Goal: Task Accomplishment & Management: Manage account settings

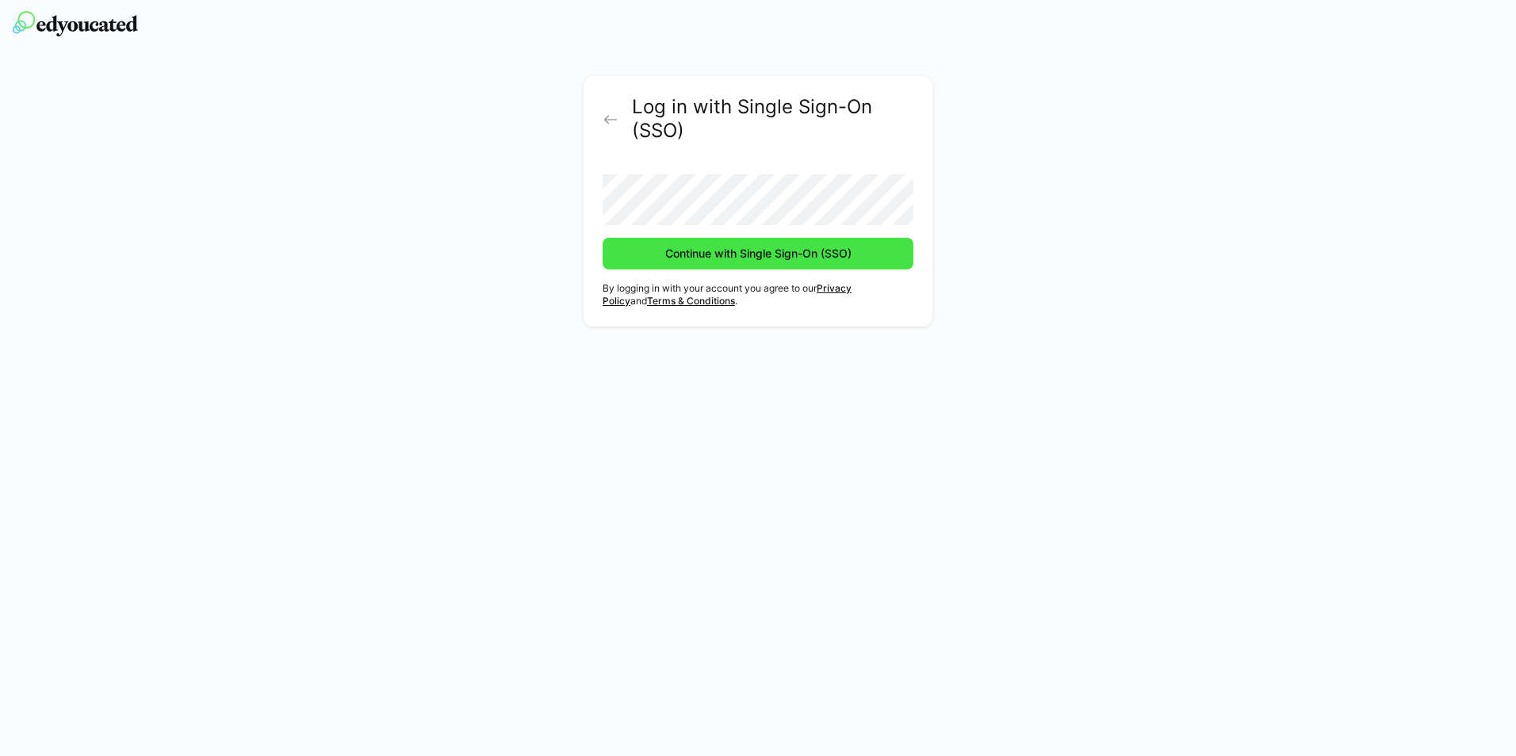
click at [726, 266] on span "Continue with Single Sign-On (SSO)" at bounding box center [758, 254] width 311 height 32
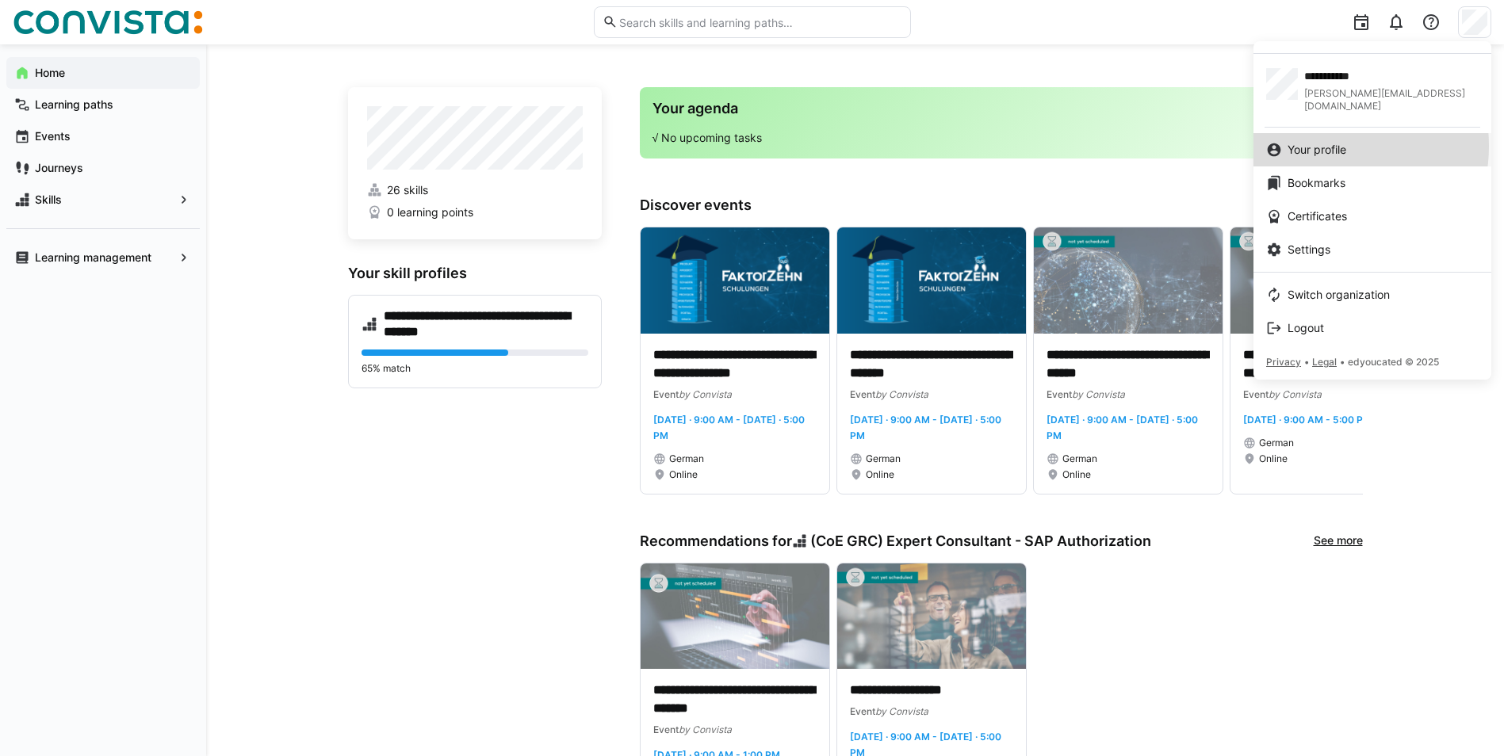
click at [1327, 142] on span "Your profile" at bounding box center [1317, 150] width 59 height 16
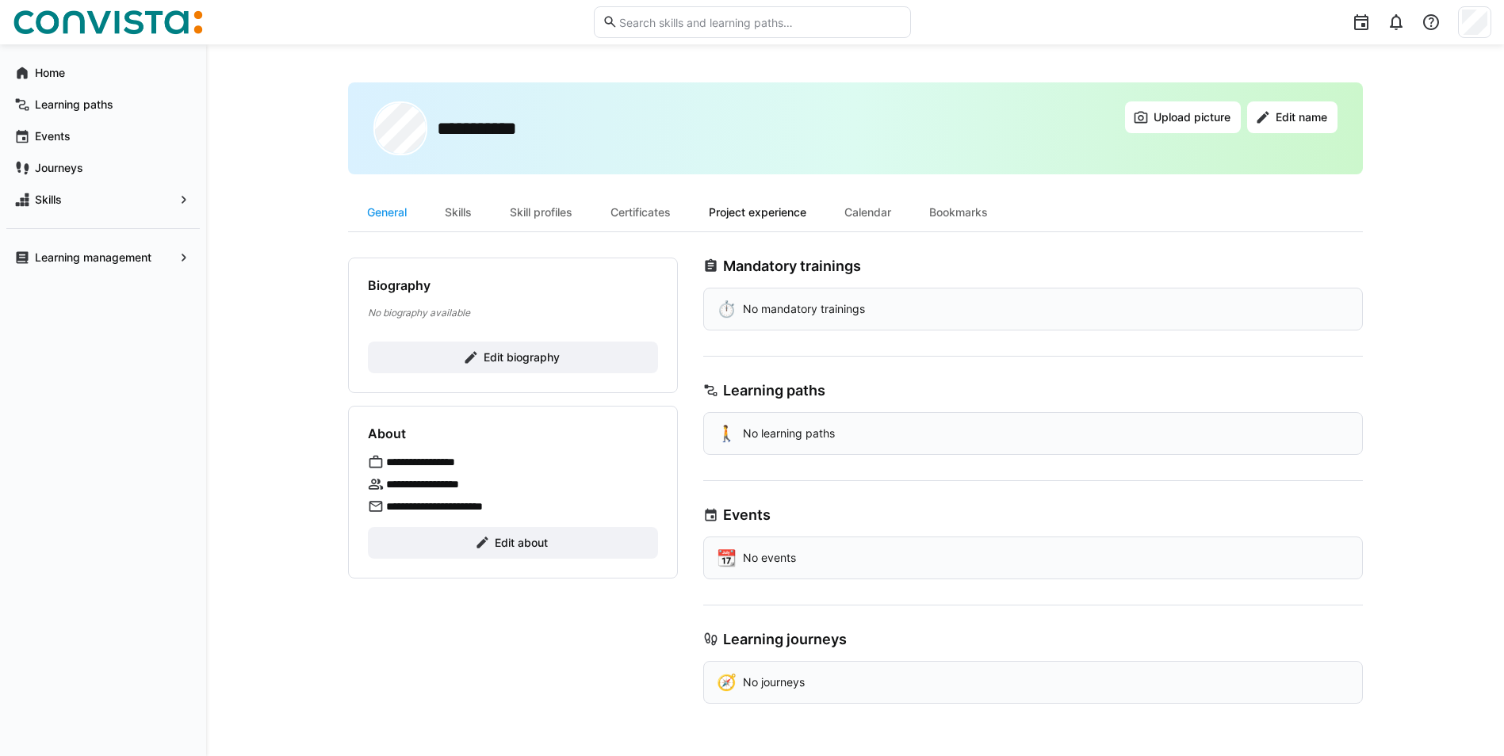
click at [760, 214] on div "Project experience" at bounding box center [758, 212] width 136 height 38
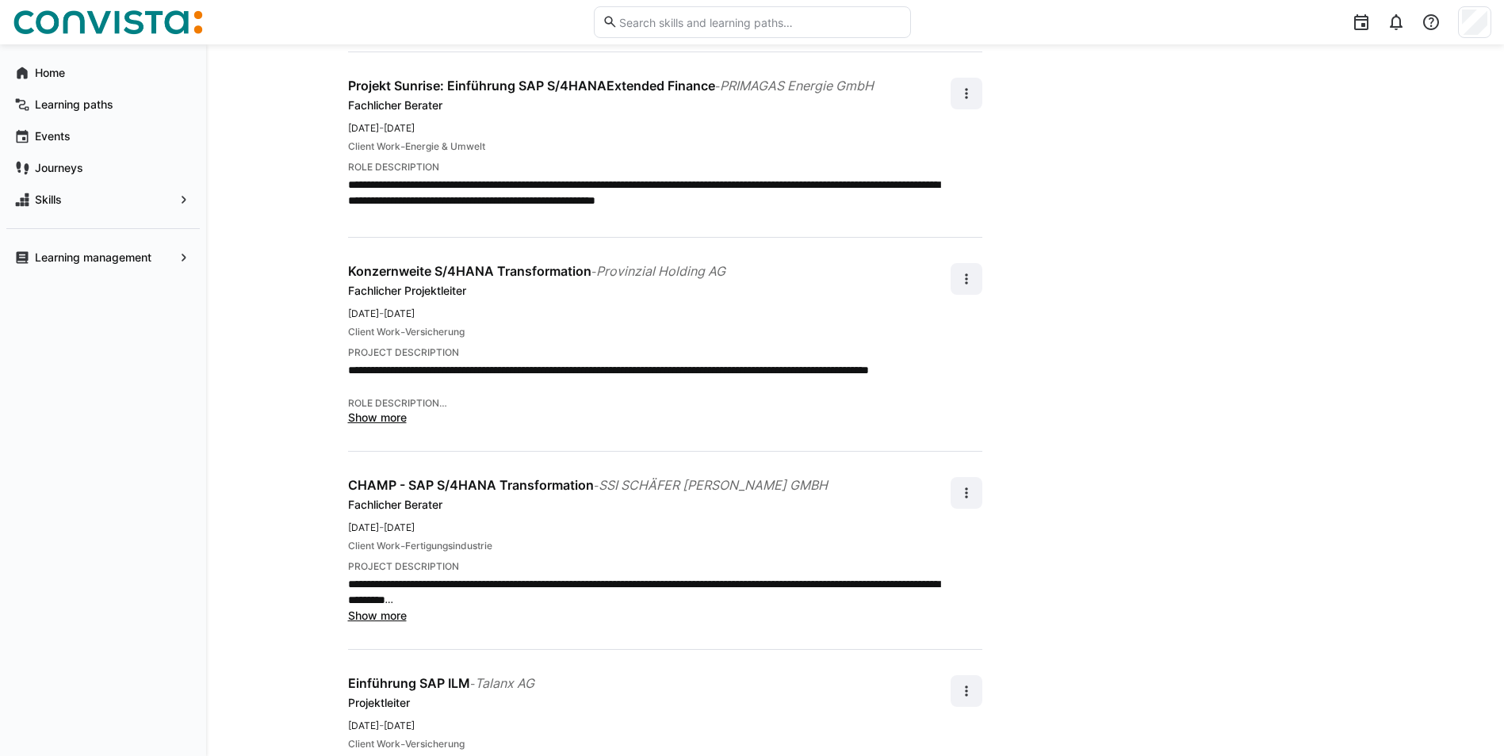
scroll to position [1031, 0]
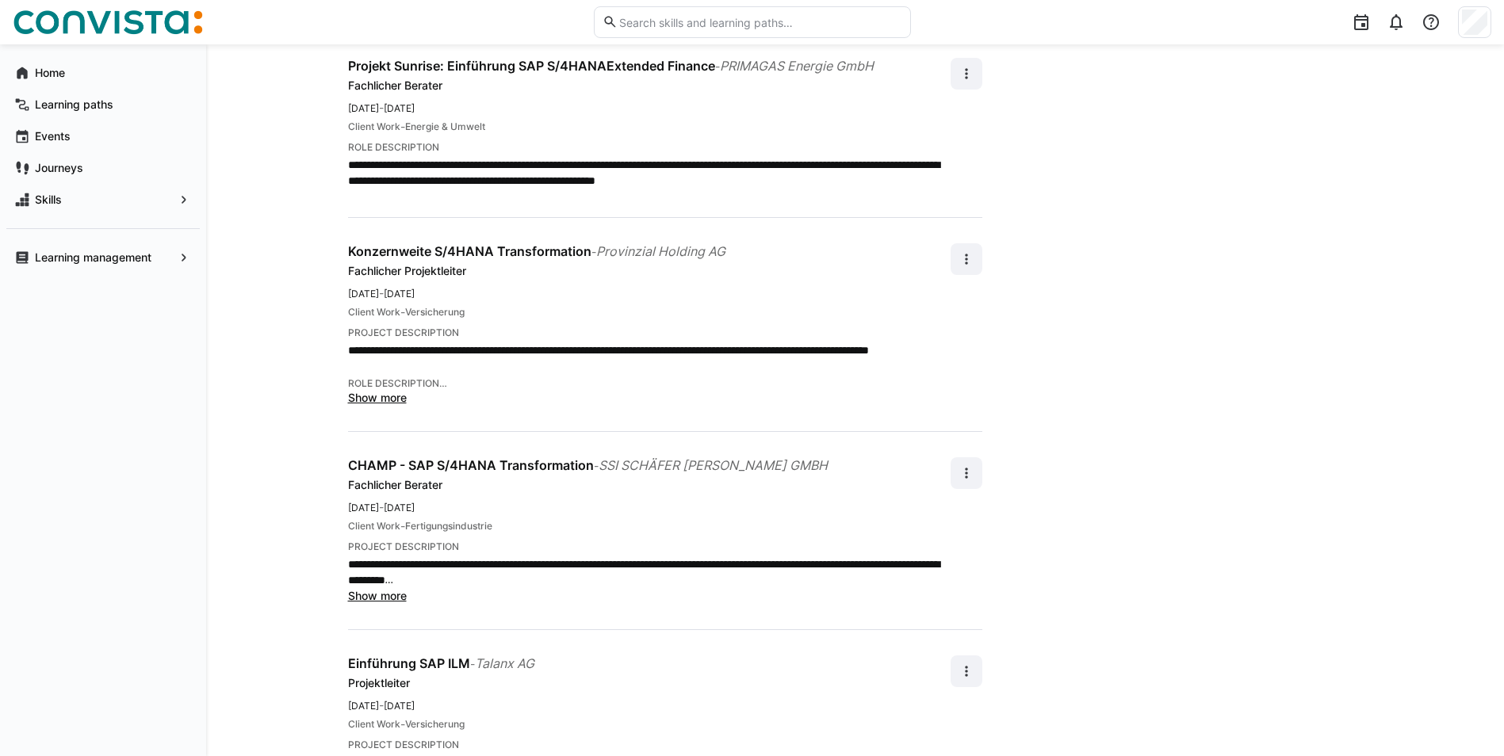
click at [370, 589] on span "Show more" at bounding box center [377, 595] width 59 height 13
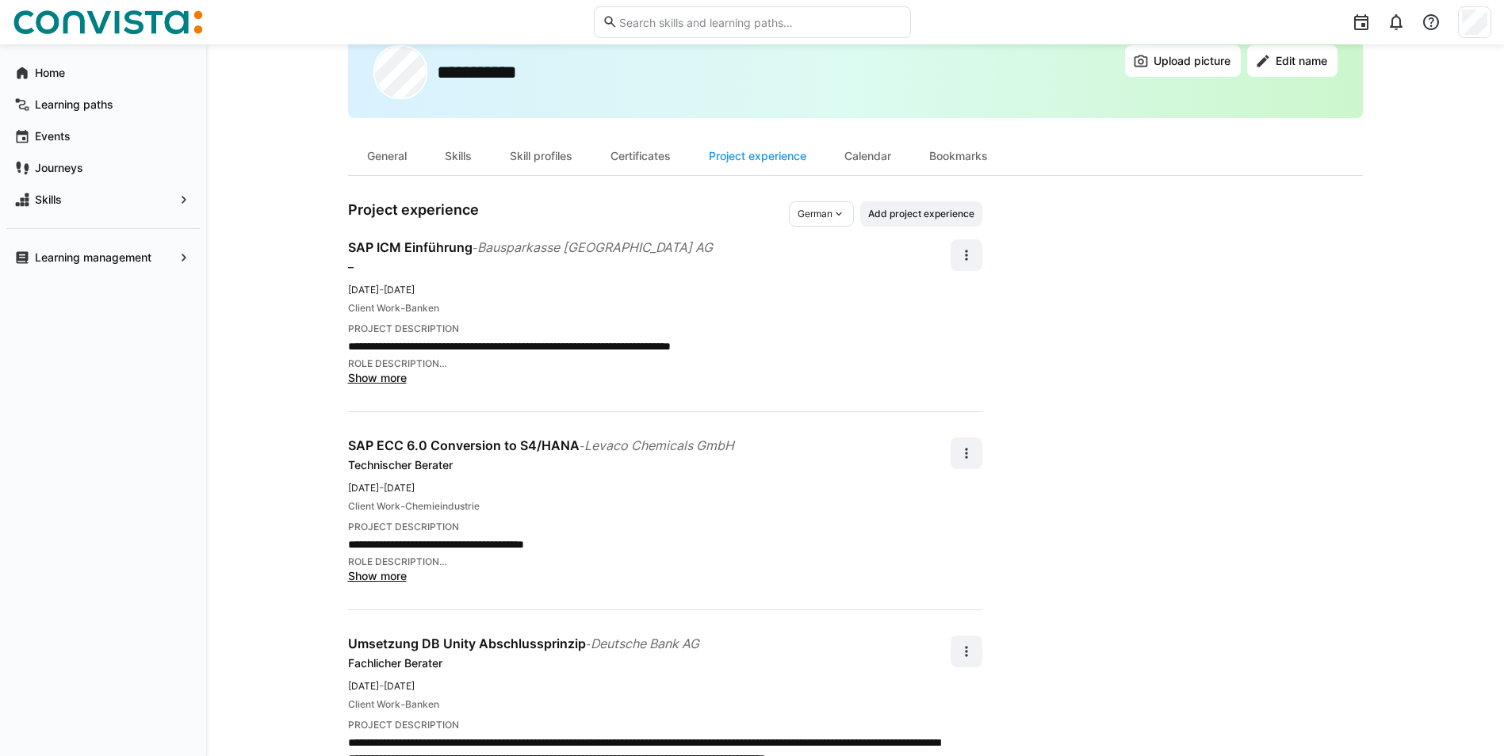
scroll to position [0, 0]
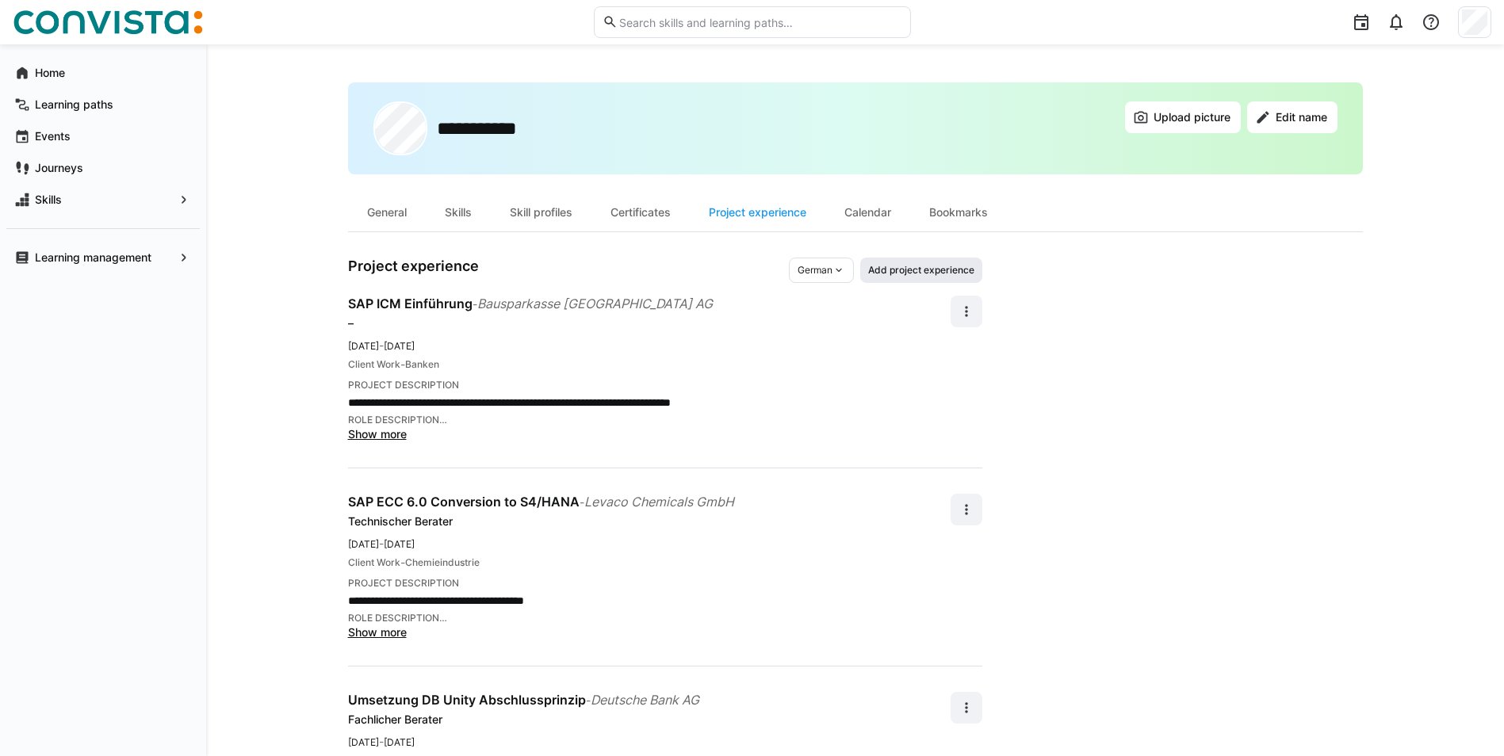
click at [911, 274] on span "Add project experience" at bounding box center [921, 270] width 109 height 13
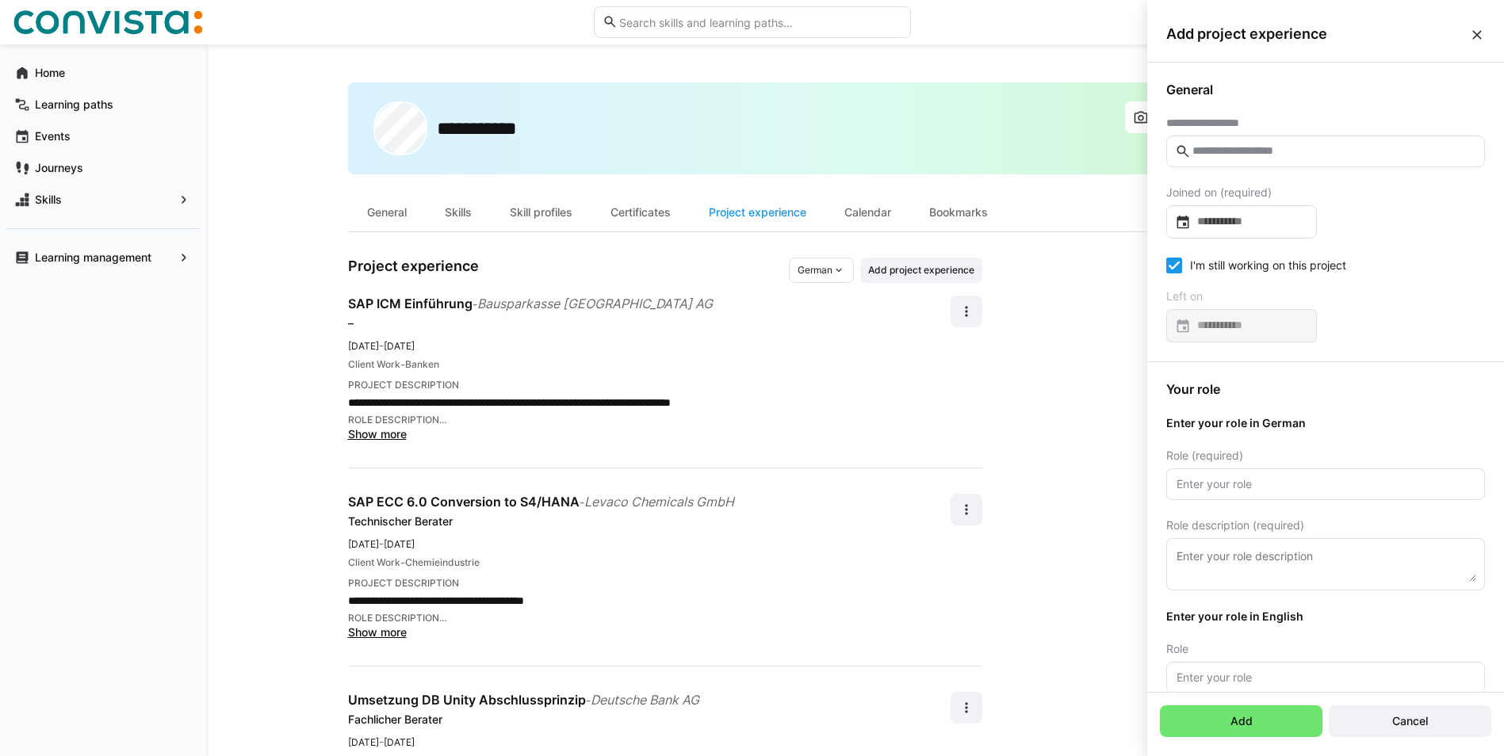
click at [1235, 151] on input "text" at bounding box center [1333, 151] width 285 height 14
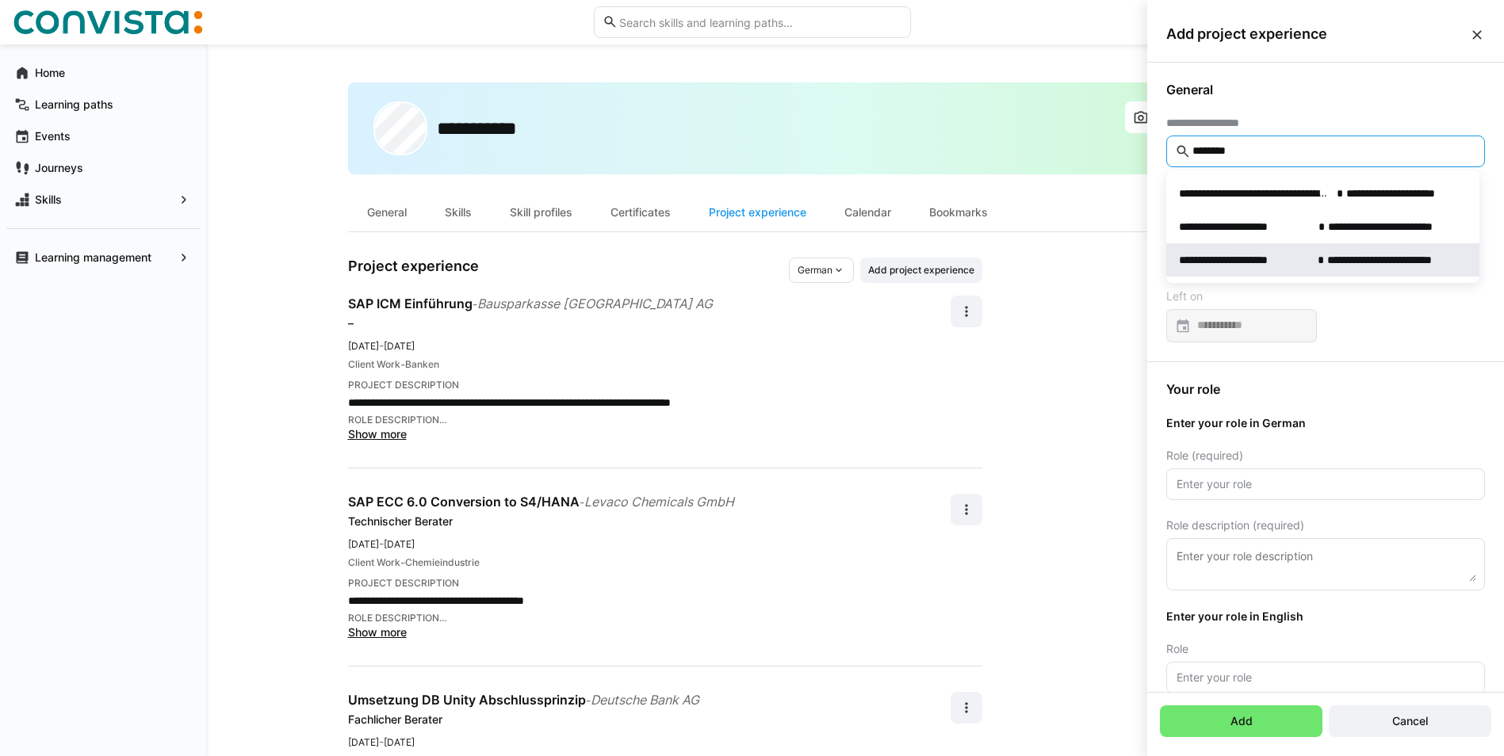
type input "********"
click at [1278, 260] on span "**********" at bounding box center [1245, 260] width 132 height 16
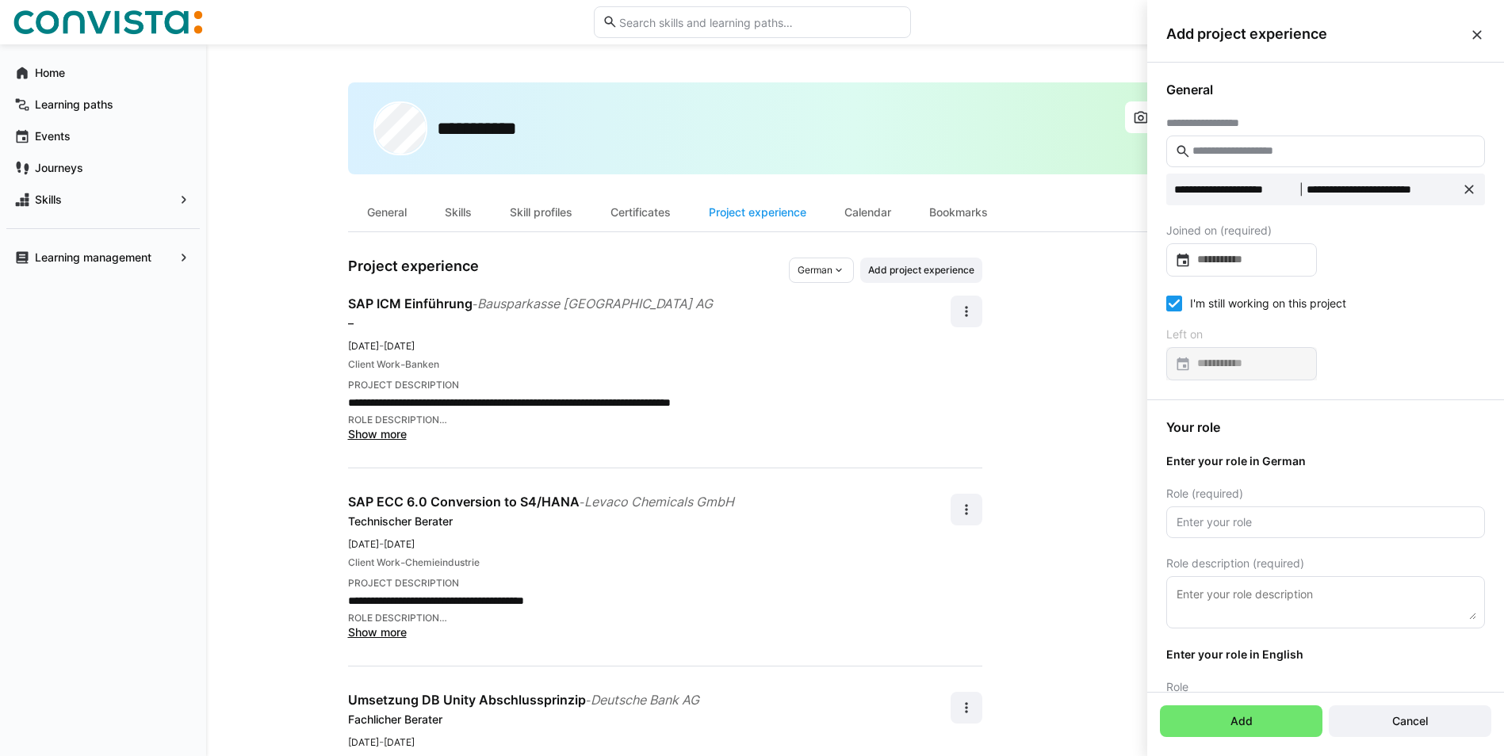
click at [1173, 306] on icon at bounding box center [1174, 304] width 16 height 16
click at [1381, 718] on span "Cancel" at bounding box center [1410, 722] width 163 height 32
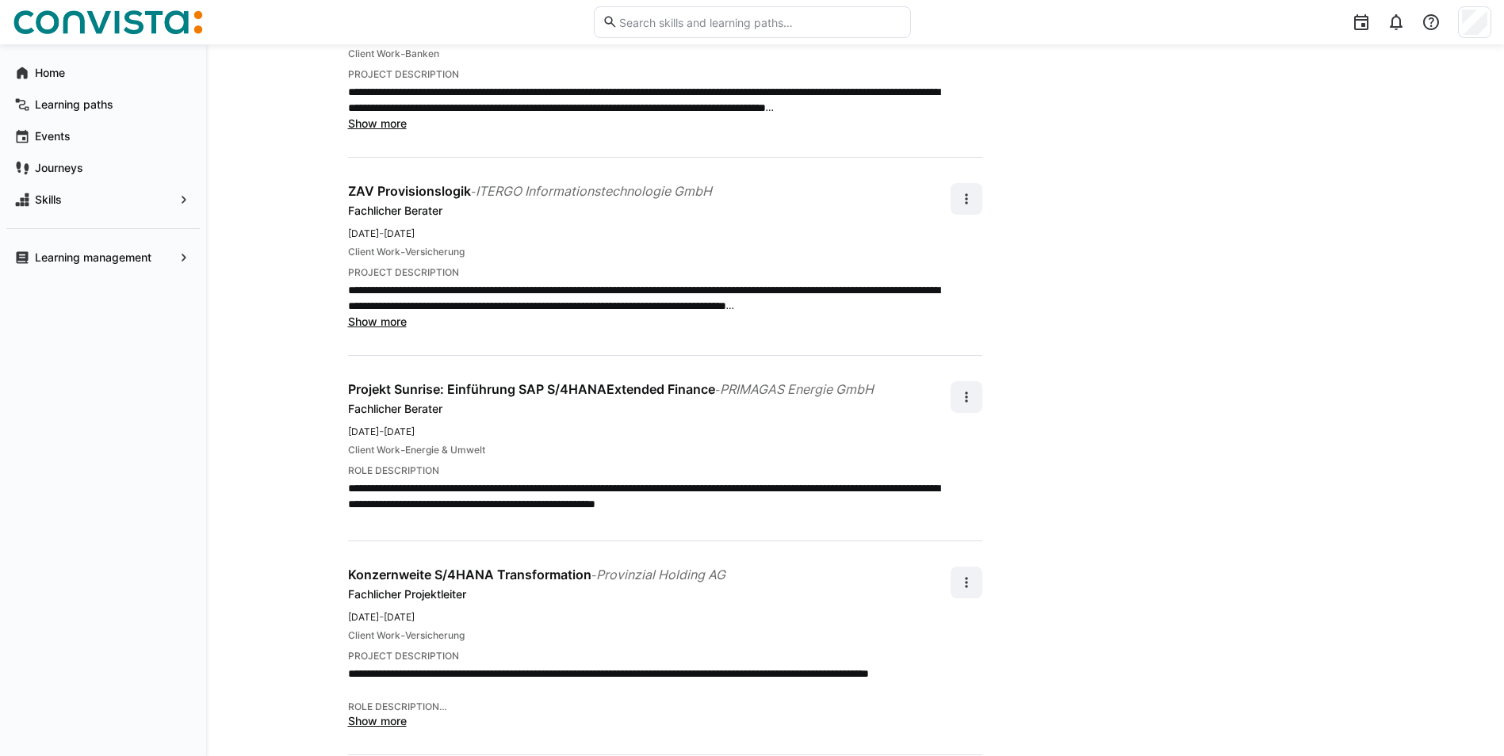
scroll to position [714, 0]
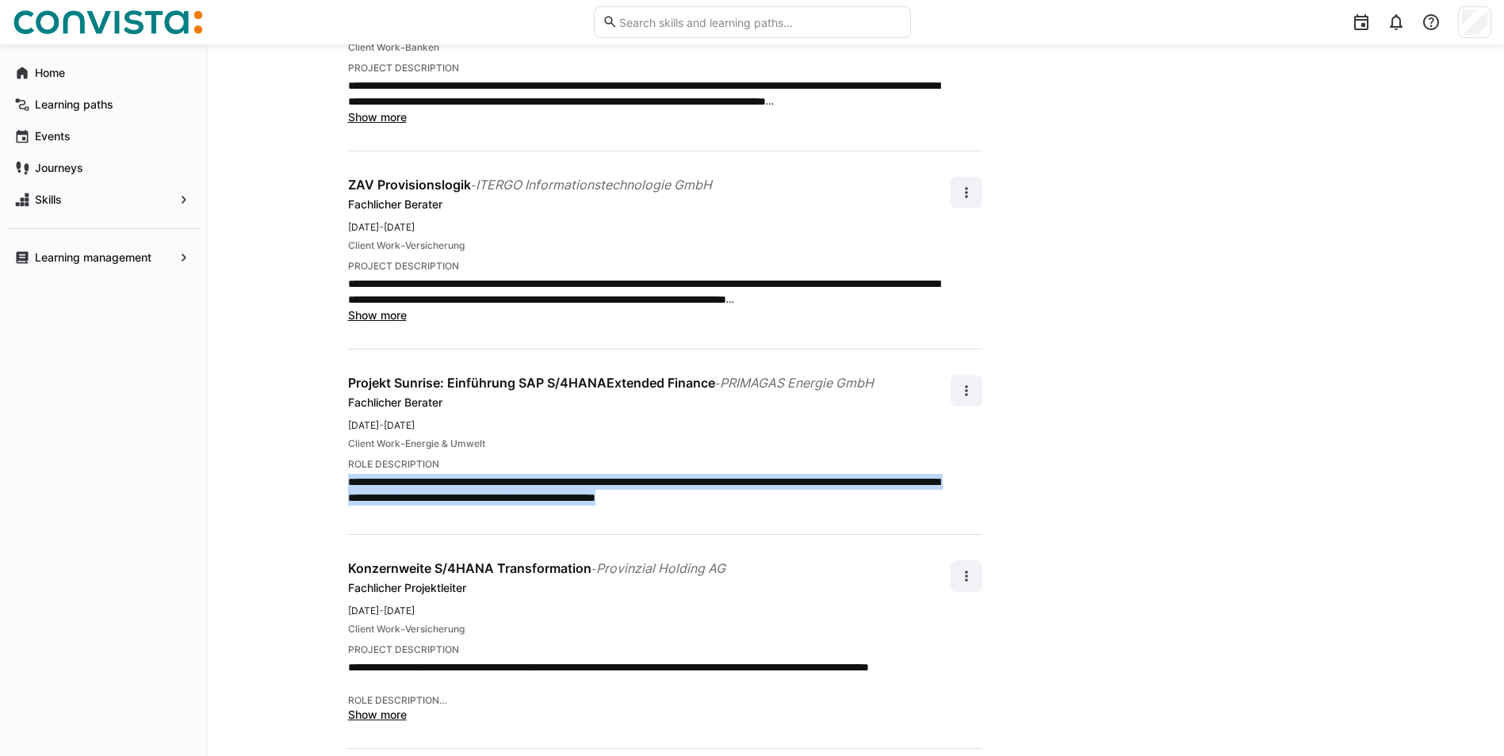
drag, startPoint x: 925, startPoint y: 497, endPoint x: 351, endPoint y: 482, distance: 573.5
click at [351, 482] on p "**********" at bounding box center [649, 490] width 603 height 32
copy p "**********"
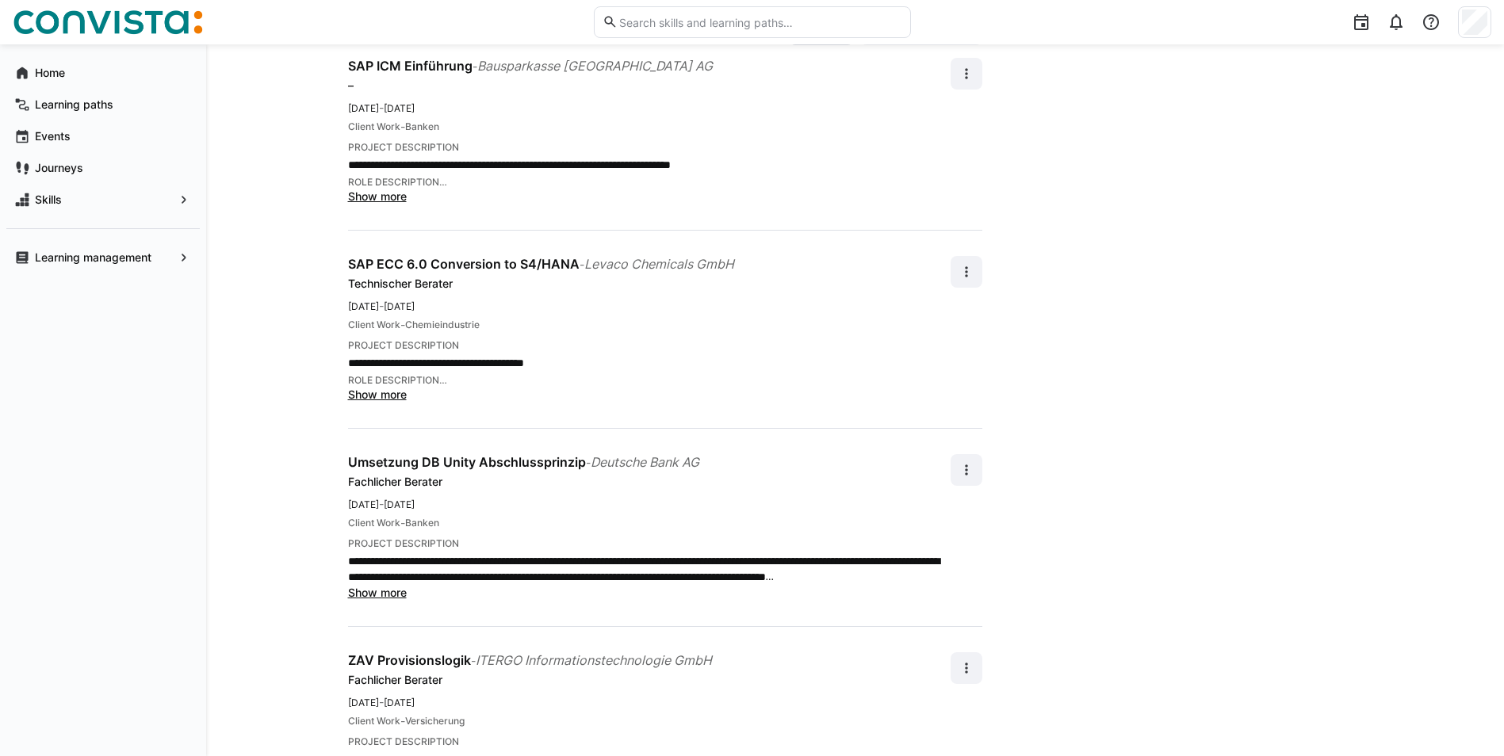
scroll to position [0, 0]
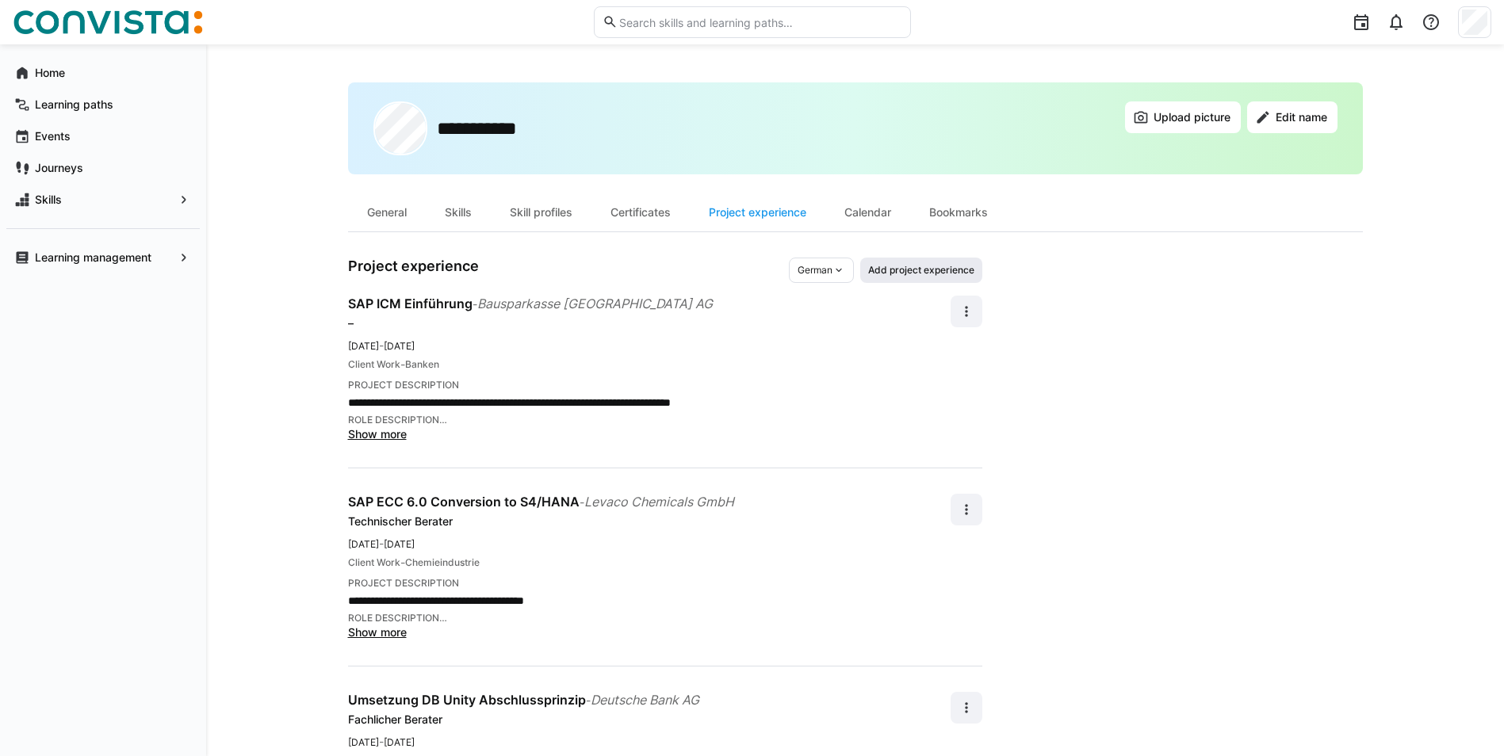
click at [918, 270] on span "Add project experience" at bounding box center [921, 270] width 109 height 13
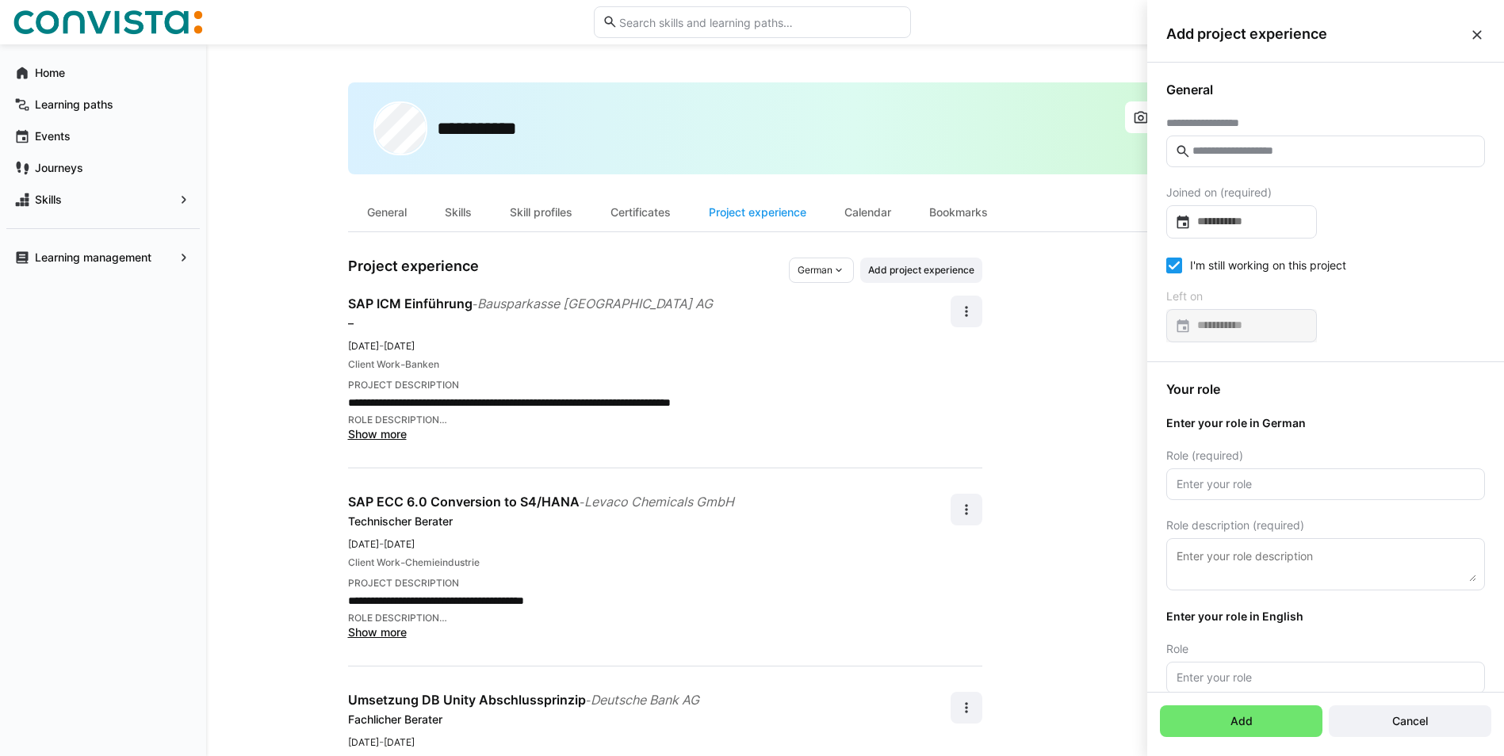
click at [1418, 725] on span "Cancel" at bounding box center [1410, 722] width 40 height 16
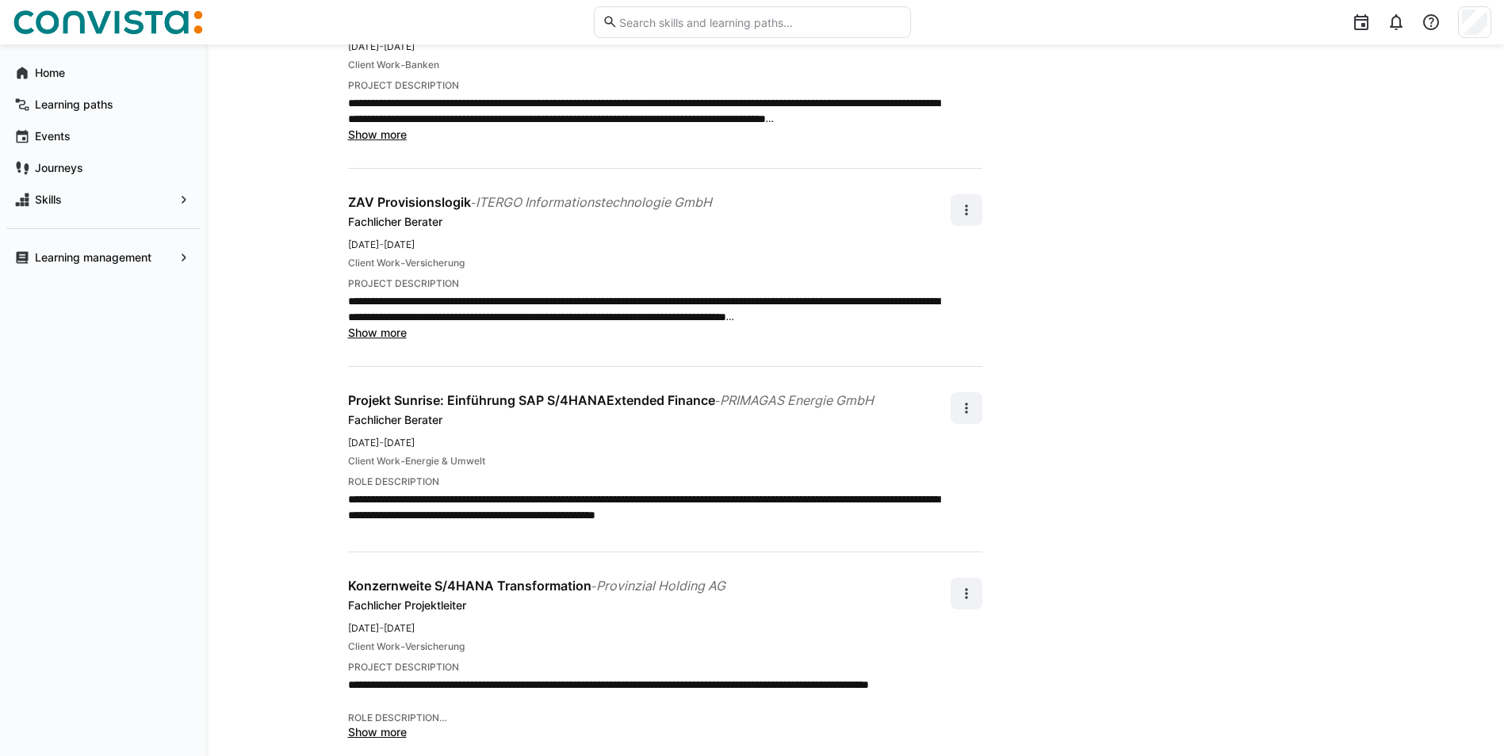
scroll to position [714, 0]
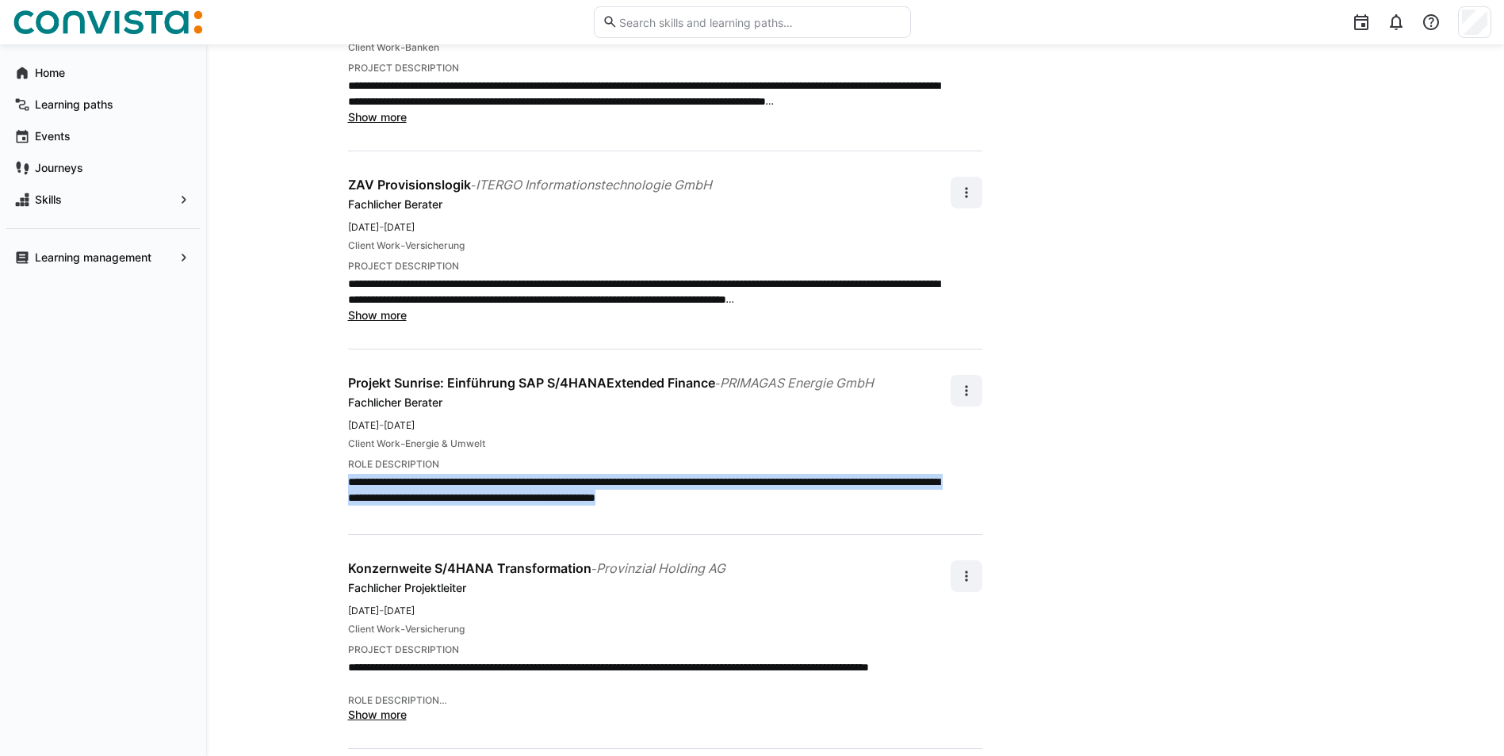
drag, startPoint x: 924, startPoint y: 498, endPoint x: 350, endPoint y: 482, distance: 573.5
click at [350, 482] on p "**********" at bounding box center [649, 490] width 603 height 32
copy p "**********"
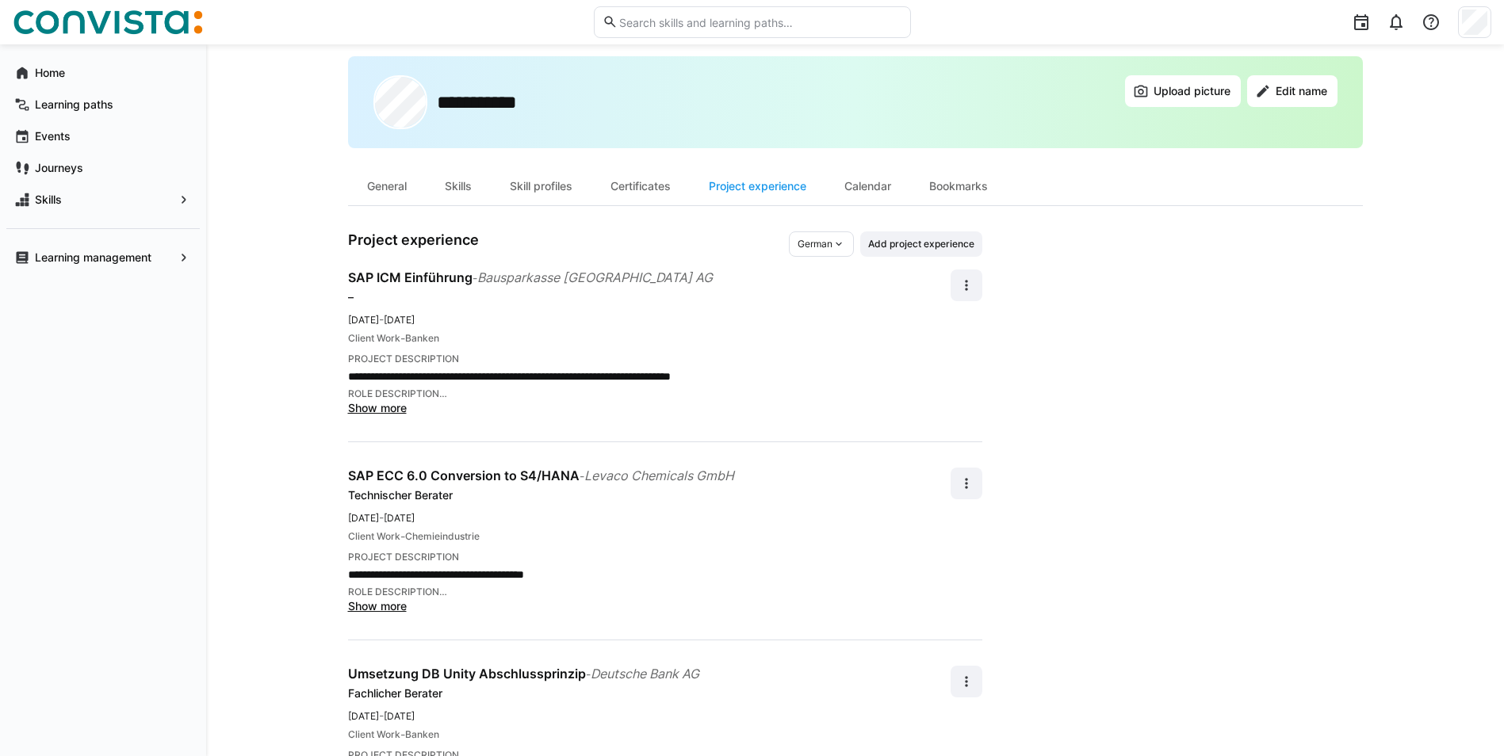
scroll to position [0, 0]
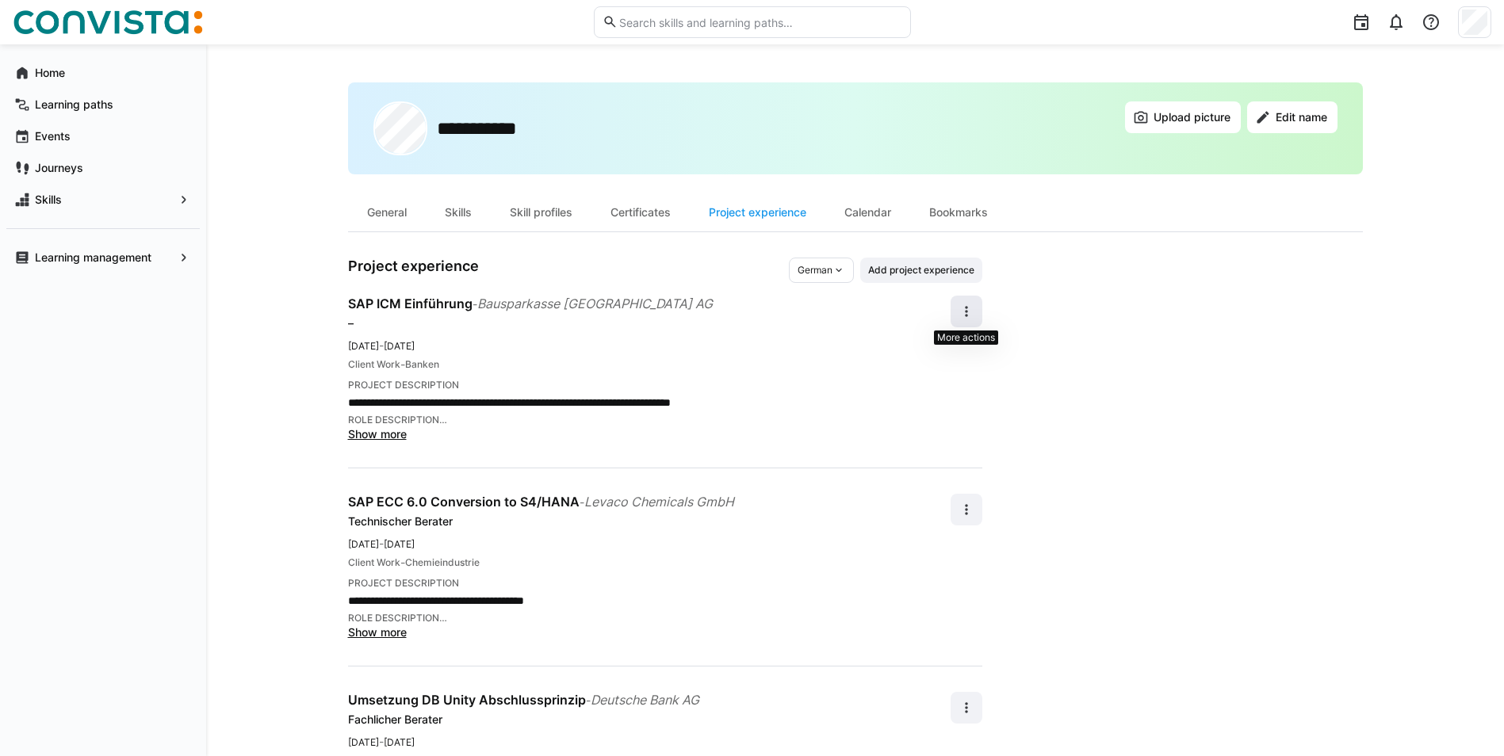
click at [967, 314] on eds-icon at bounding box center [967, 312] width 16 height 16
click at [944, 271] on span "Add project experience" at bounding box center [921, 270] width 109 height 13
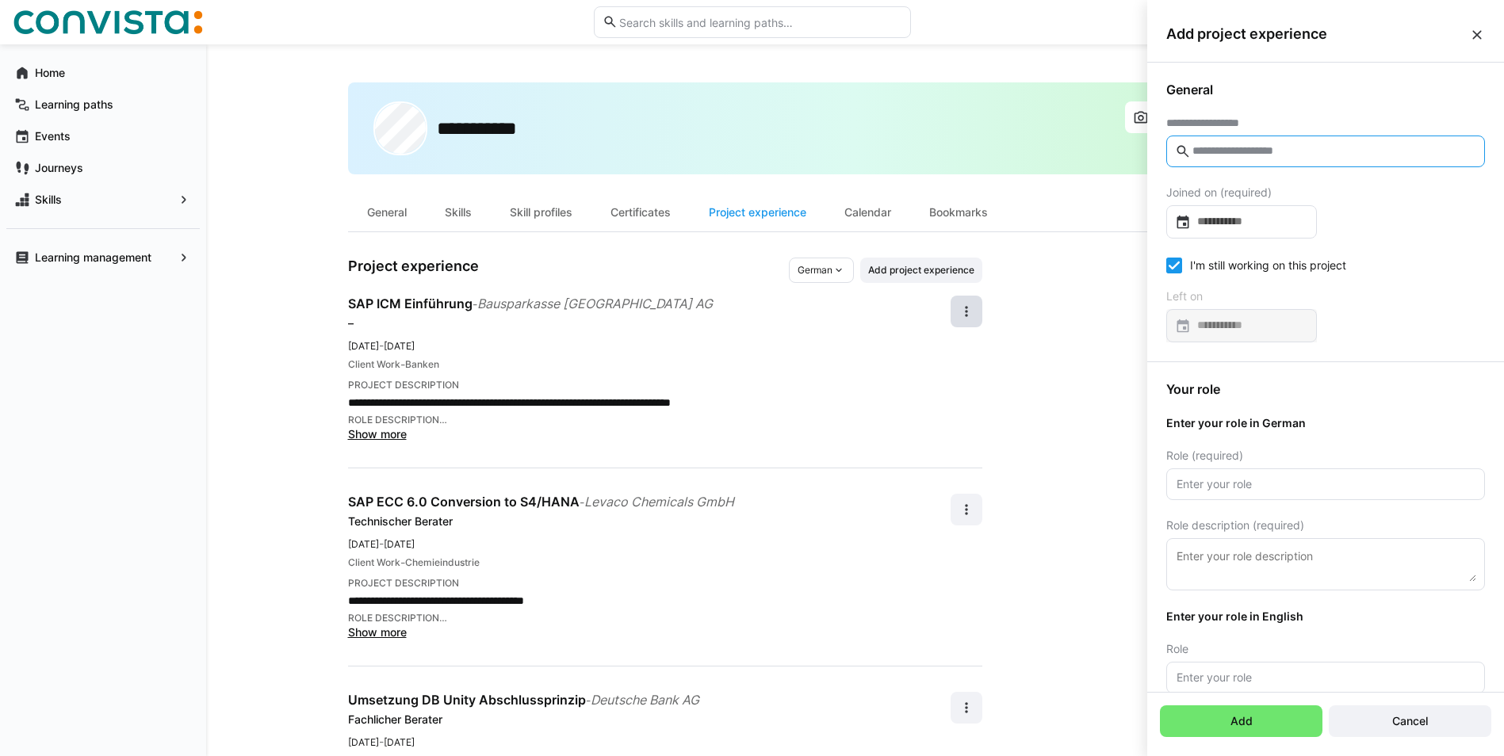
click at [1263, 147] on input "text" at bounding box center [1333, 151] width 285 height 14
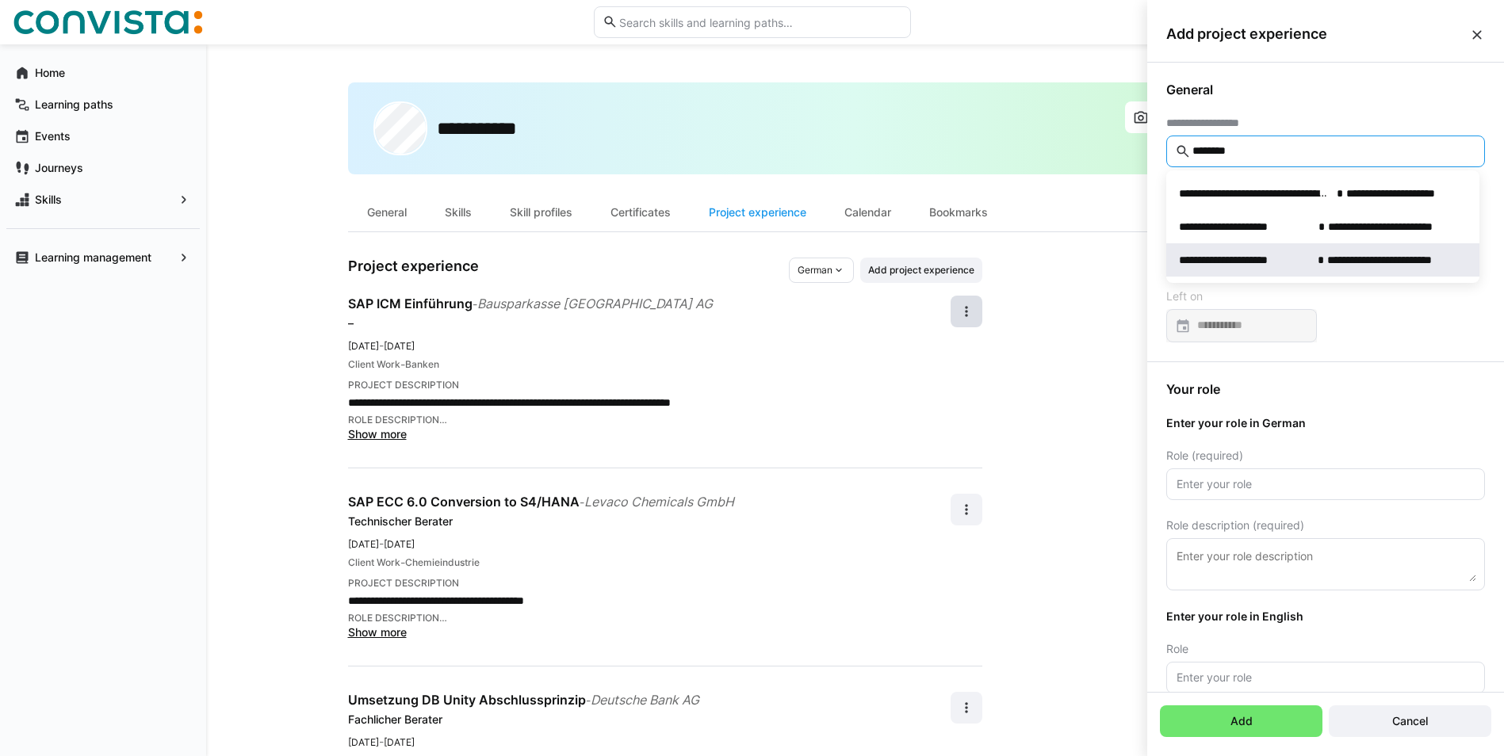
type input "********"
click at [1258, 253] on span "**********" at bounding box center [1245, 260] width 132 height 16
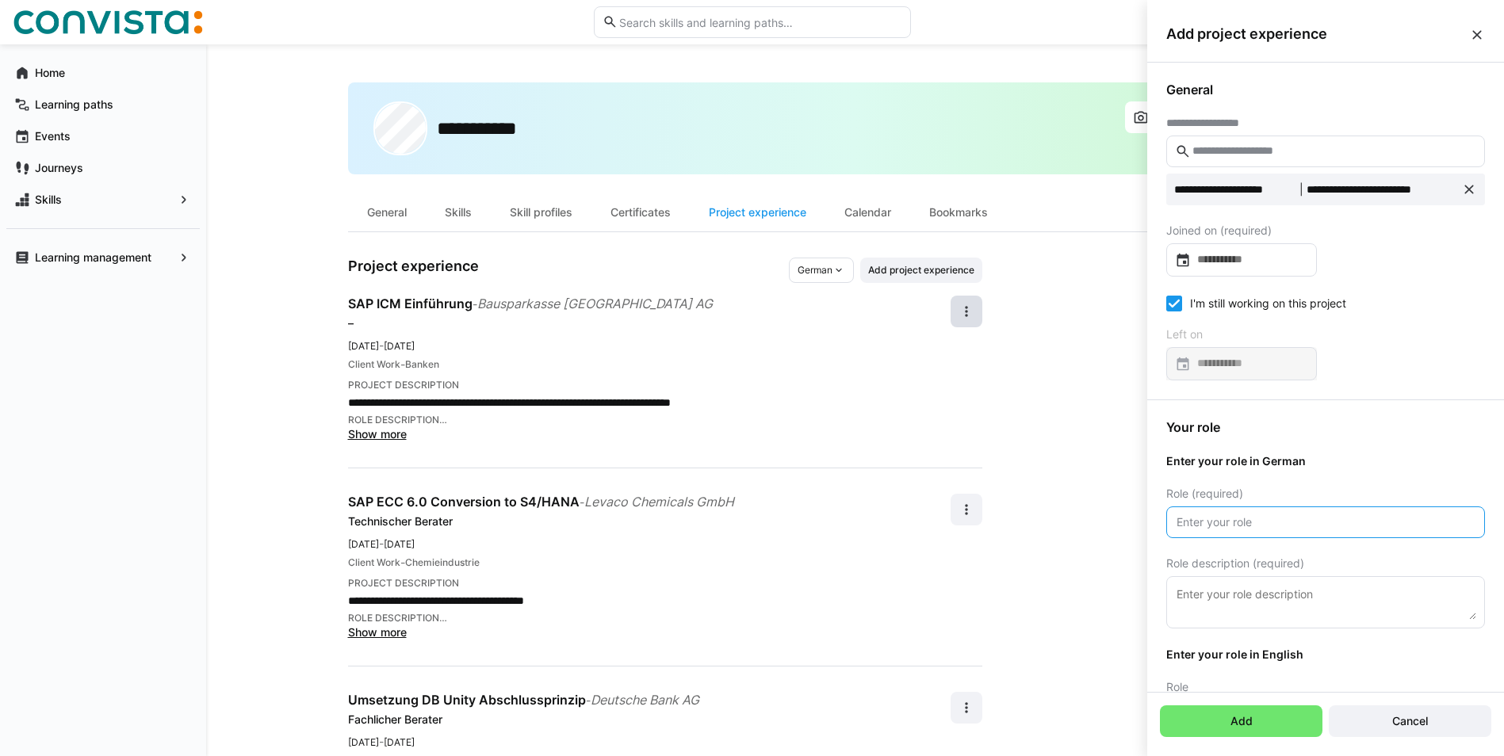
click at [1247, 517] on input "text" at bounding box center [1325, 522] width 301 height 14
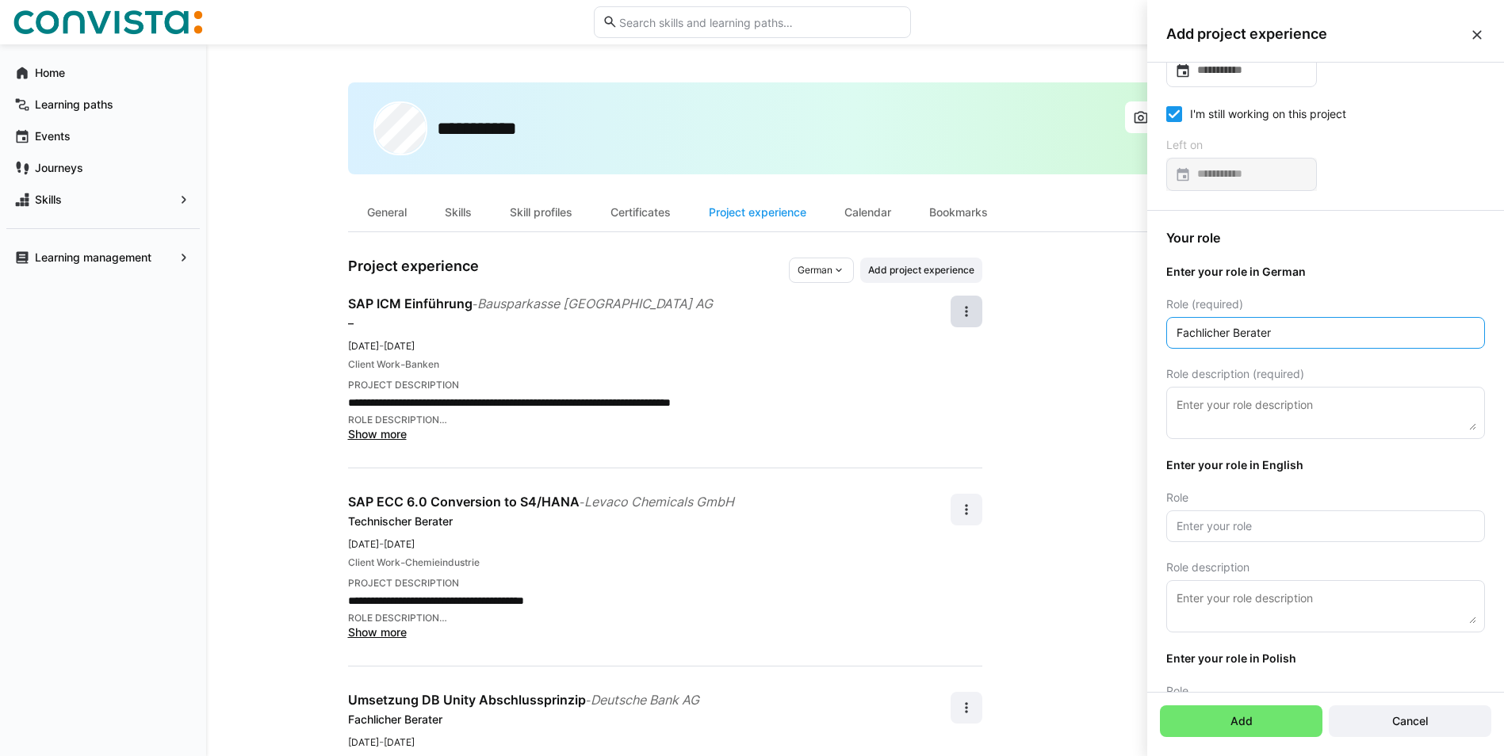
scroll to position [190, 0]
type input "Fachlicher Berater"
click at [1291, 521] on input "text" at bounding box center [1325, 526] width 301 height 14
click at [1176, 114] on icon at bounding box center [1174, 113] width 16 height 16
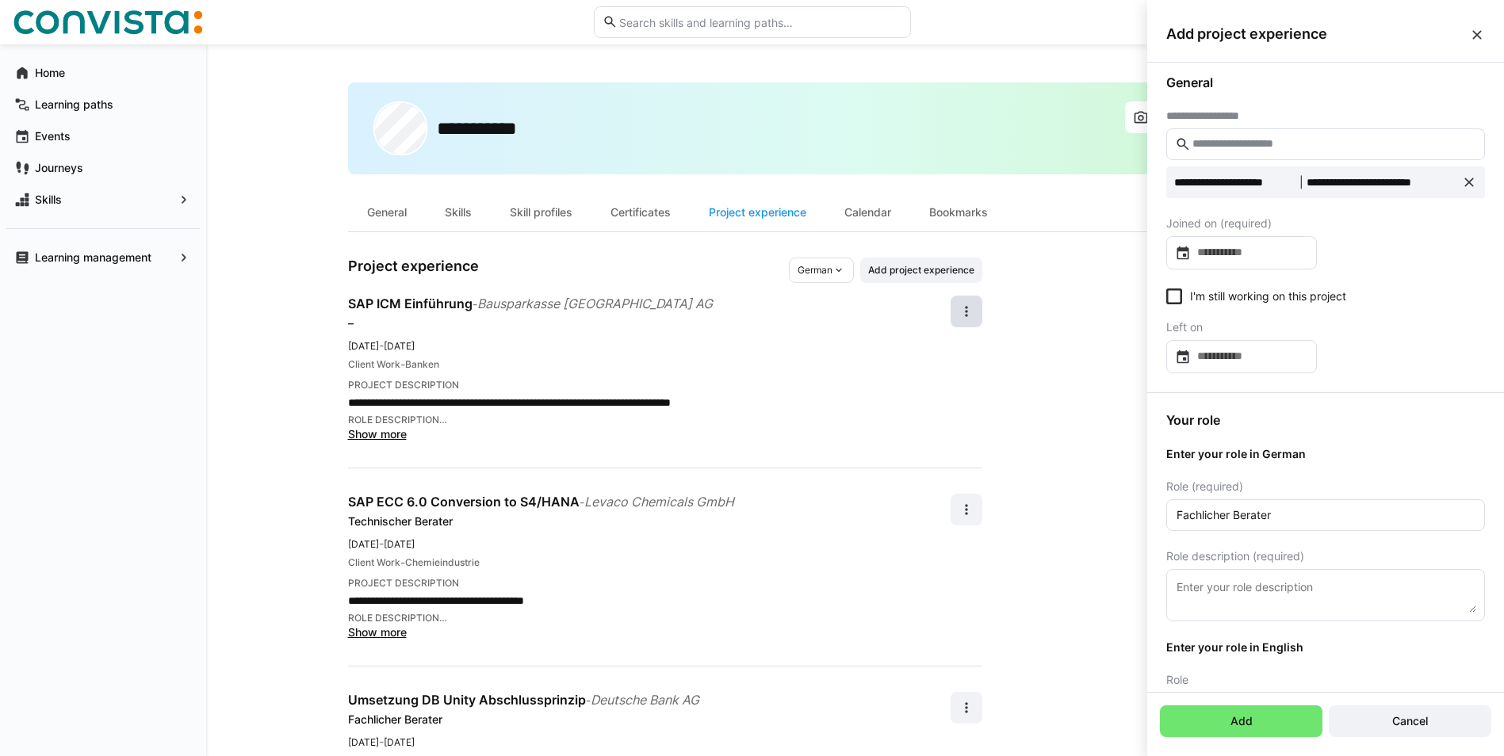
scroll to position [0, 0]
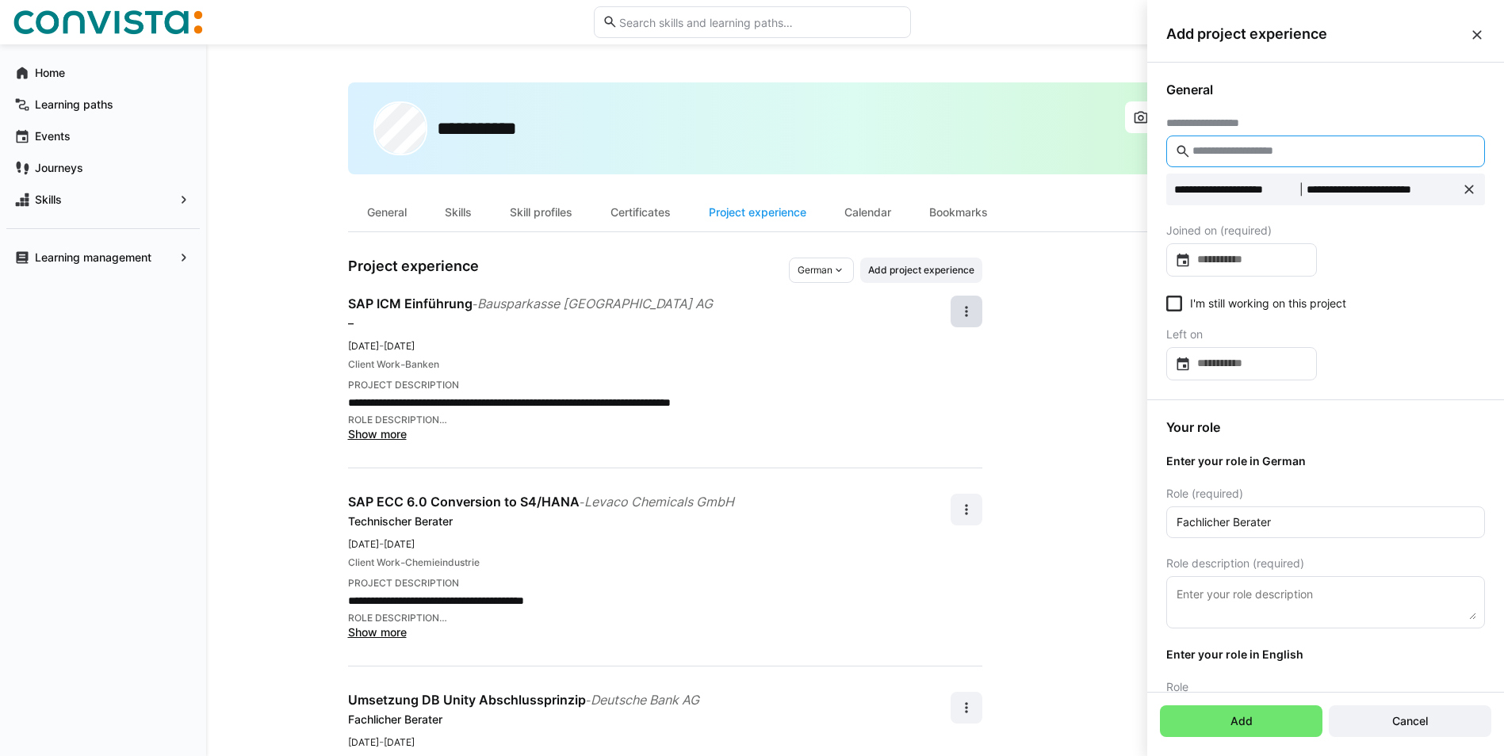
click at [1196, 155] on input "text" at bounding box center [1333, 151] width 285 height 14
click at [1275, 261] on input at bounding box center [1249, 260] width 117 height 16
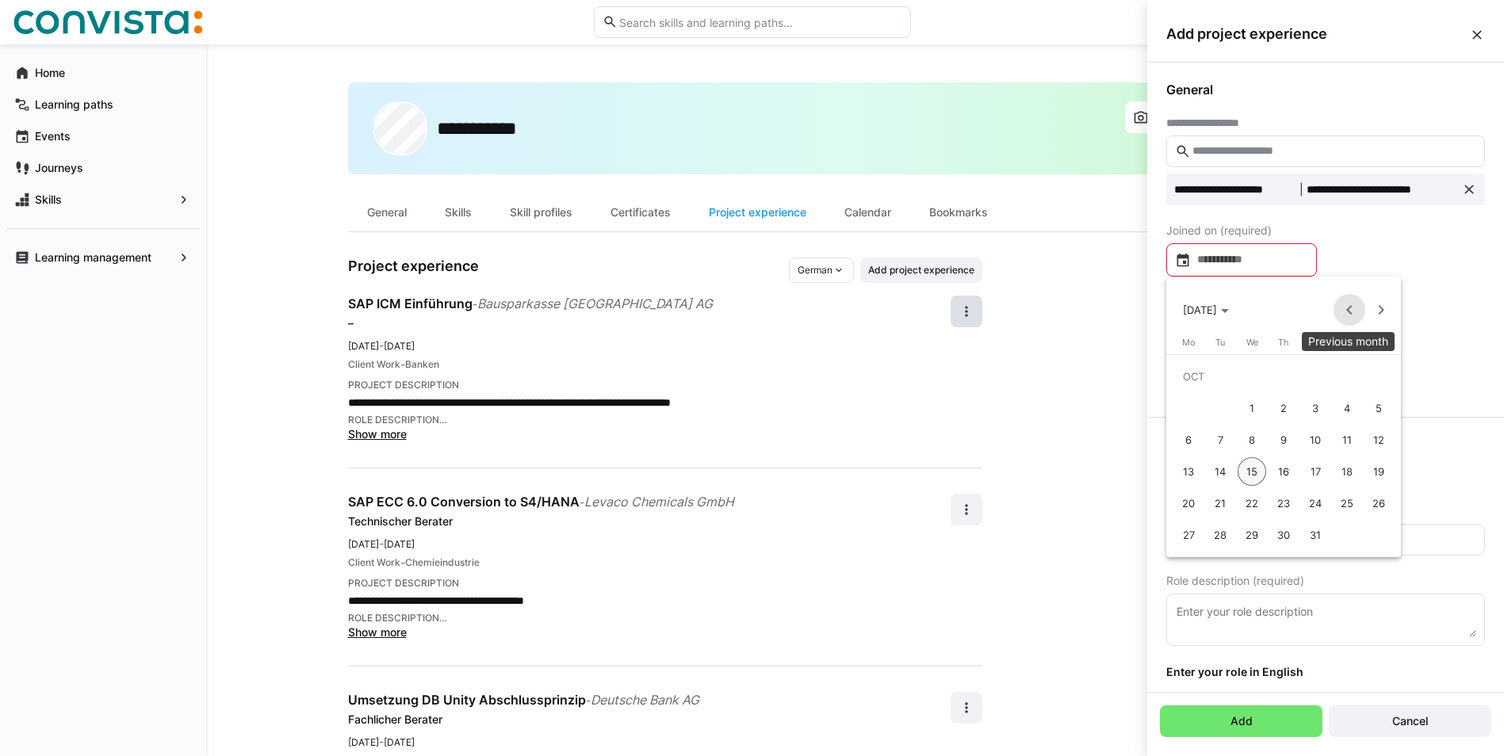
click at [1350, 306] on span "Previous month" at bounding box center [1350, 310] width 32 height 32
click at [1348, 305] on span "Previous month" at bounding box center [1350, 310] width 32 height 32
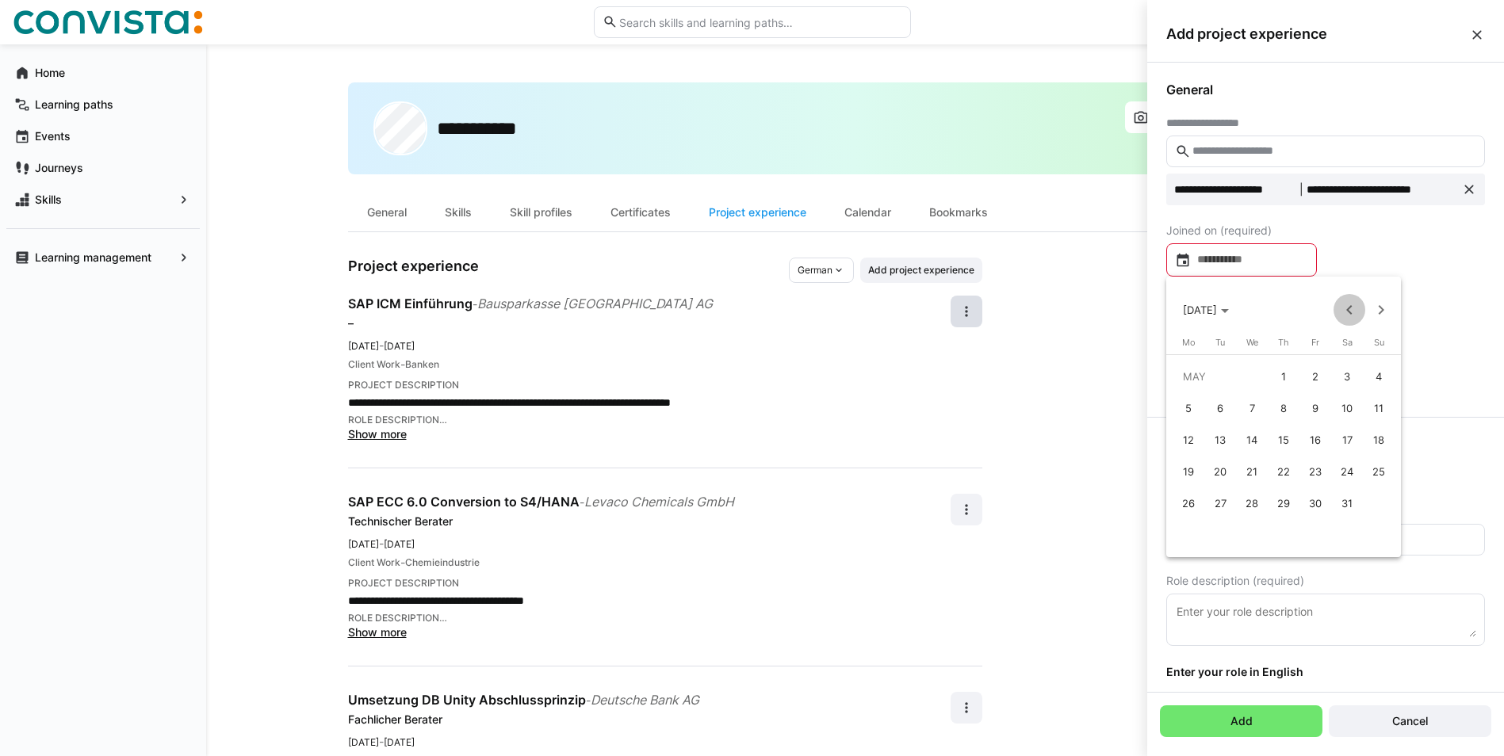
click at [1348, 305] on span "Previous month" at bounding box center [1350, 310] width 32 height 32
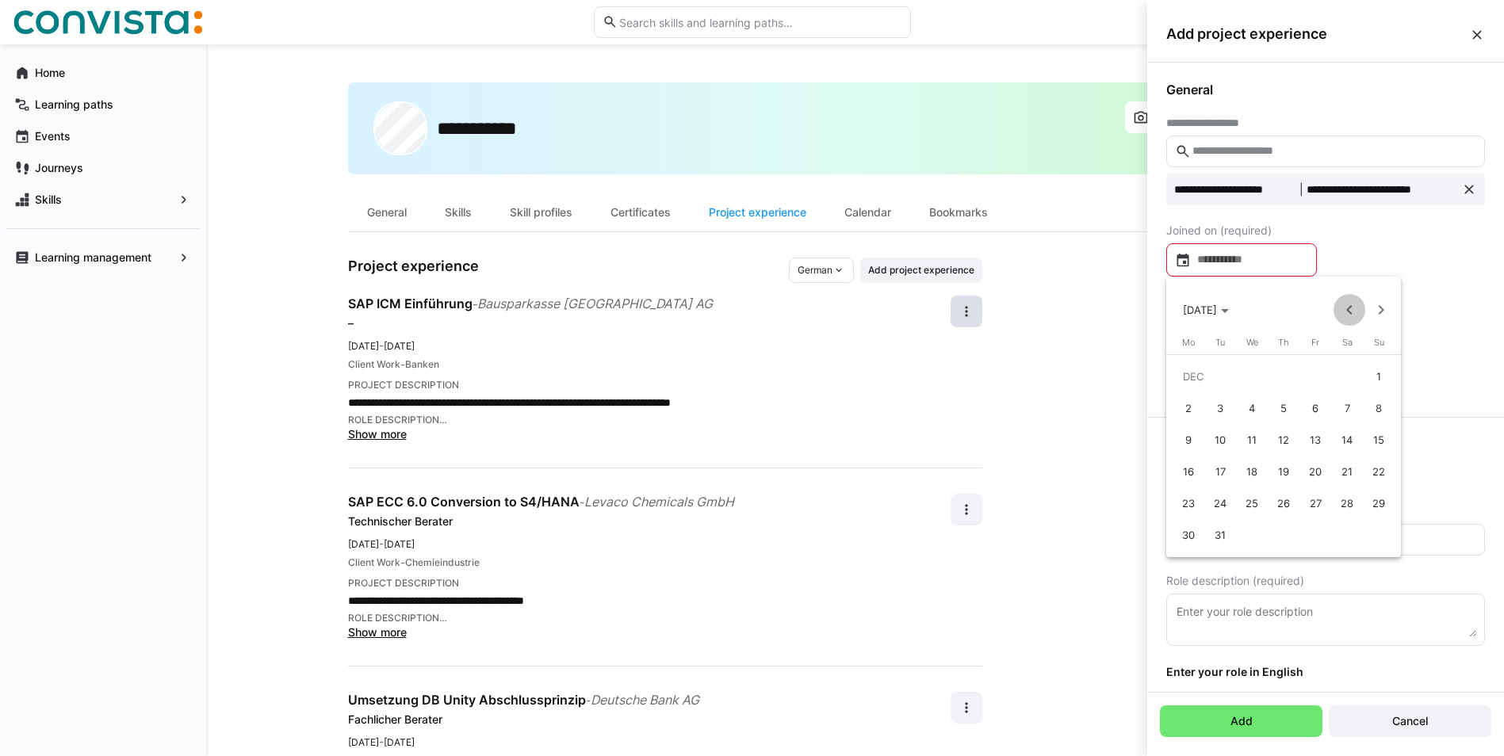
click at [1348, 305] on span "Previous month" at bounding box center [1350, 310] width 32 height 32
click at [1379, 372] on span "1" at bounding box center [1379, 376] width 29 height 29
type input "**********"
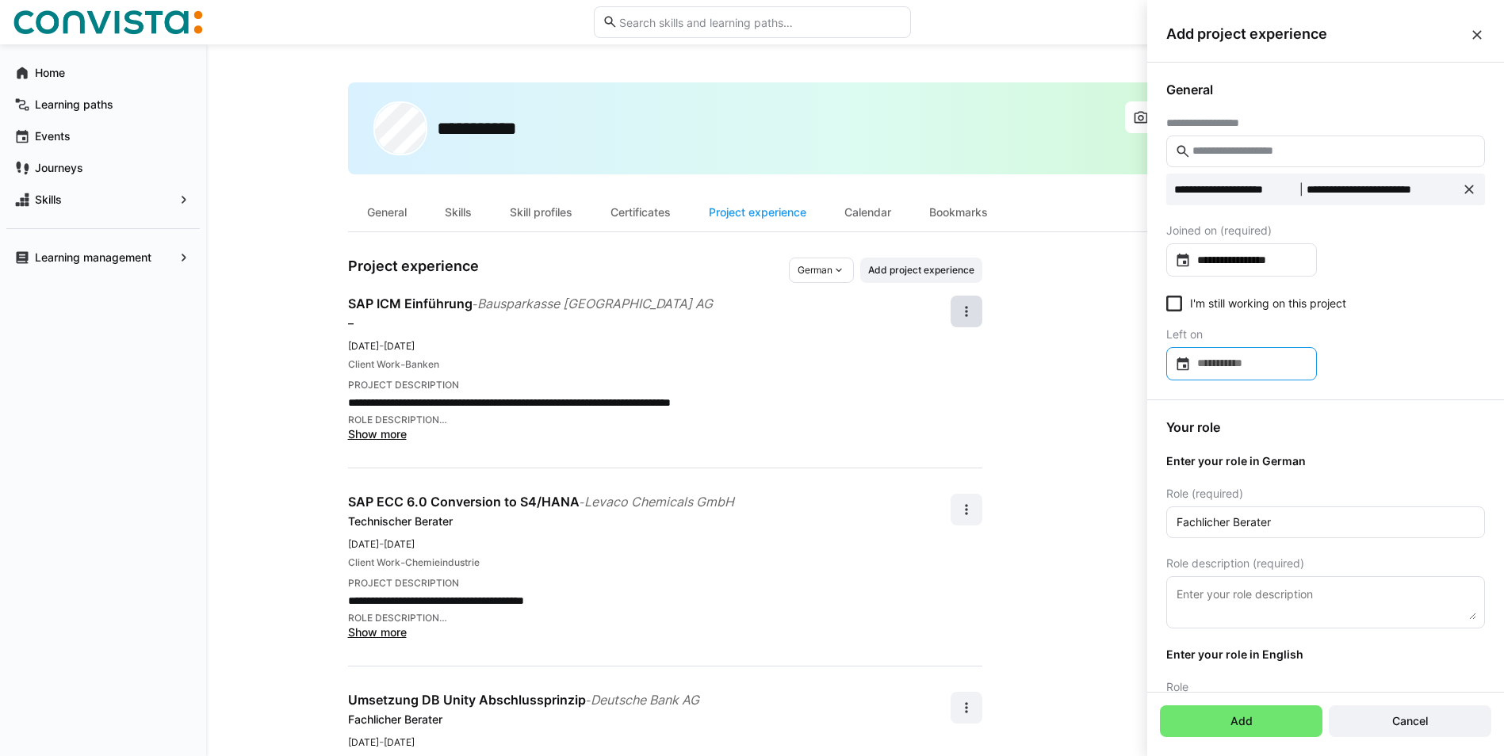
click at [1308, 362] on input at bounding box center [1249, 364] width 117 height 16
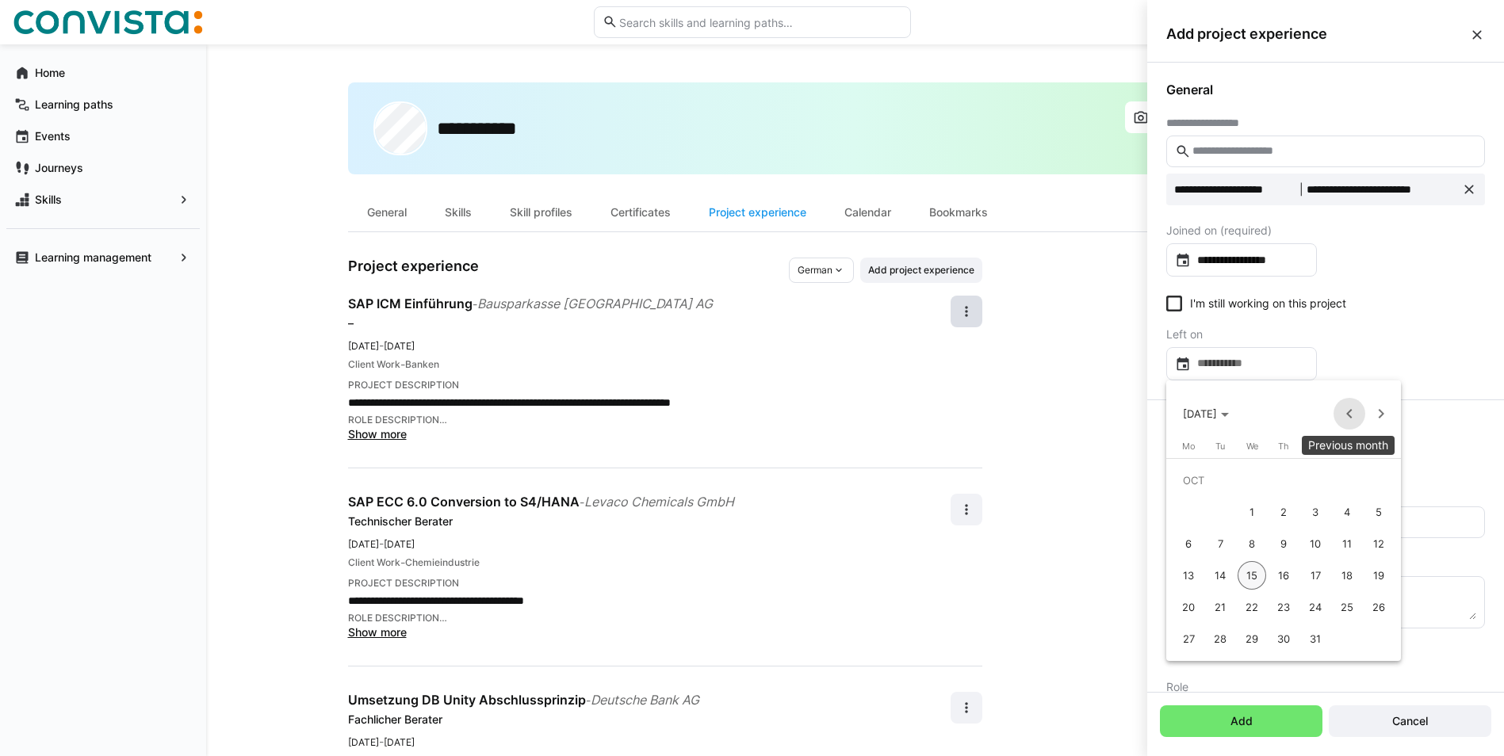
click at [1348, 414] on span "Previous month" at bounding box center [1350, 414] width 32 height 32
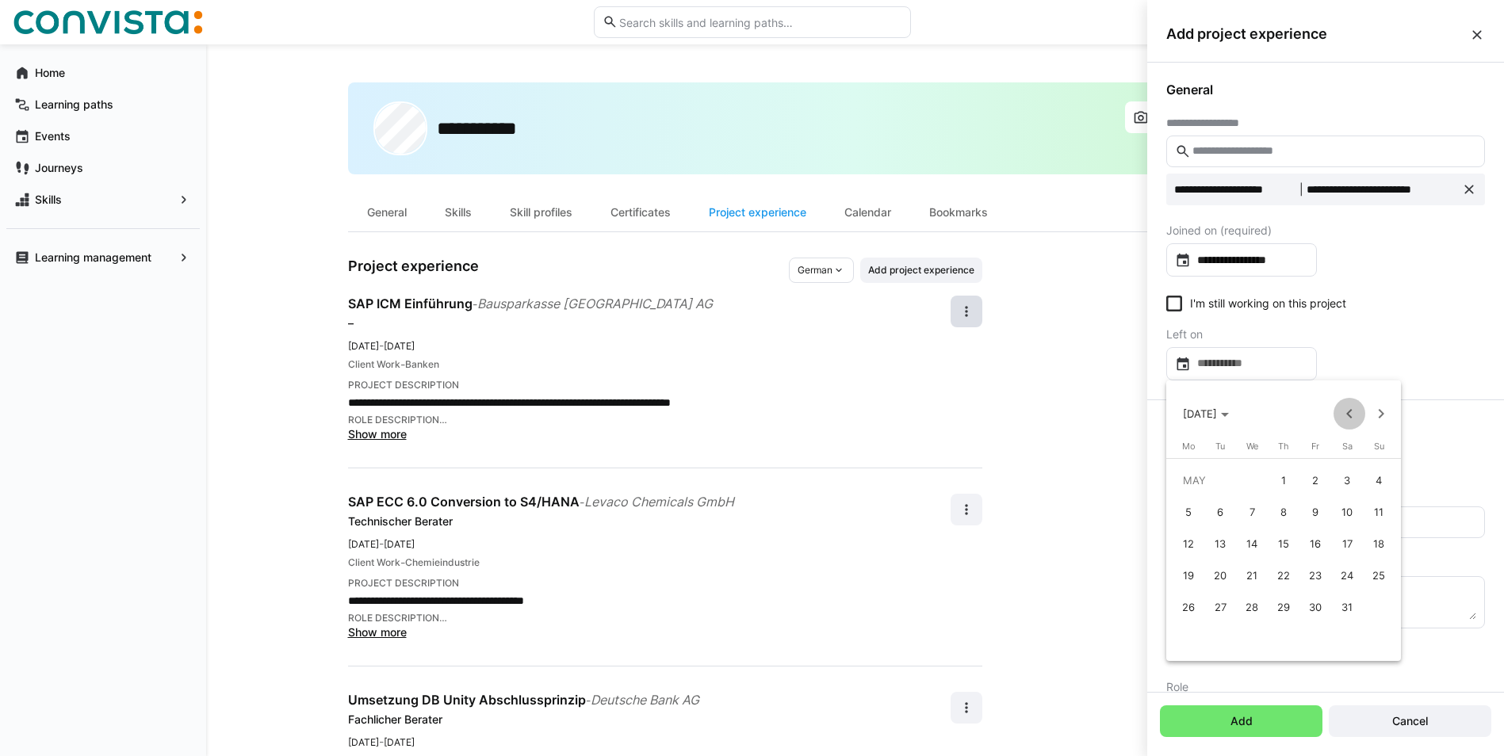
click at [1348, 414] on span "Previous month" at bounding box center [1350, 414] width 32 height 32
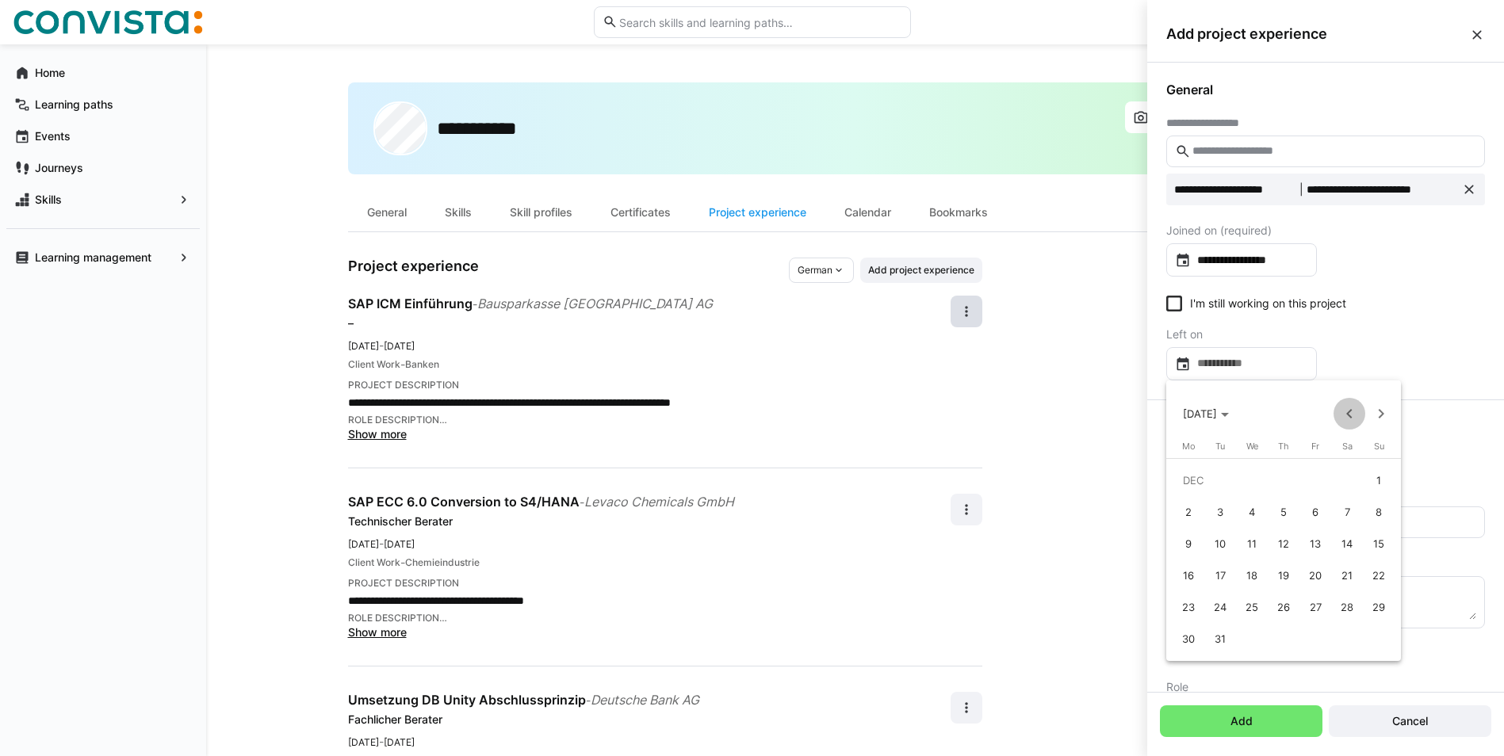
click at [1348, 414] on span "Previous month" at bounding box center [1350, 414] width 32 height 32
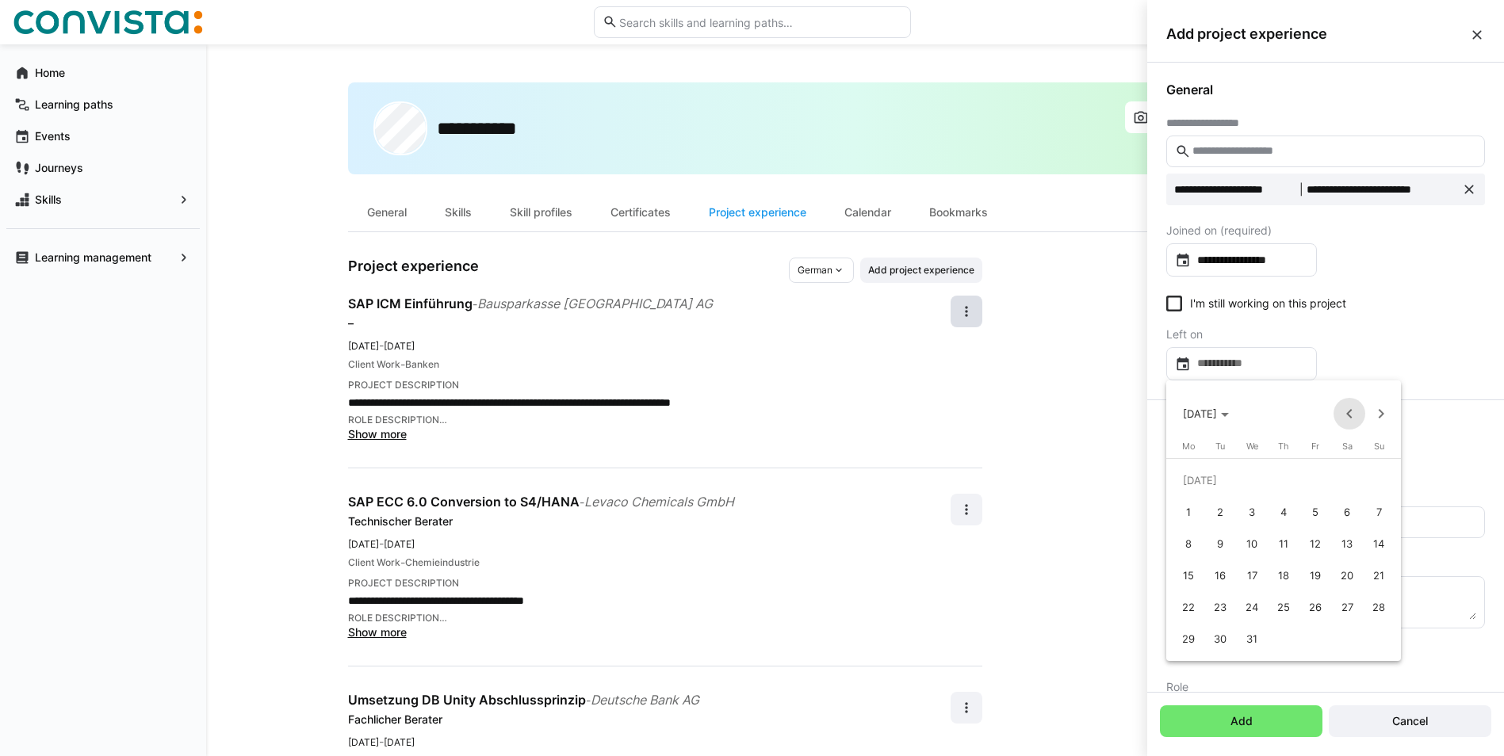
click at [1348, 414] on span "Previous month" at bounding box center [1350, 414] width 32 height 32
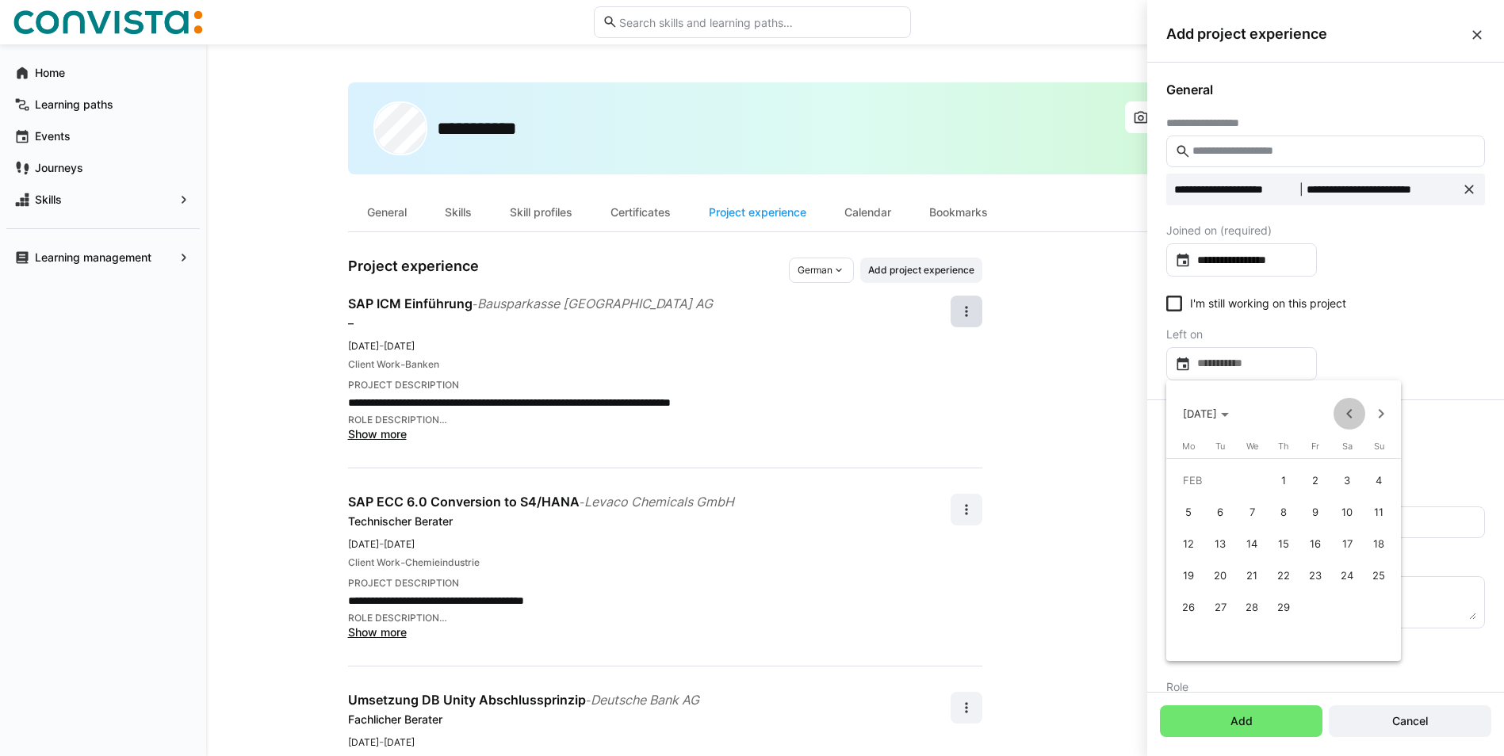
click at [1348, 414] on span "Previous month" at bounding box center [1350, 414] width 32 height 32
click at [1376, 606] on span "31" at bounding box center [1379, 607] width 29 height 29
type input "**********"
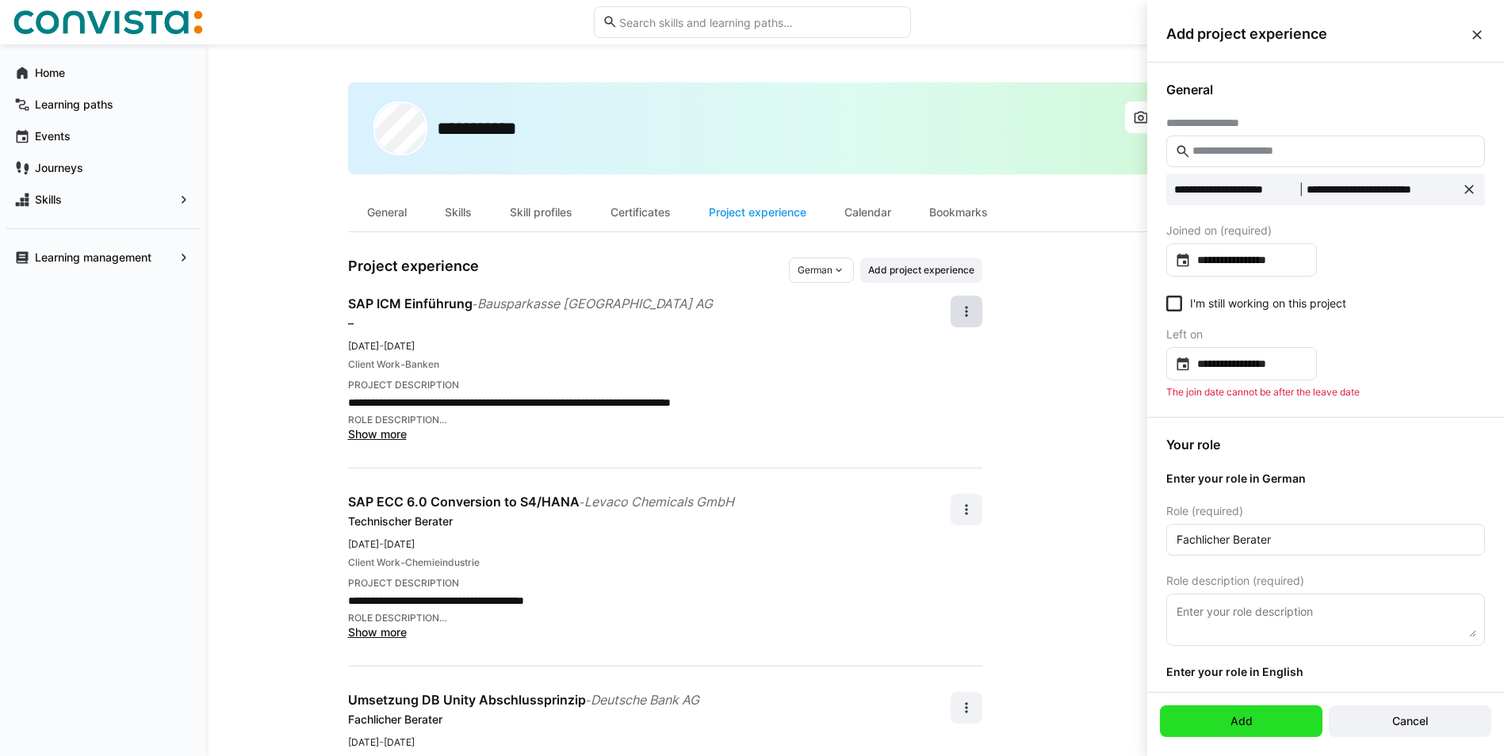
click at [1285, 719] on span "Add" at bounding box center [1241, 722] width 163 height 32
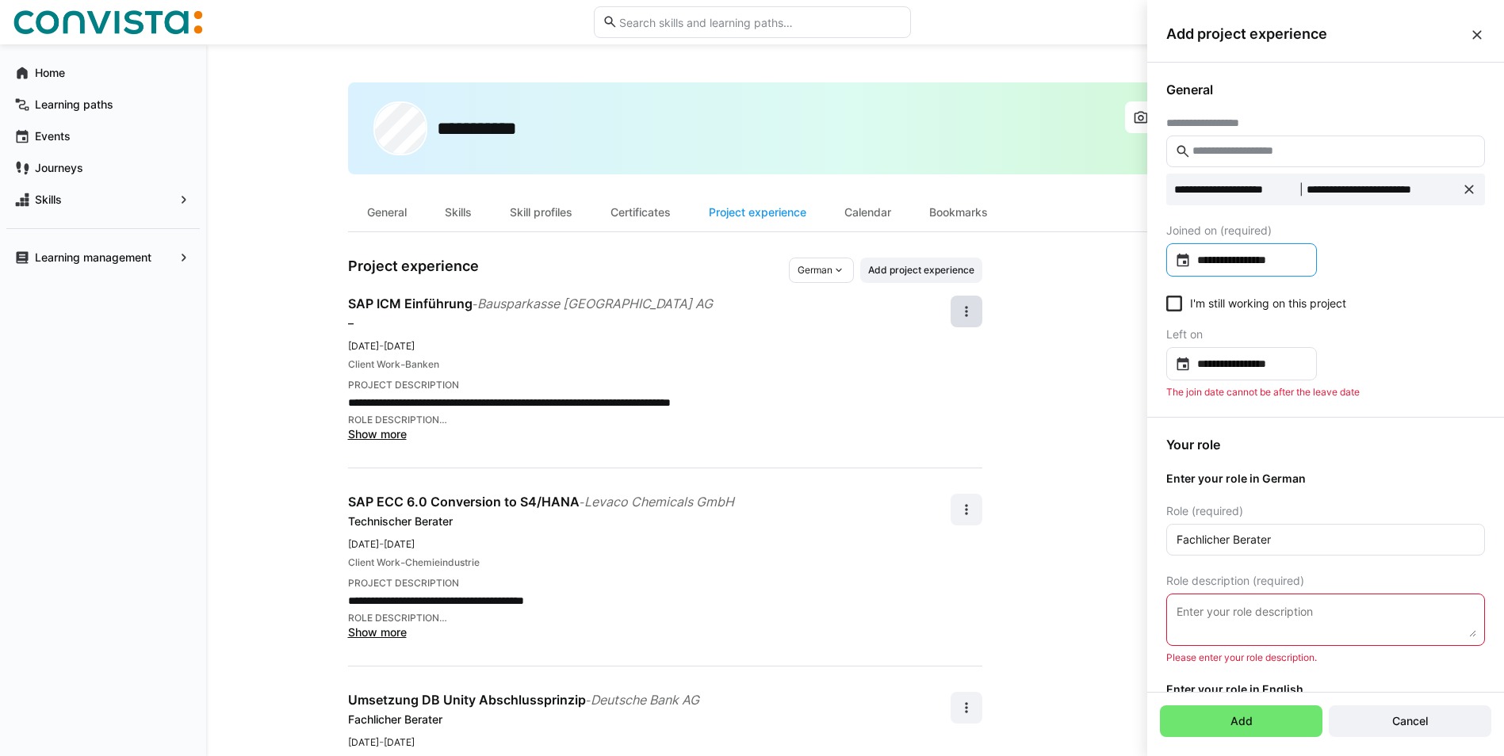
click at [1308, 262] on input "**********" at bounding box center [1249, 260] width 117 height 16
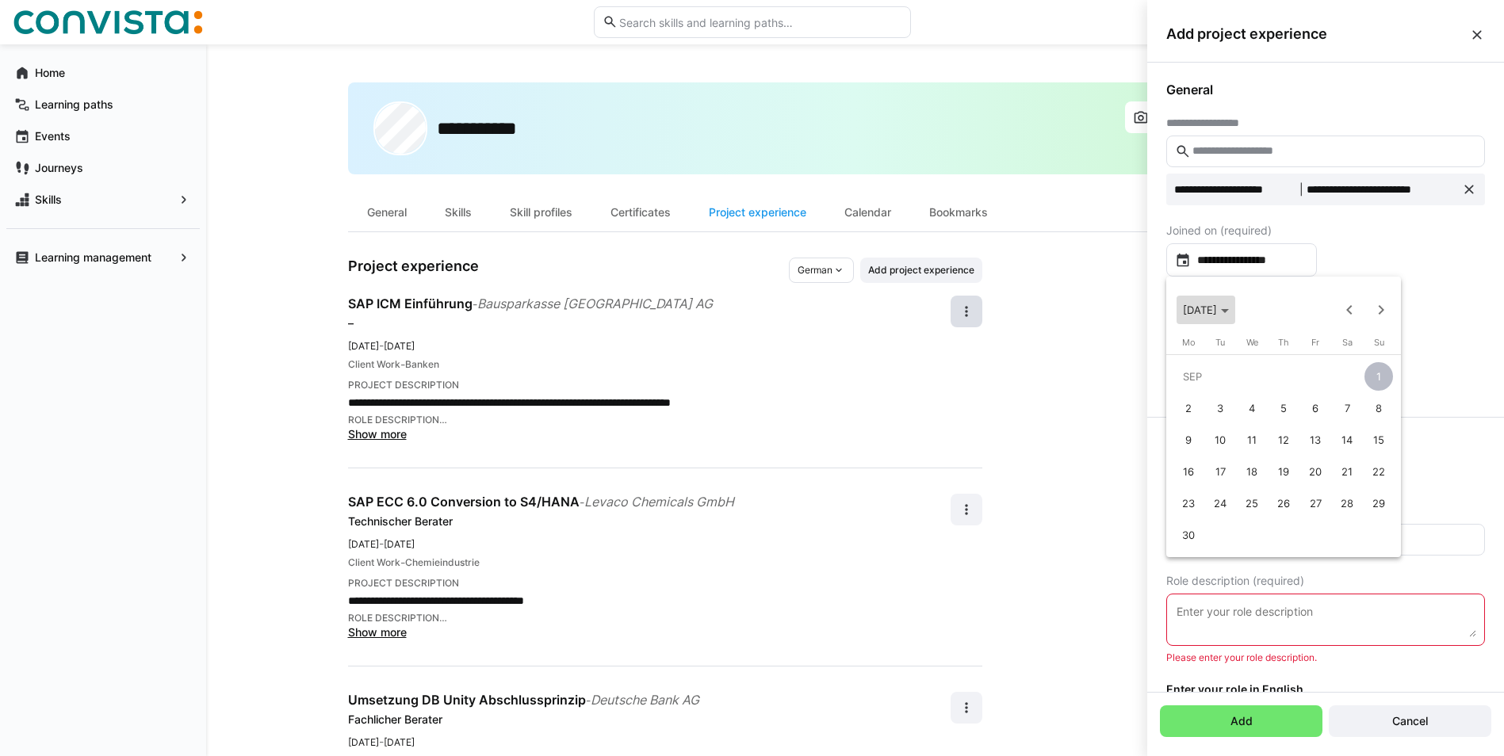
click at [1229, 311] on polygon "Choose month and year" at bounding box center [1225, 311] width 8 height 4
click at [1301, 255] on div at bounding box center [752, 378] width 1504 height 756
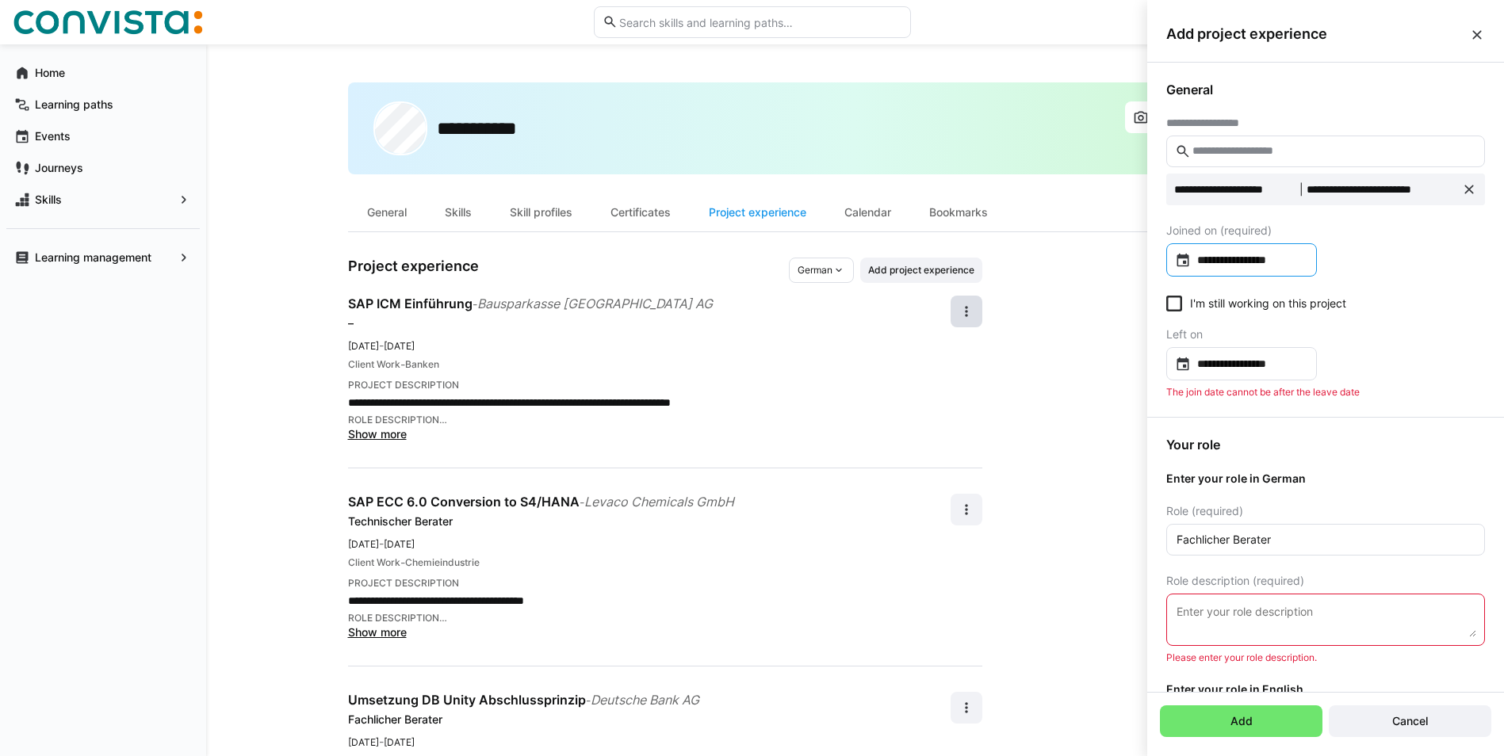
click at [1307, 262] on input "**********" at bounding box center [1249, 260] width 117 height 16
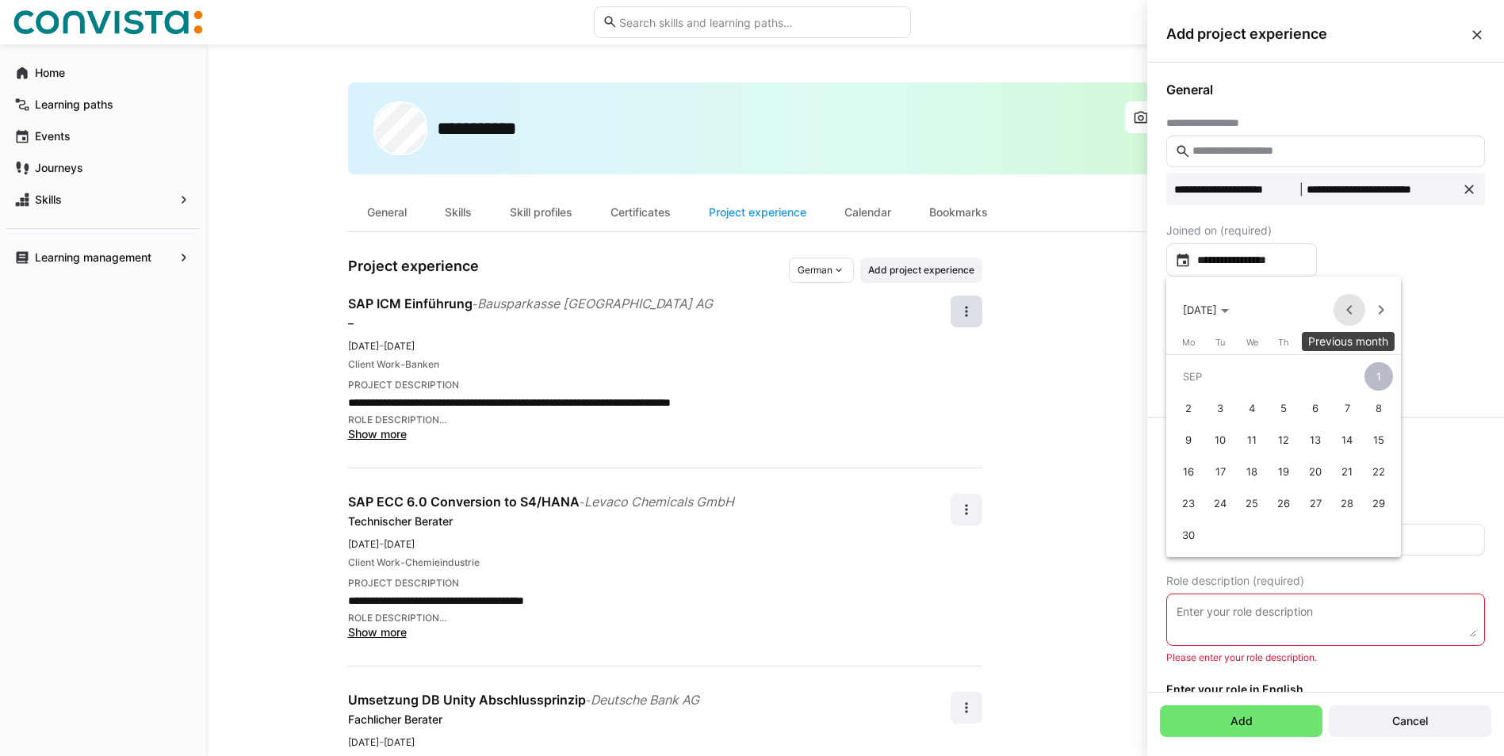
click at [1348, 309] on span "Previous month" at bounding box center [1350, 310] width 32 height 32
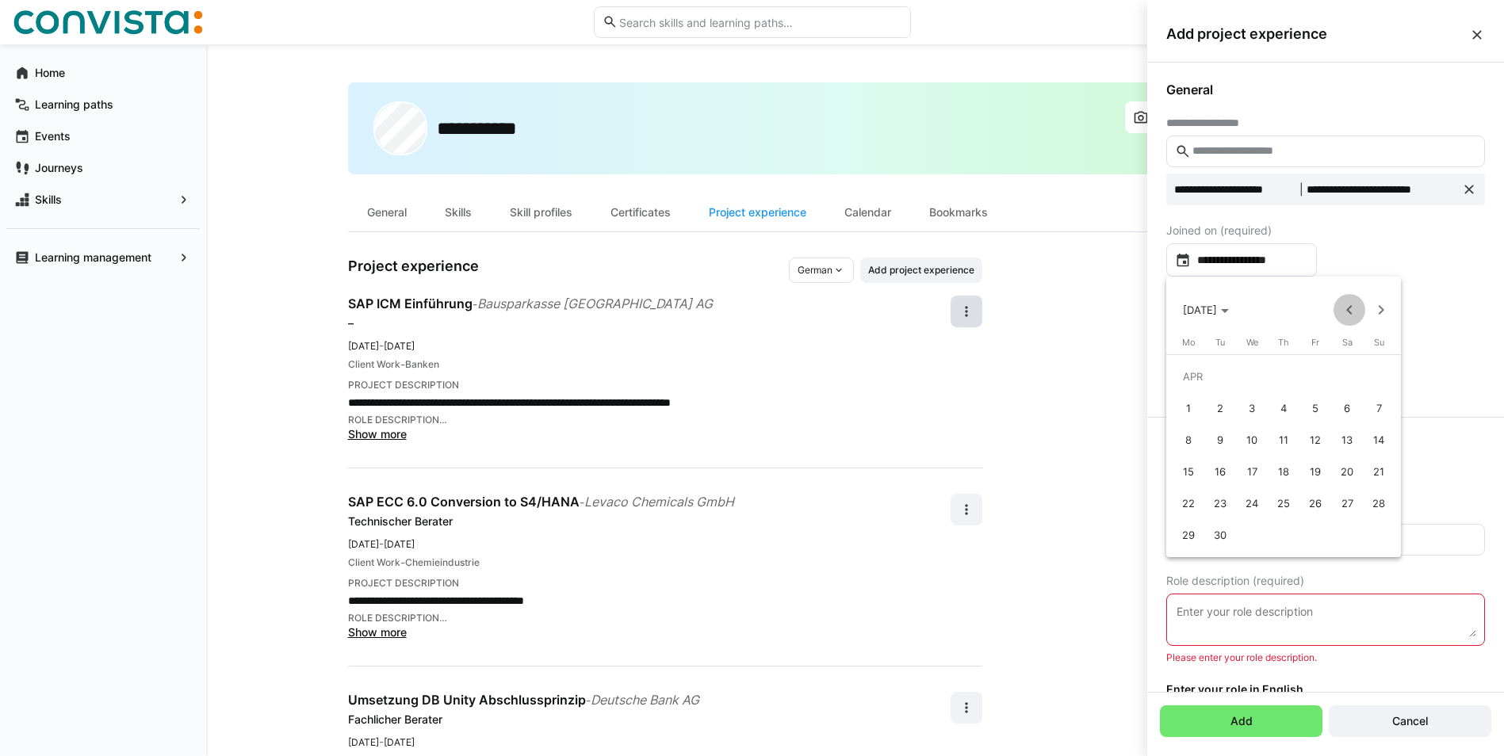
click at [1348, 309] on span "Previous month" at bounding box center [1350, 310] width 32 height 32
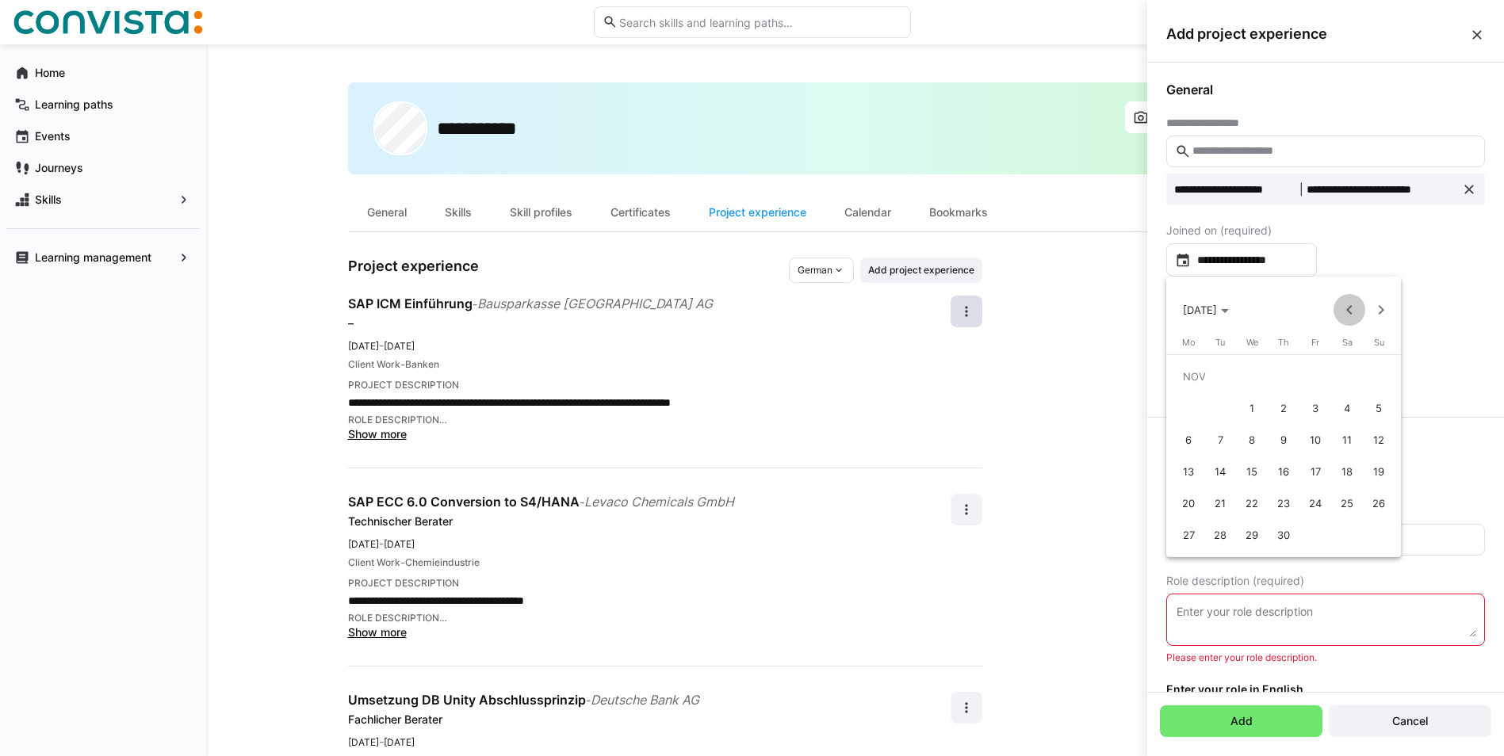
click at [1348, 309] on span "Previous month" at bounding box center [1350, 310] width 32 height 32
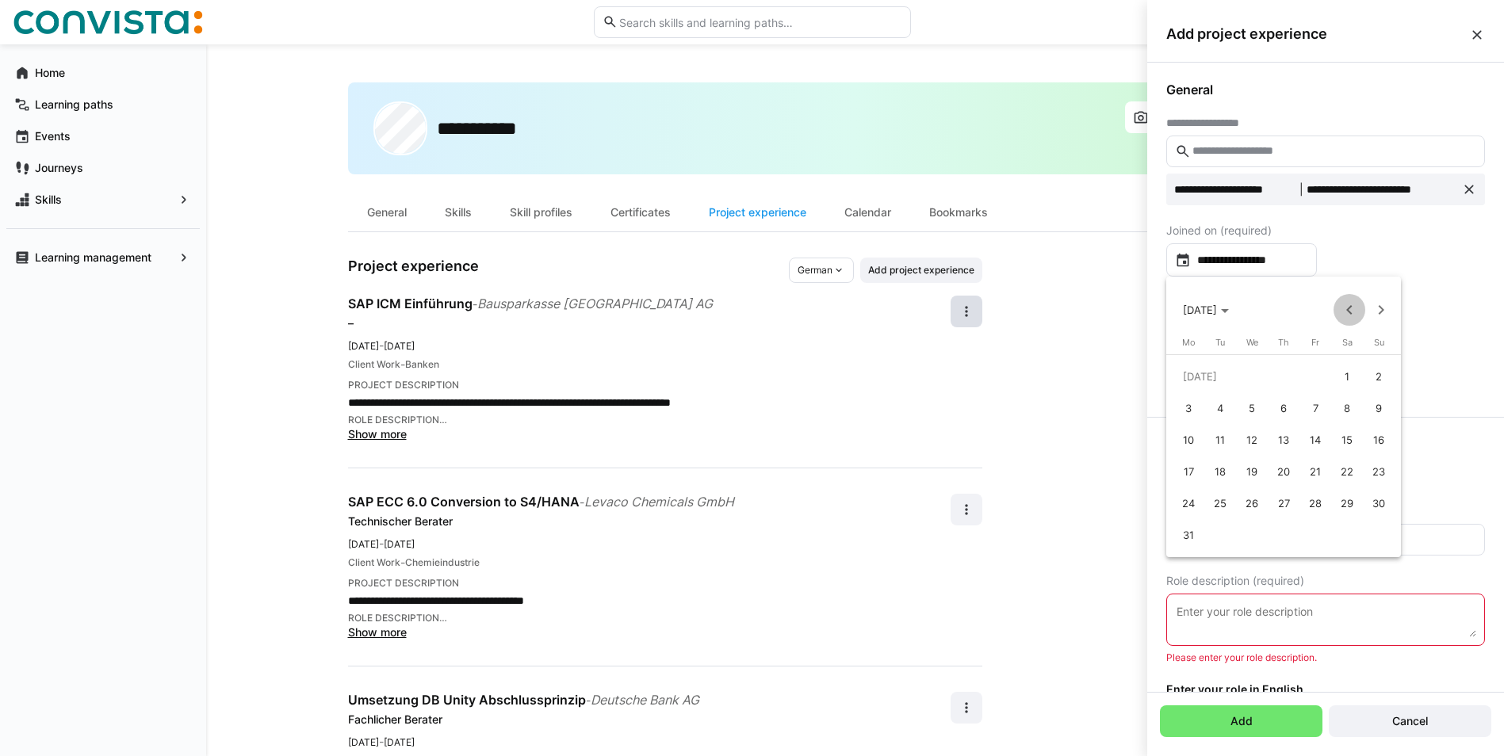
click at [1348, 309] on span "Previous month" at bounding box center [1350, 310] width 32 height 32
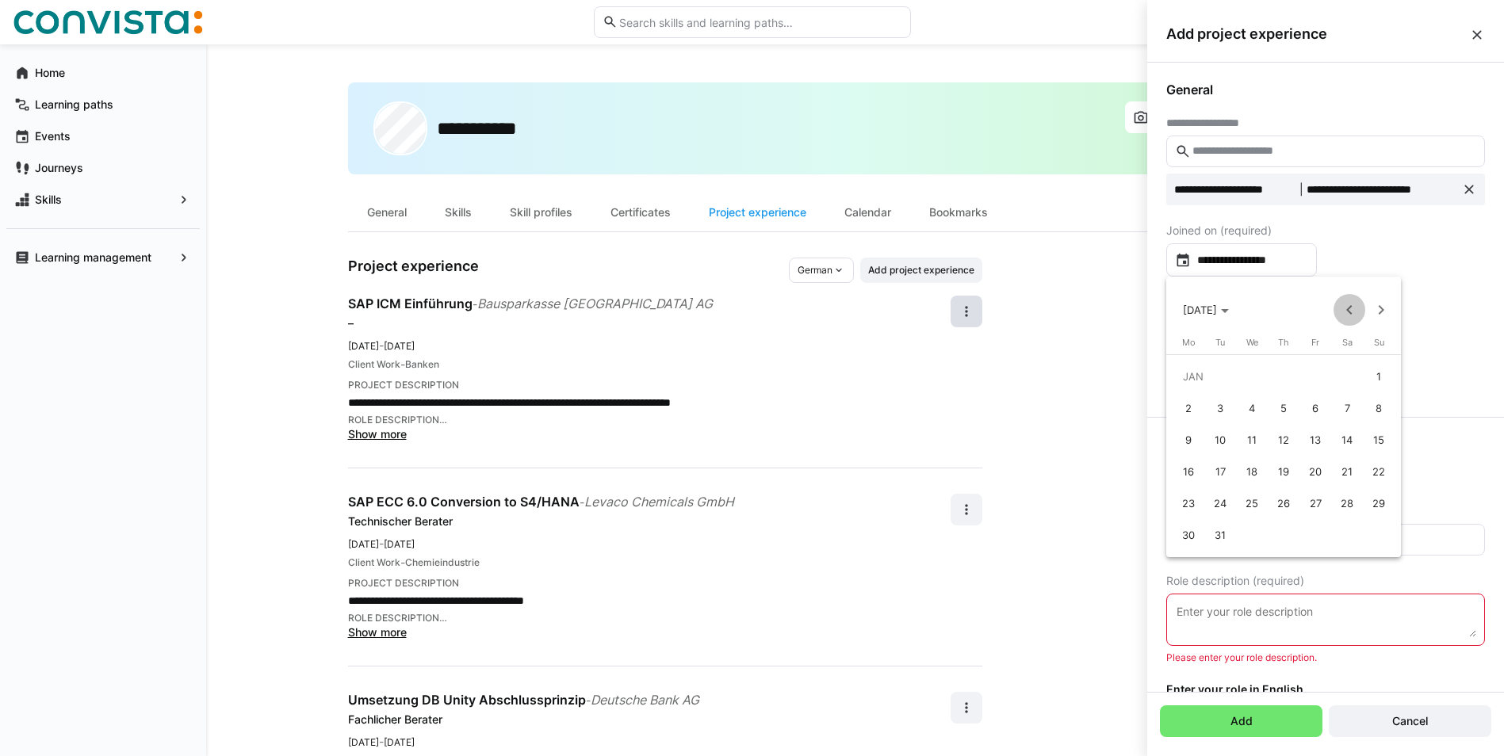
click at [1348, 309] on span "Previous month" at bounding box center [1350, 310] width 32 height 32
click at [1287, 376] on span "1" at bounding box center [1283, 376] width 29 height 29
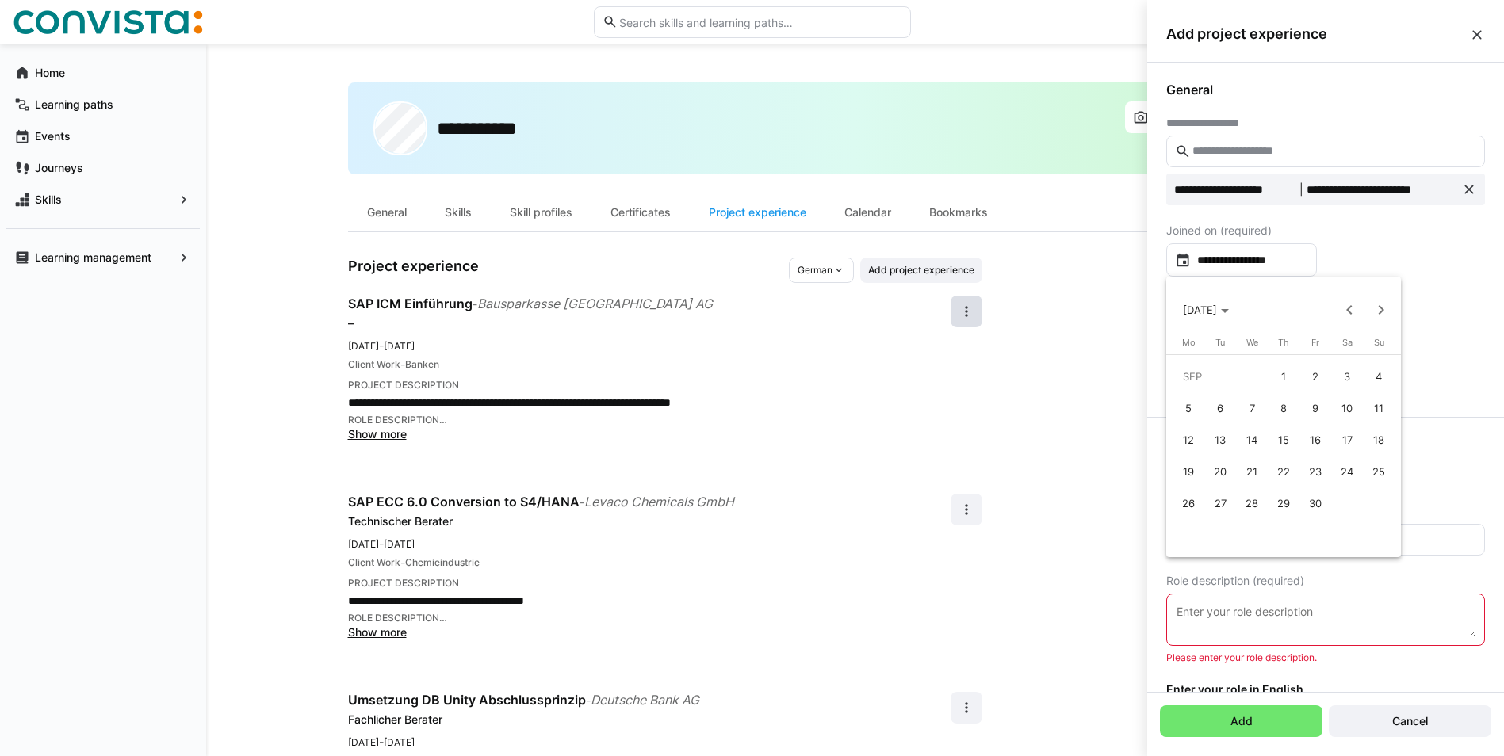
type input "**********"
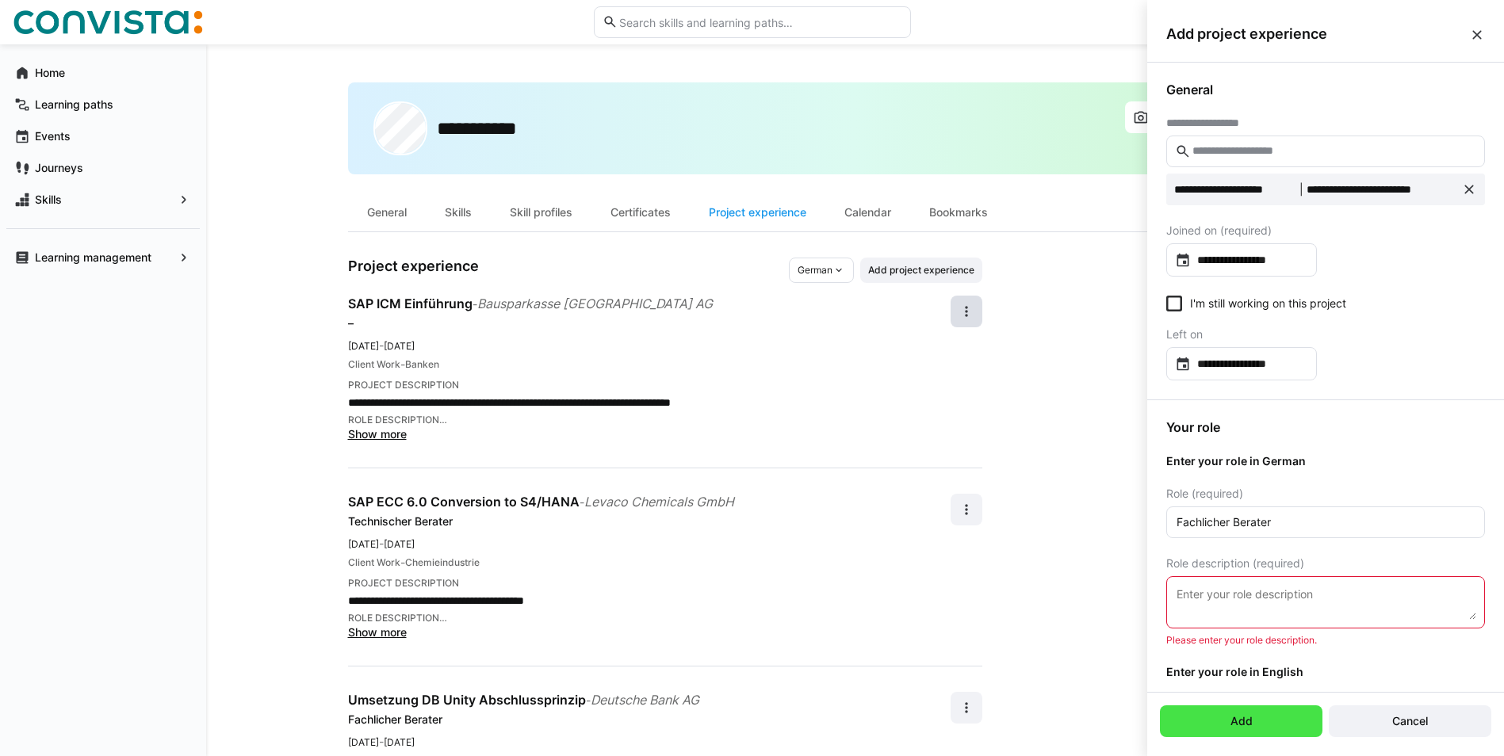
click at [1292, 722] on span "Add" at bounding box center [1241, 722] width 163 height 32
click at [1258, 603] on textarea at bounding box center [1325, 602] width 301 height 35
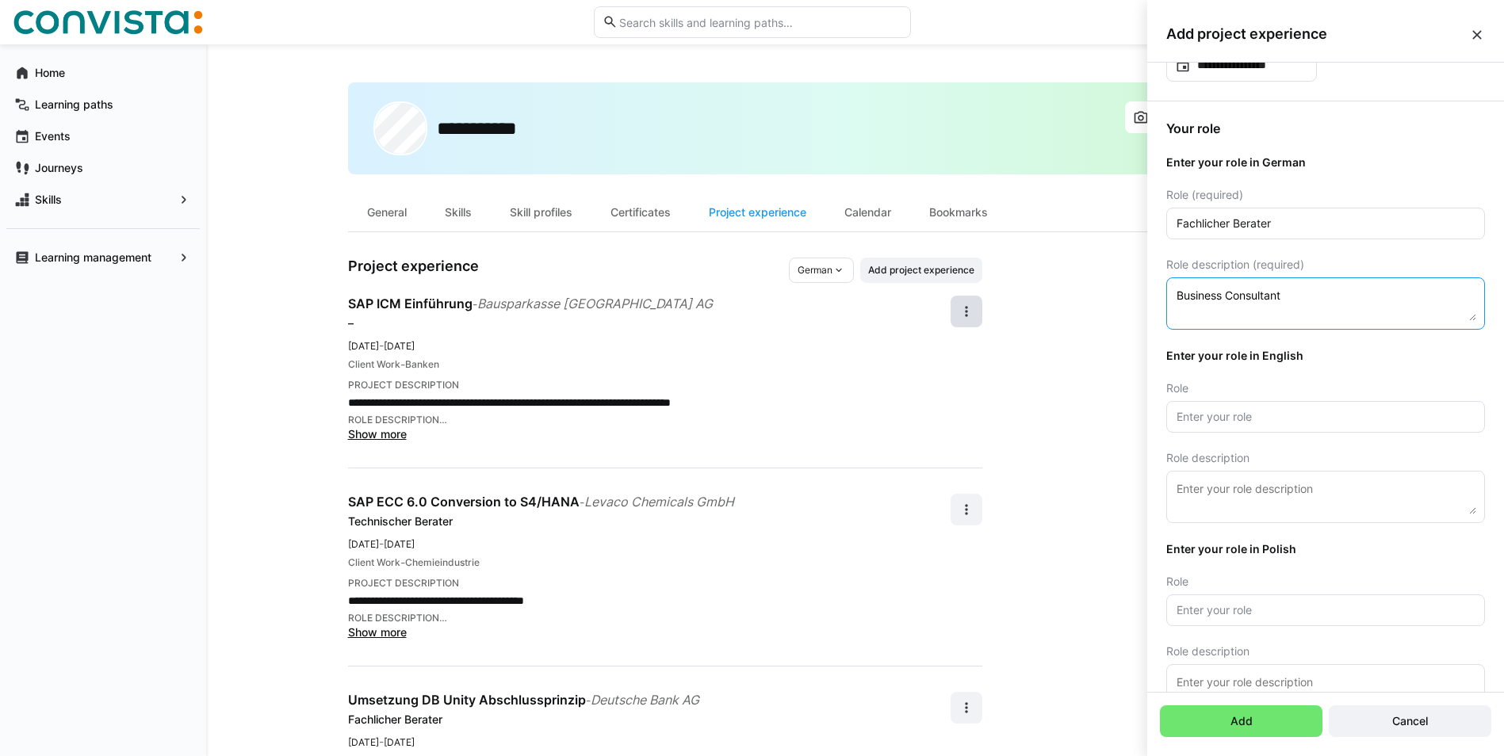
scroll to position [343, 0]
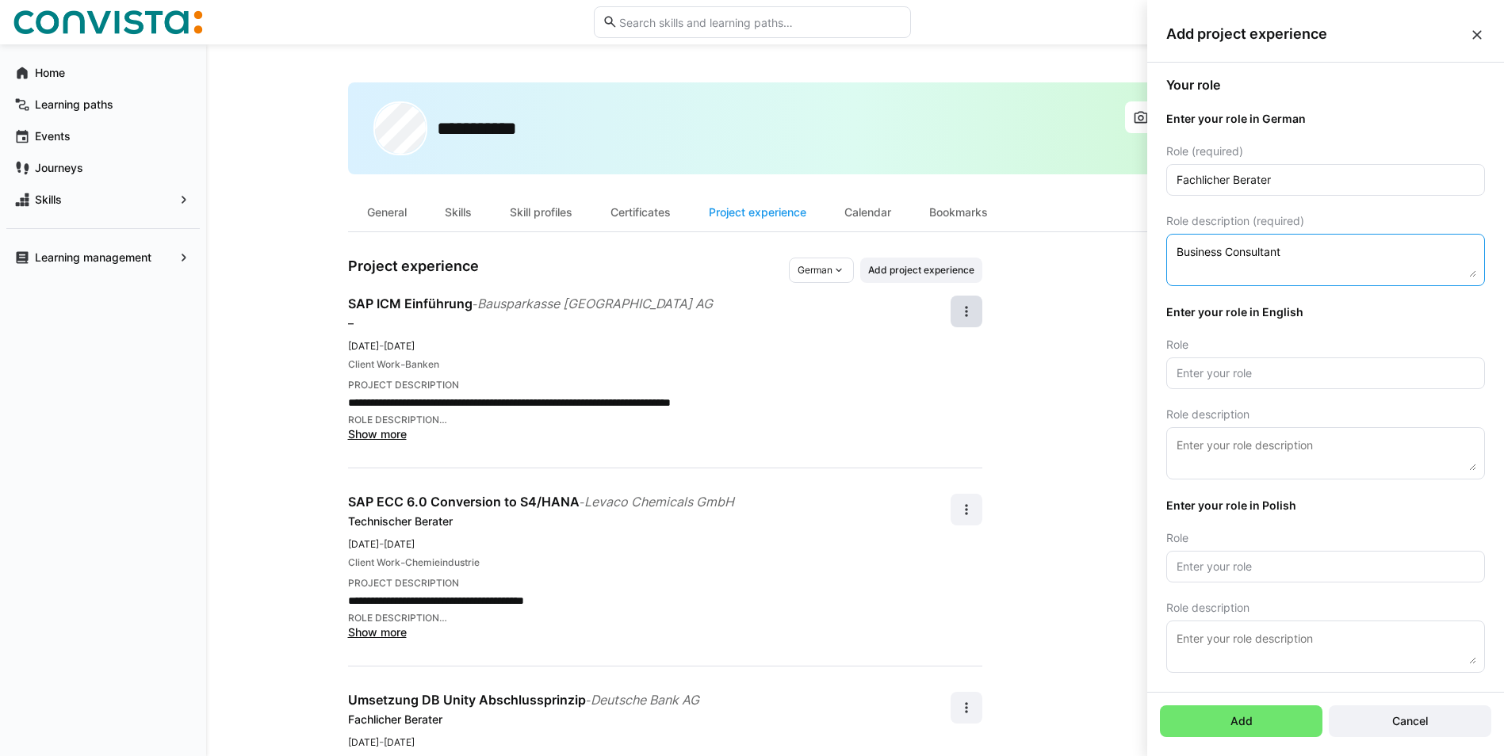
drag, startPoint x: 1299, startPoint y: 252, endPoint x: 1174, endPoint y: 258, distance: 124.6
click at [1174, 258] on eds-input "Business Consultant" at bounding box center [1325, 260] width 319 height 52
click at [1303, 251] on textarea "Business Consultant" at bounding box center [1325, 260] width 301 height 35
drag, startPoint x: 1303, startPoint y: 251, endPoint x: 1200, endPoint y: 253, distance: 102.3
click at [1200, 253] on textarea "Business Consultant" at bounding box center [1325, 260] width 301 height 35
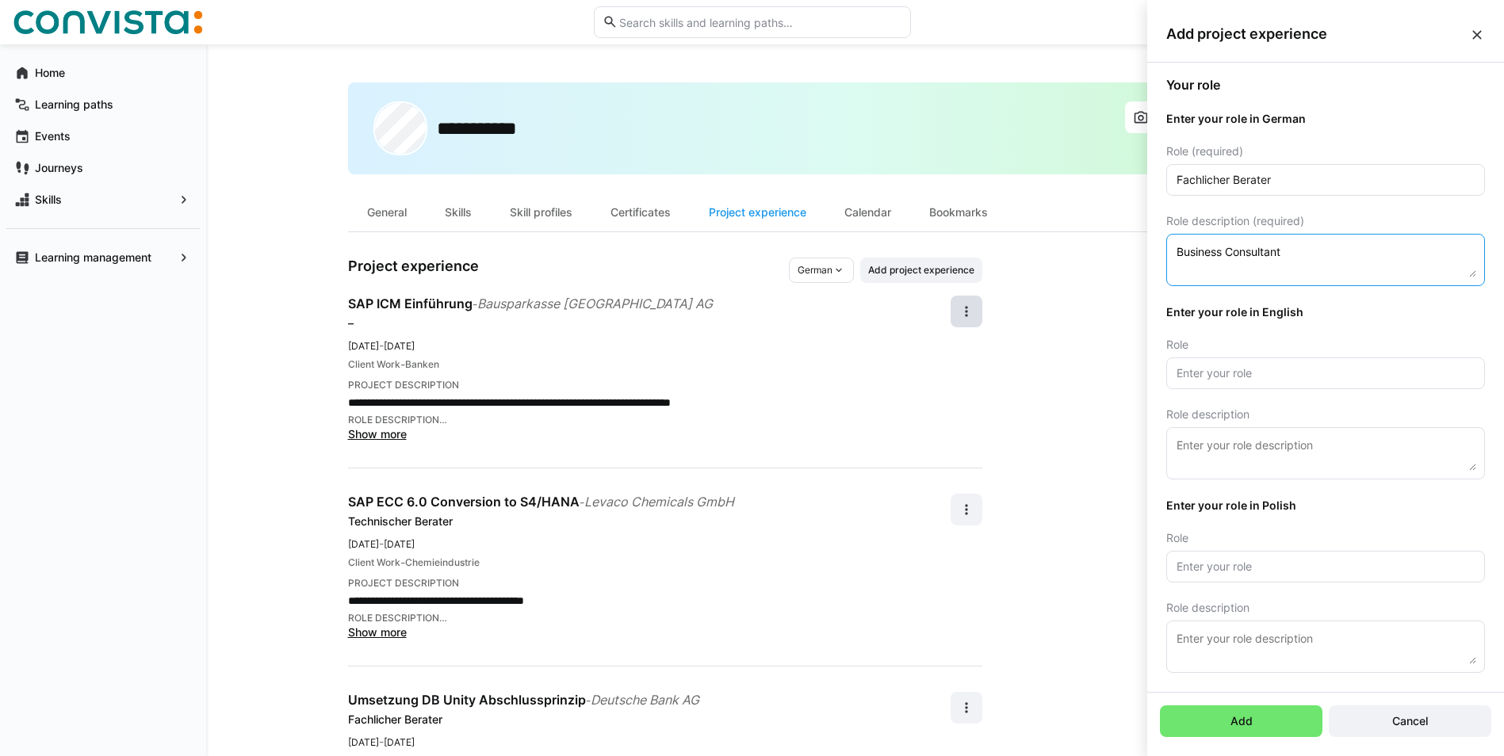
paste textarea "erechtigungskonzeption und –realisierung für die Bereiche FI, CO, MM,, Geschäft…"
type textarea "Berechtigungskonzeption und –realisierung für die Bereiche FI, CO, MM,, Geschäf…"
click at [1226, 368] on input "text" at bounding box center [1325, 373] width 301 height 14
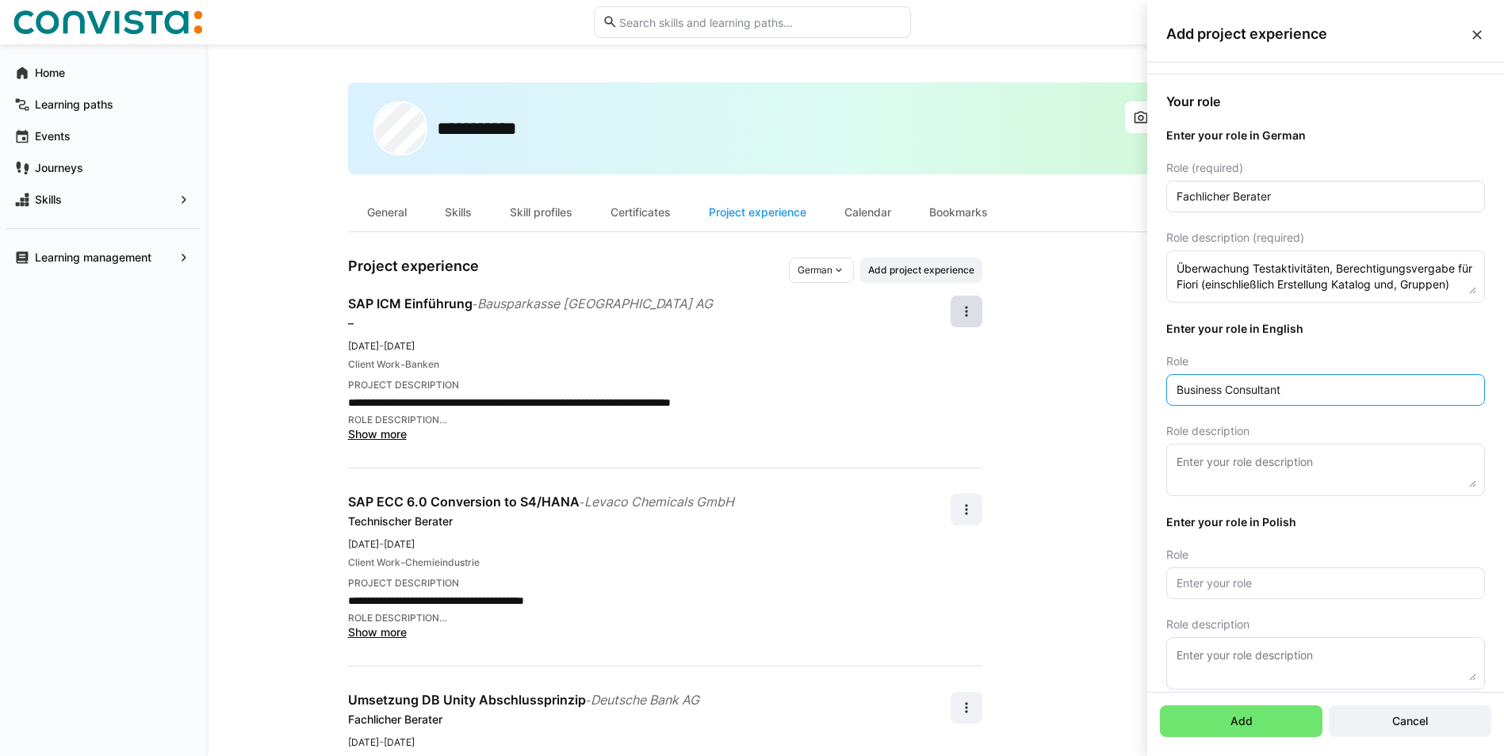
scroll to position [343, 0]
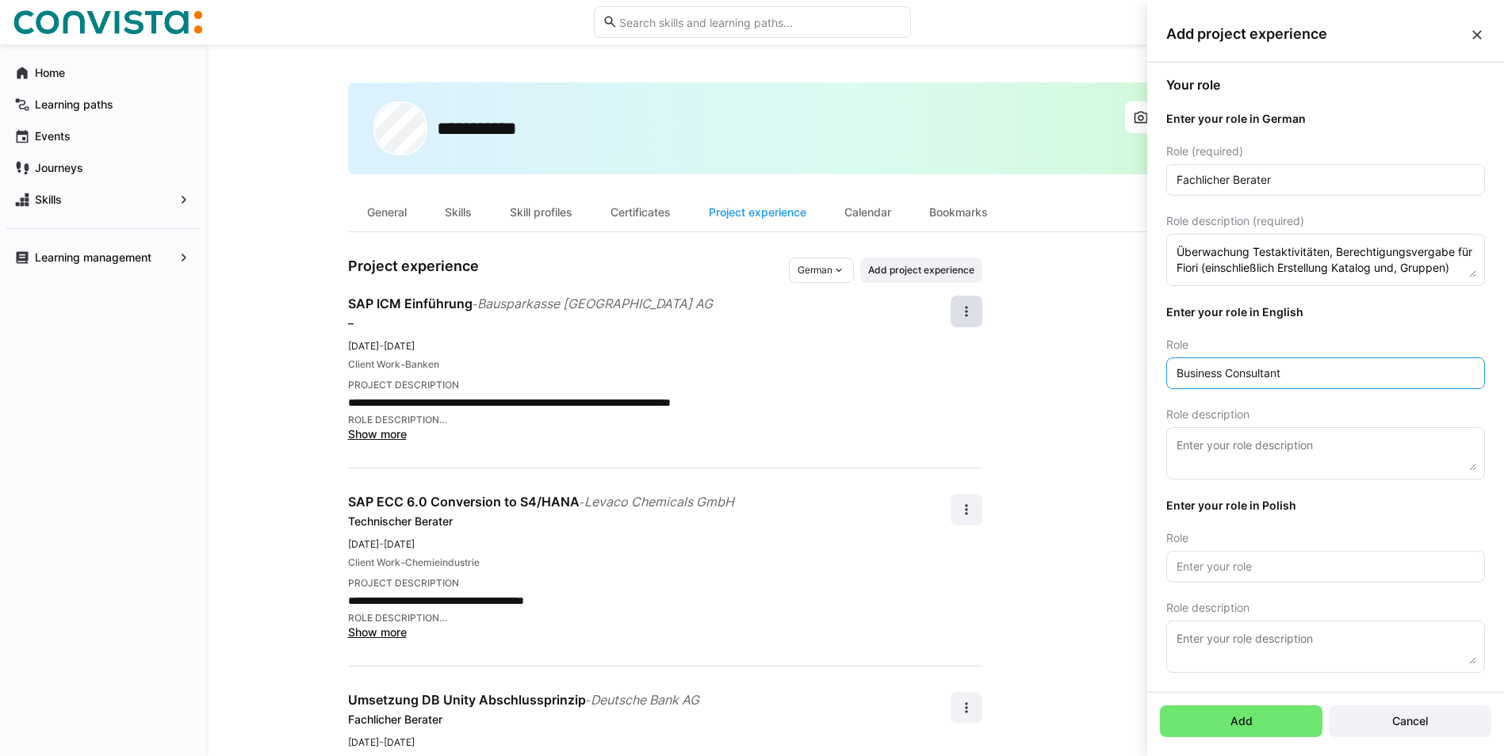
type input "Business Consultant"
click at [1246, 435] on eds-input at bounding box center [1325, 453] width 319 height 52
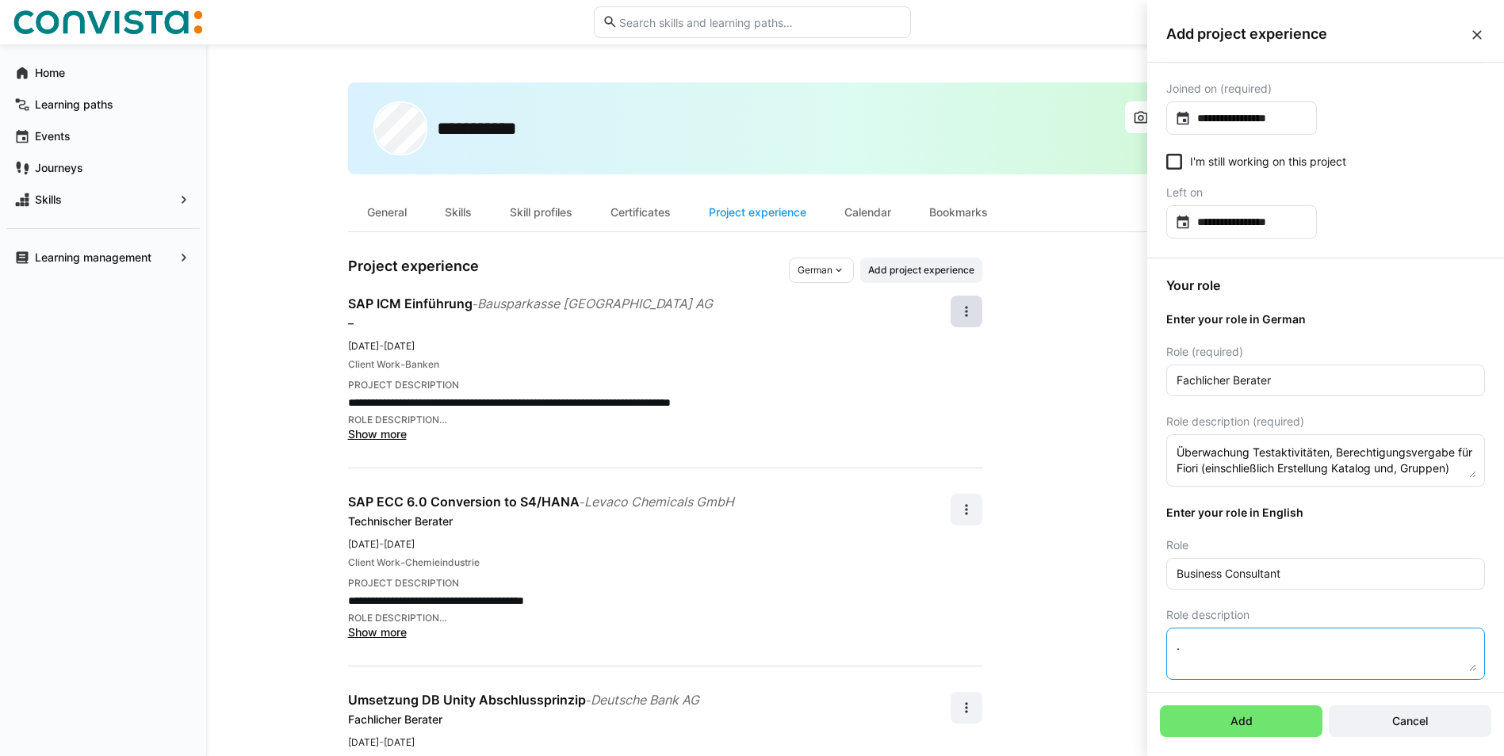
scroll to position [105, 0]
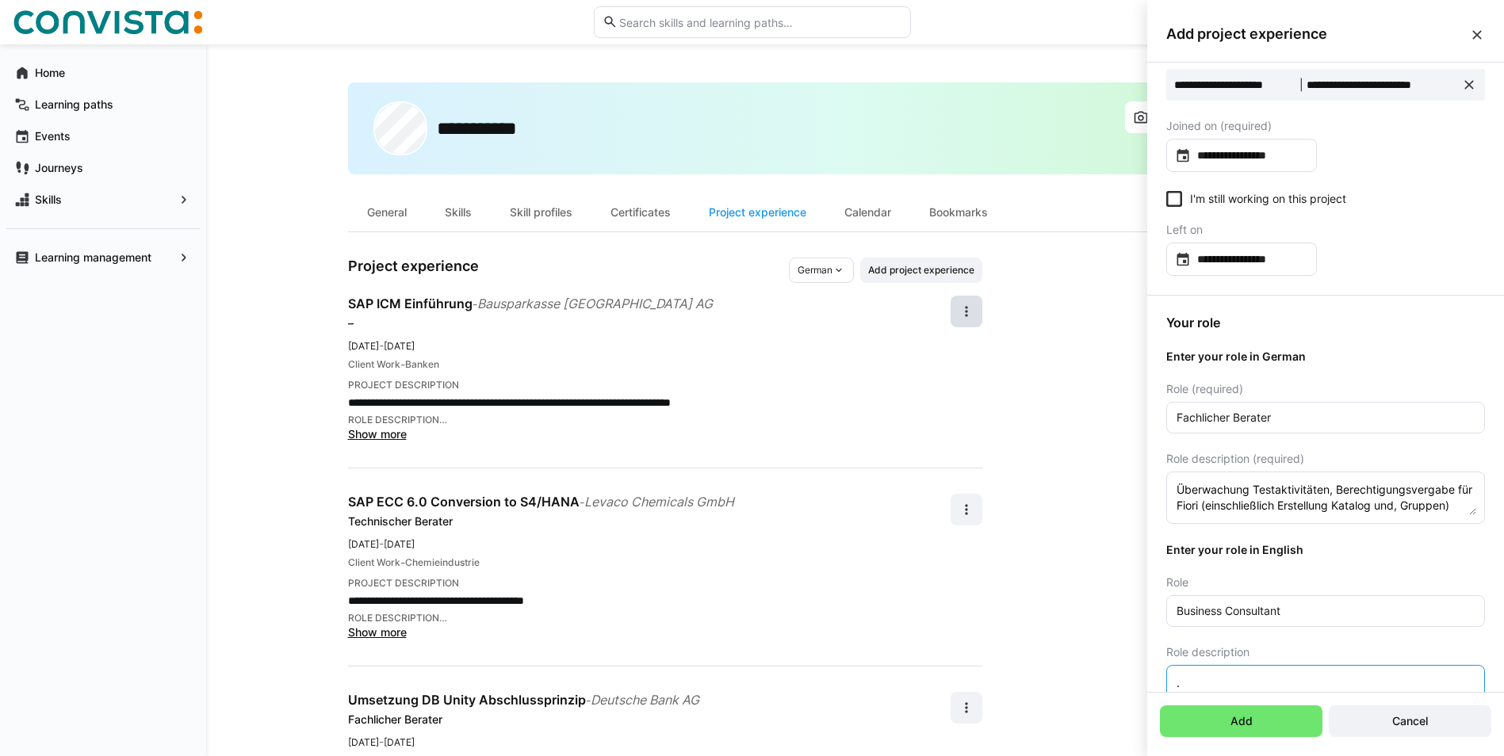
type textarea "."
click at [1263, 505] on textarea "Berechtigungskonzeption und –realisierung für die Bereiche FI, CO, MM,, Geschäf…" at bounding box center [1325, 497] width 301 height 35
click at [1467, 515] on eds-input "Berechtigungskonzeption und –realisierung für die Bereiche FI, CO, Geschäftspar…" at bounding box center [1325, 498] width 319 height 52
click at [1399, 508] on textarea "Berechtigungskonzeption und –realisierung für die Bereiche FI, CO, Geschäftspar…" at bounding box center [1325, 497] width 301 height 35
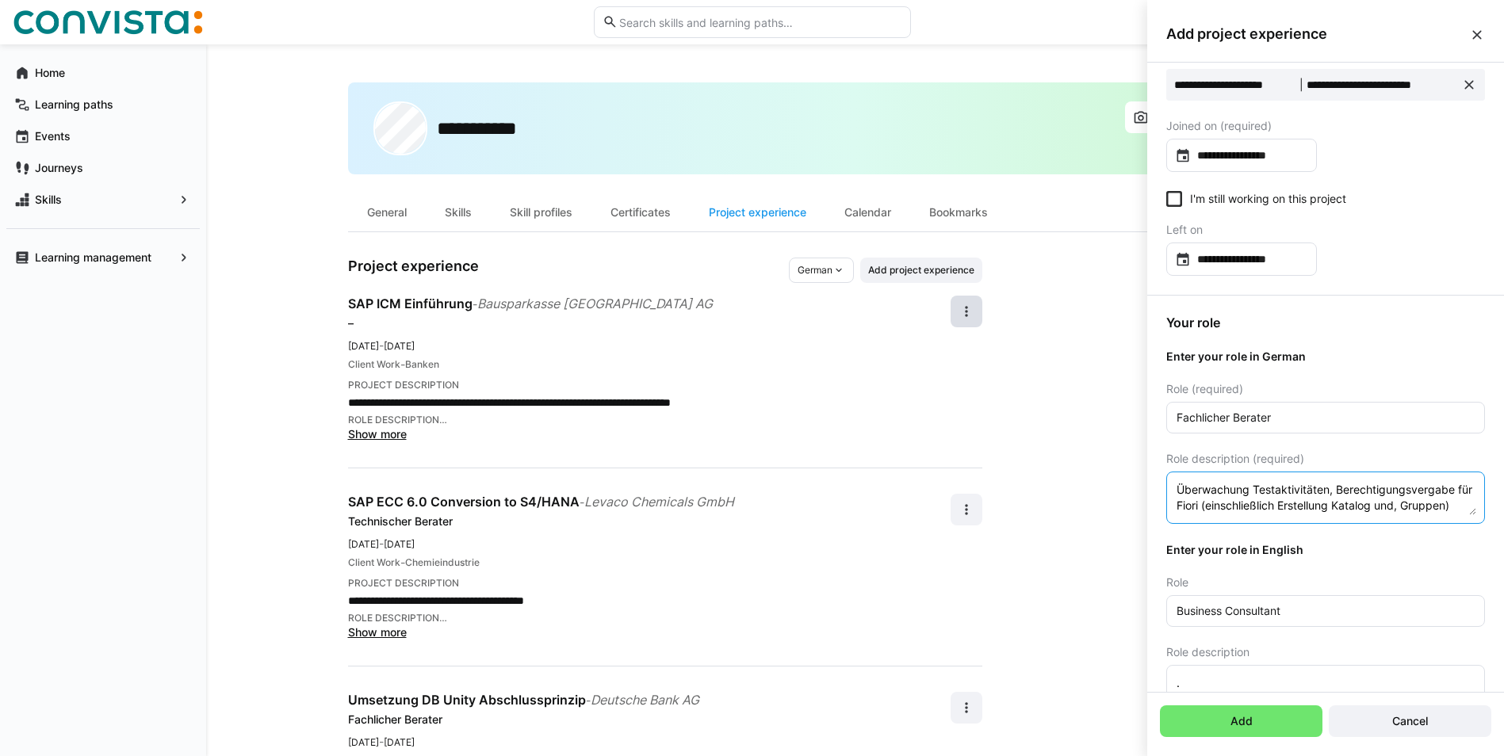
scroll to position [48, 0]
click at [1391, 490] on textarea "Berechtigungskonzeption und –realisierung für die Bereiche FI, CO, Geschäftspar…" at bounding box center [1325, 497] width 301 height 35
drag, startPoint x: 1220, startPoint y: 488, endPoint x: 1223, endPoint y: 508, distance: 20.0
click at [1223, 508] on textarea "Berechtigungskonzeption und –realisierung für die Bereiche FI, CO, Geschäftspar…" at bounding box center [1325, 497] width 301 height 35
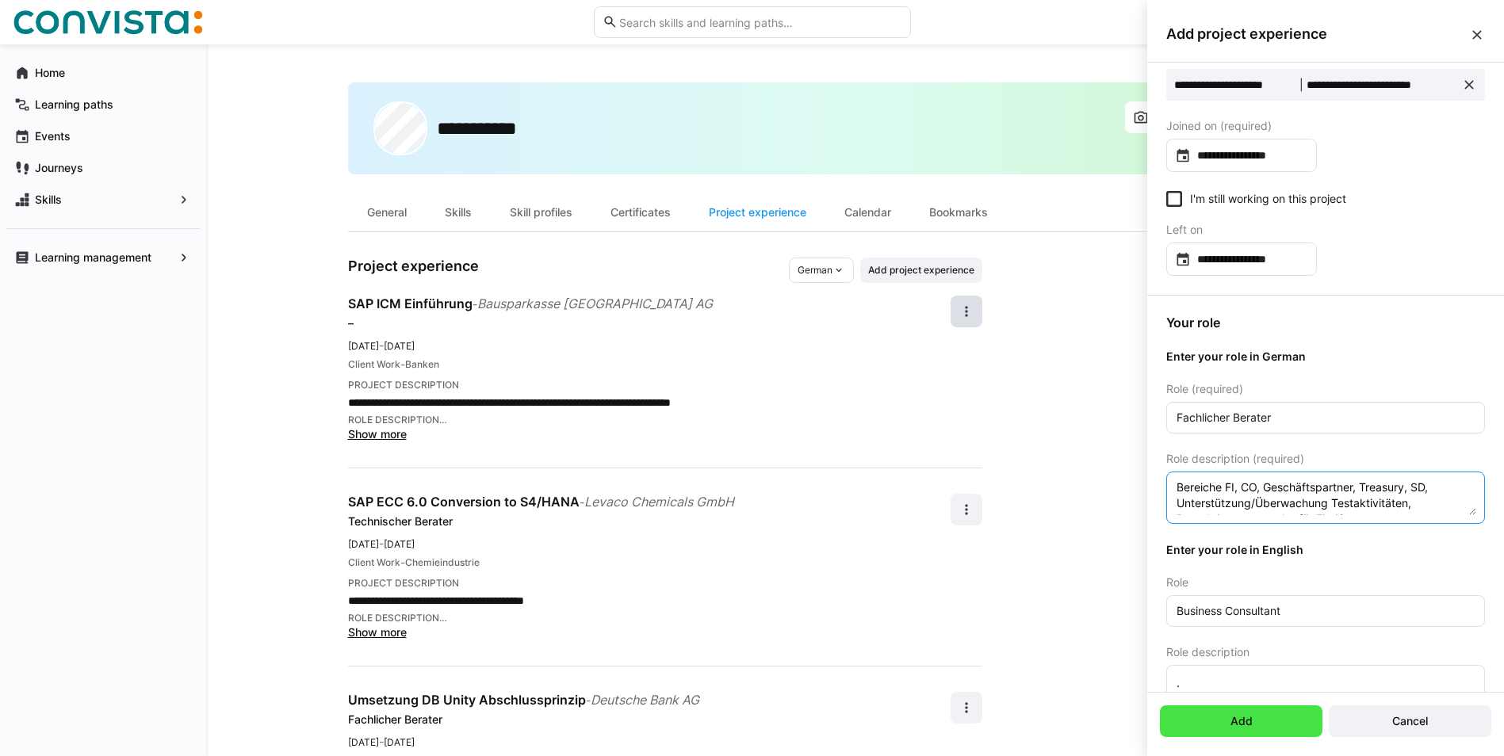
type textarea "Berechtigungskonzeption und –realisierung für die Bereiche FI, CO, Geschäftspar…"
click at [1261, 712] on span "Add" at bounding box center [1241, 722] width 163 height 32
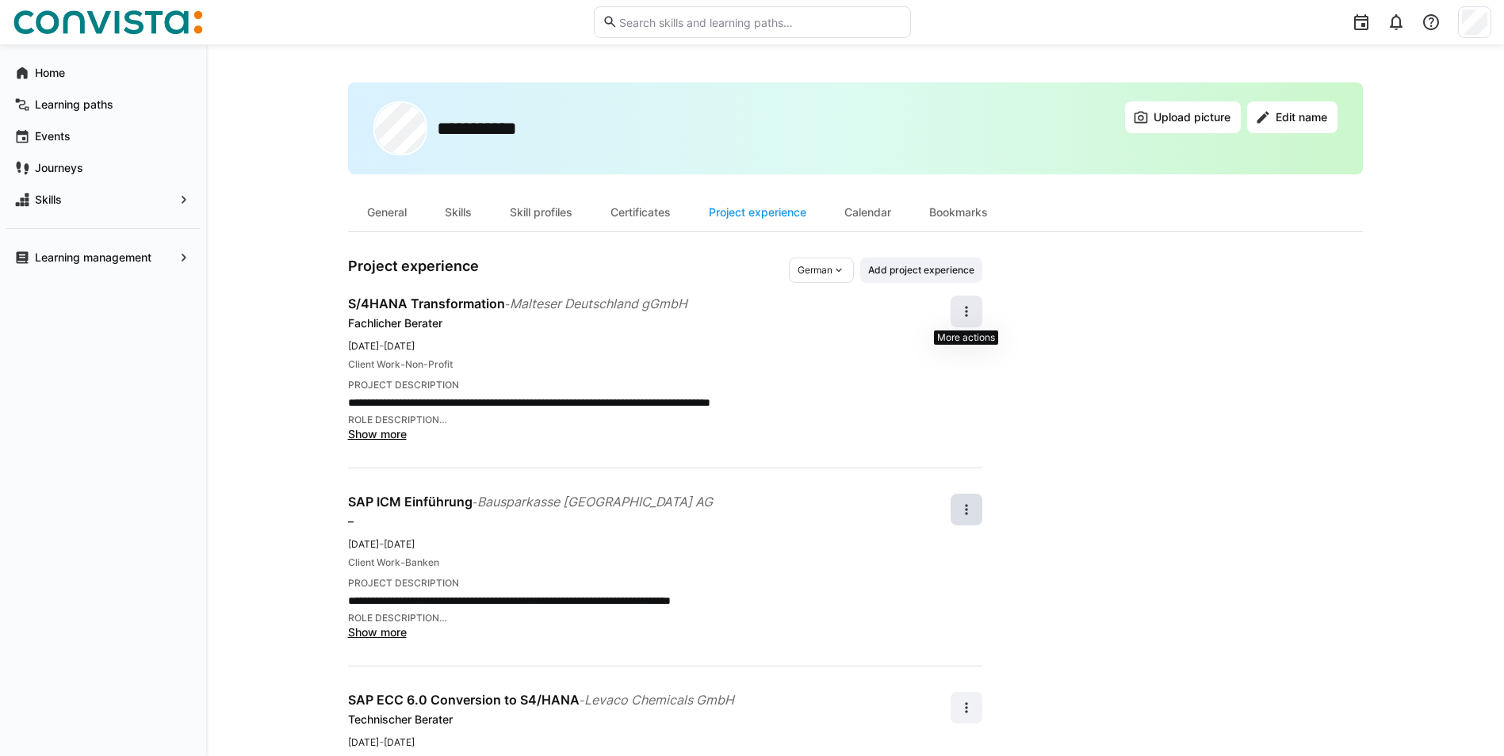
click at [972, 310] on eds-icon at bounding box center [967, 312] width 16 height 16
click at [935, 354] on div "Edit" at bounding box center [949, 354] width 42 height 16
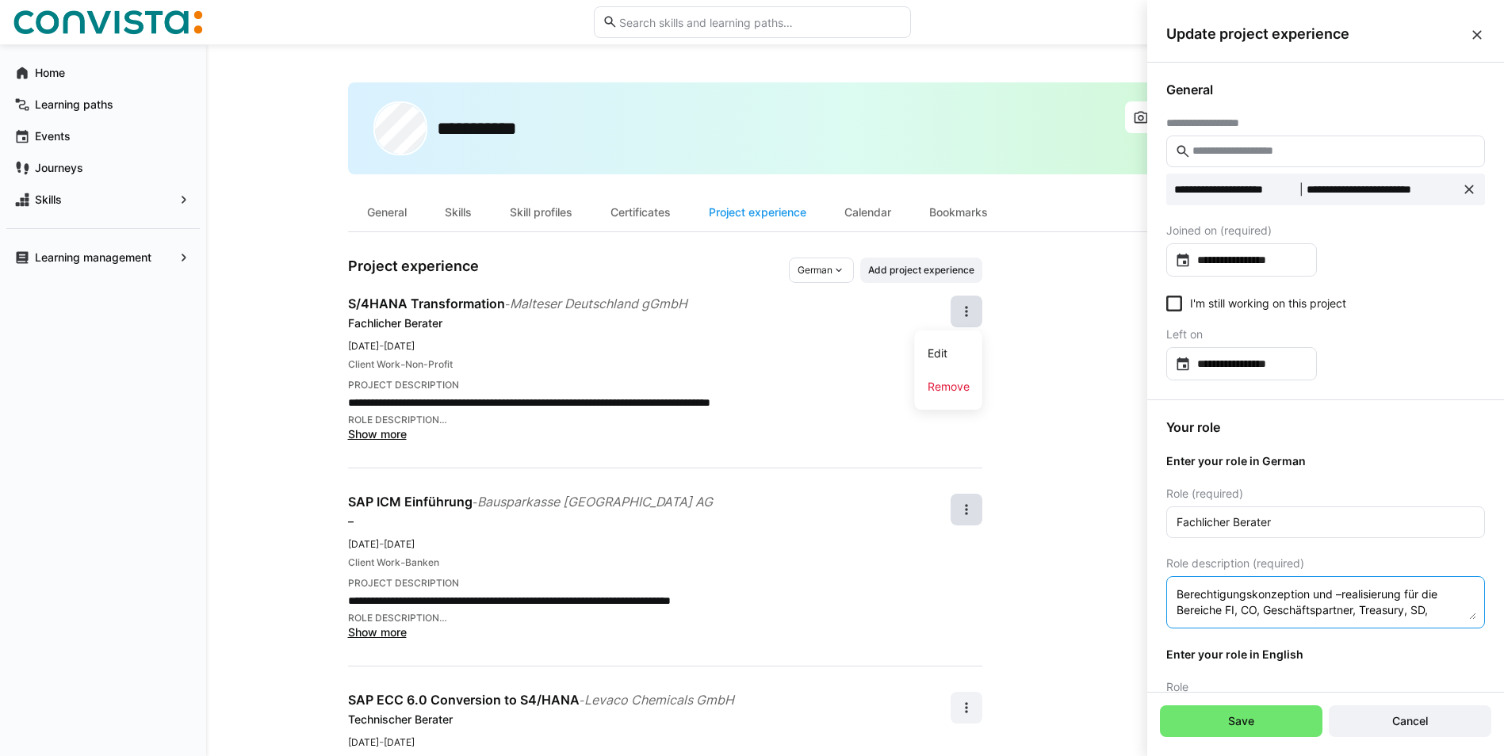
click at [1408, 594] on textarea "Berechtigungskonzeption und –realisierung für die Bereiche FI, CO, Geschäftspar…" at bounding box center [1325, 602] width 301 height 35
type textarea "Berechtigungskonzeption und –realisierung für die Bereiche FI, CO, Geschäftspar…"
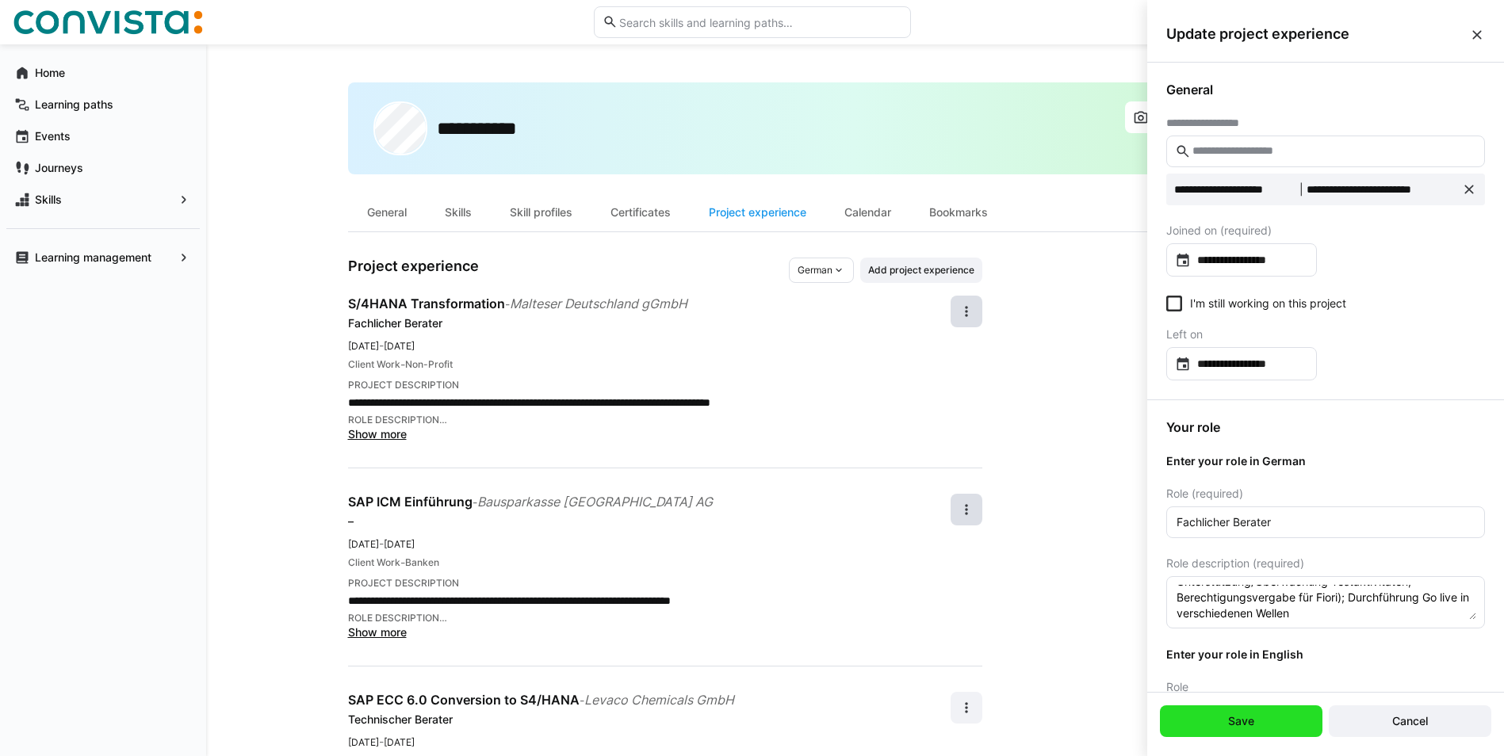
click at [1253, 712] on span "Save" at bounding box center [1241, 722] width 163 height 32
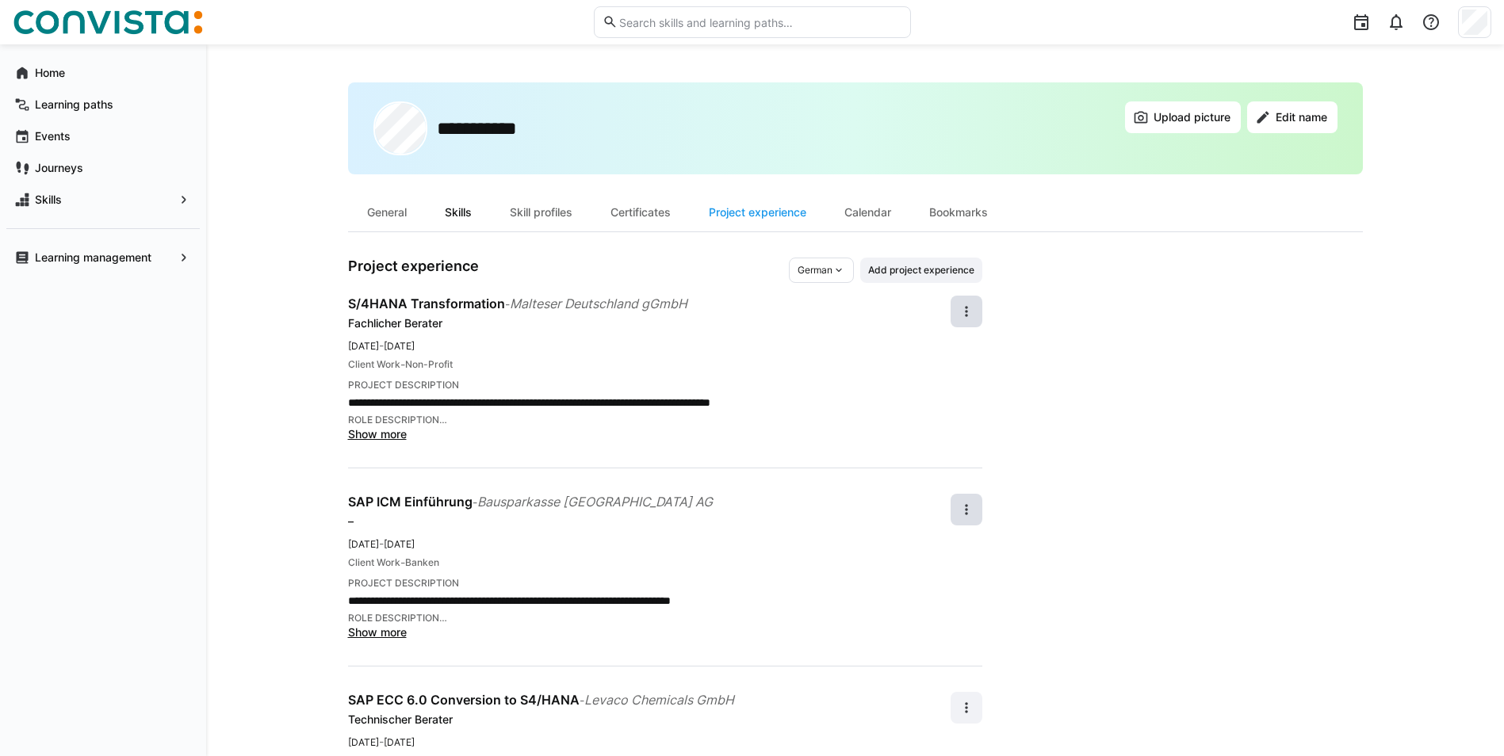
click at [465, 207] on div "Skills" at bounding box center [458, 212] width 65 height 38
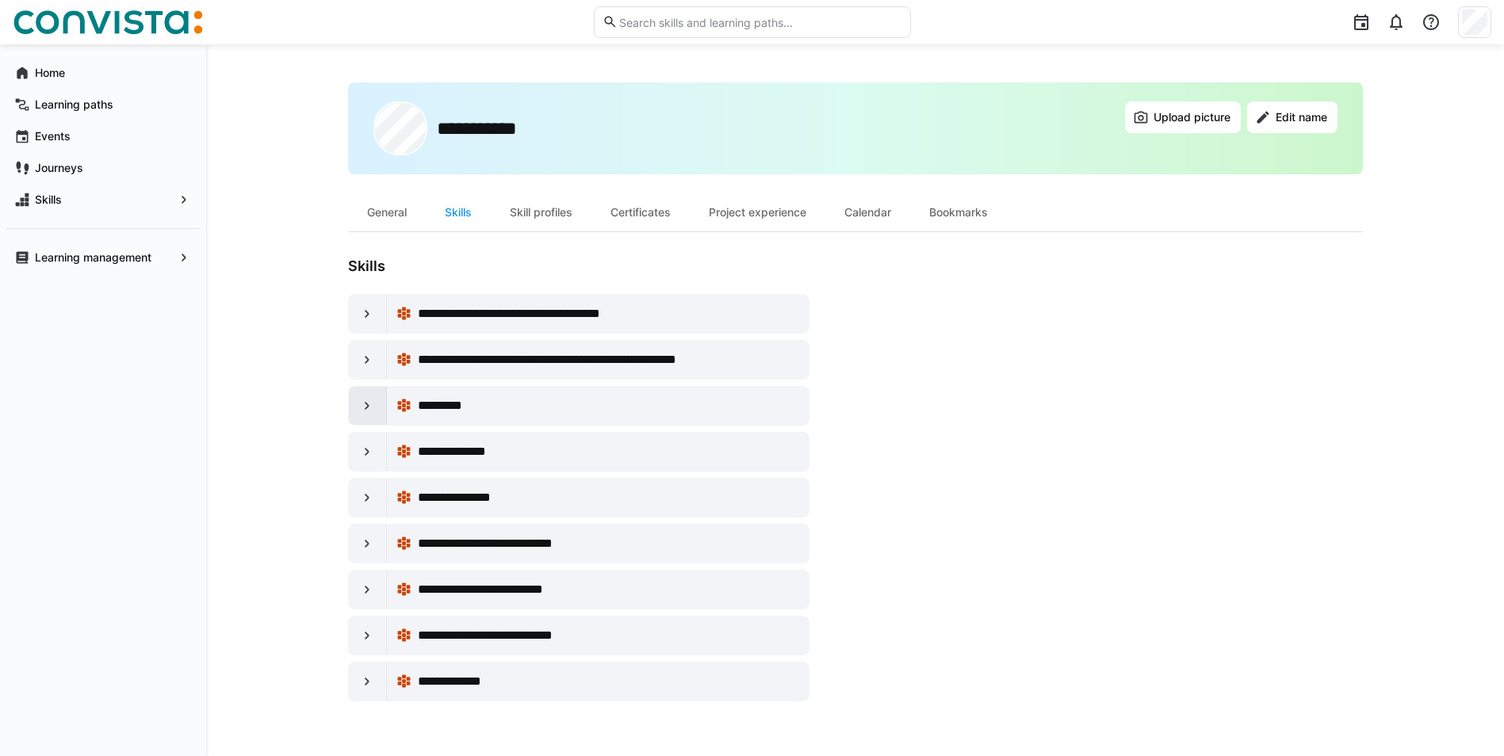
click at [362, 405] on eds-icon at bounding box center [367, 406] width 16 height 16
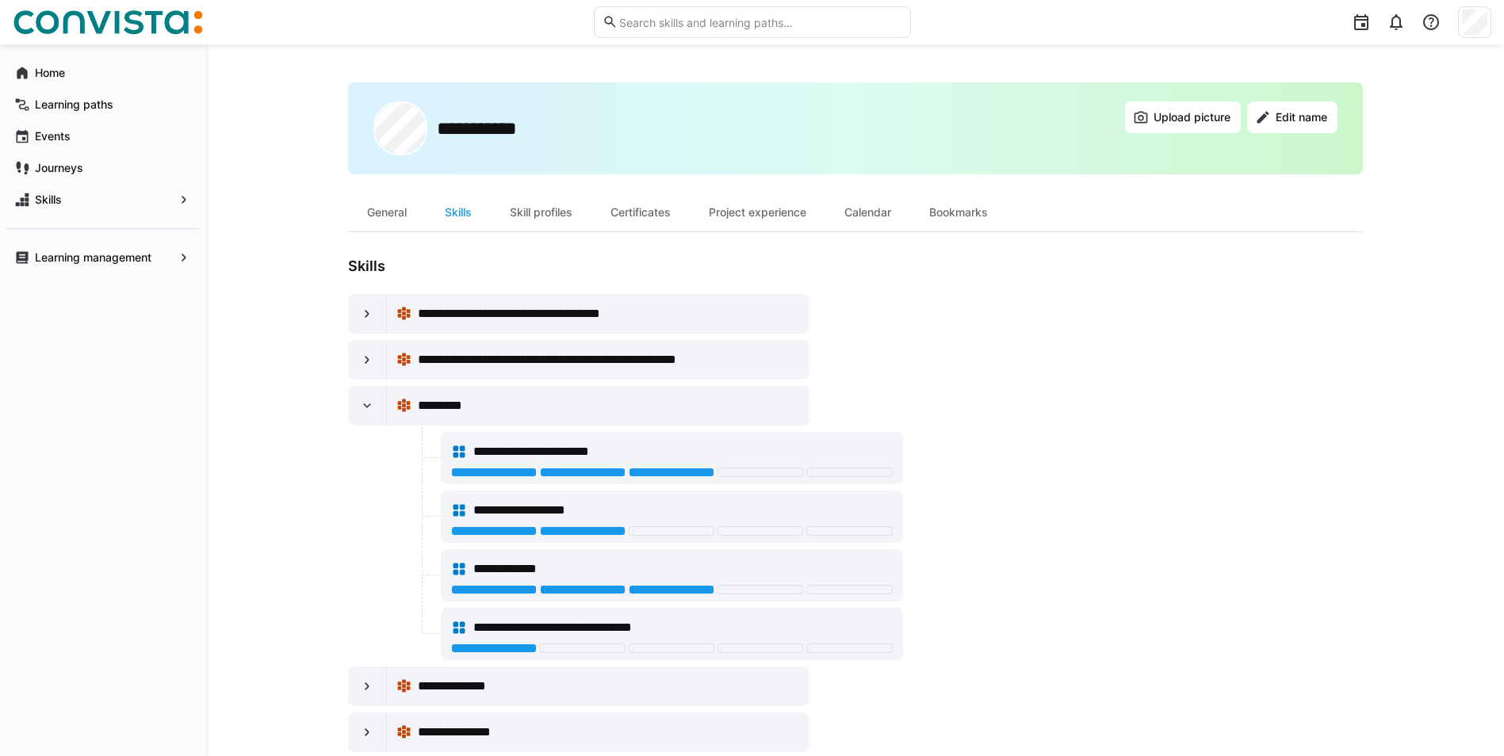
click at [490, 630] on span "**********" at bounding box center [577, 627] width 209 height 19
click at [368, 400] on eds-icon at bounding box center [367, 406] width 16 height 16
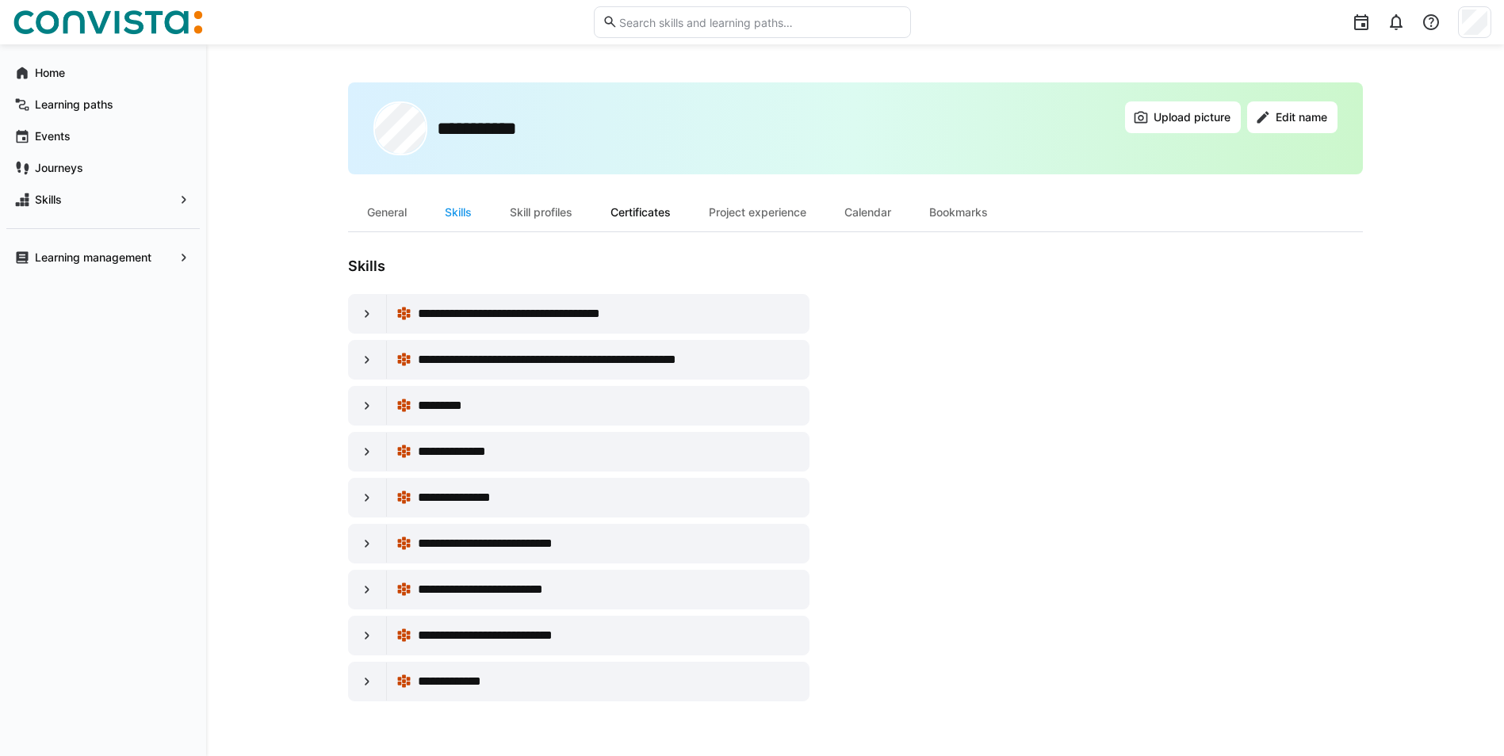
click at [632, 210] on div "Certificates" at bounding box center [641, 212] width 98 height 38
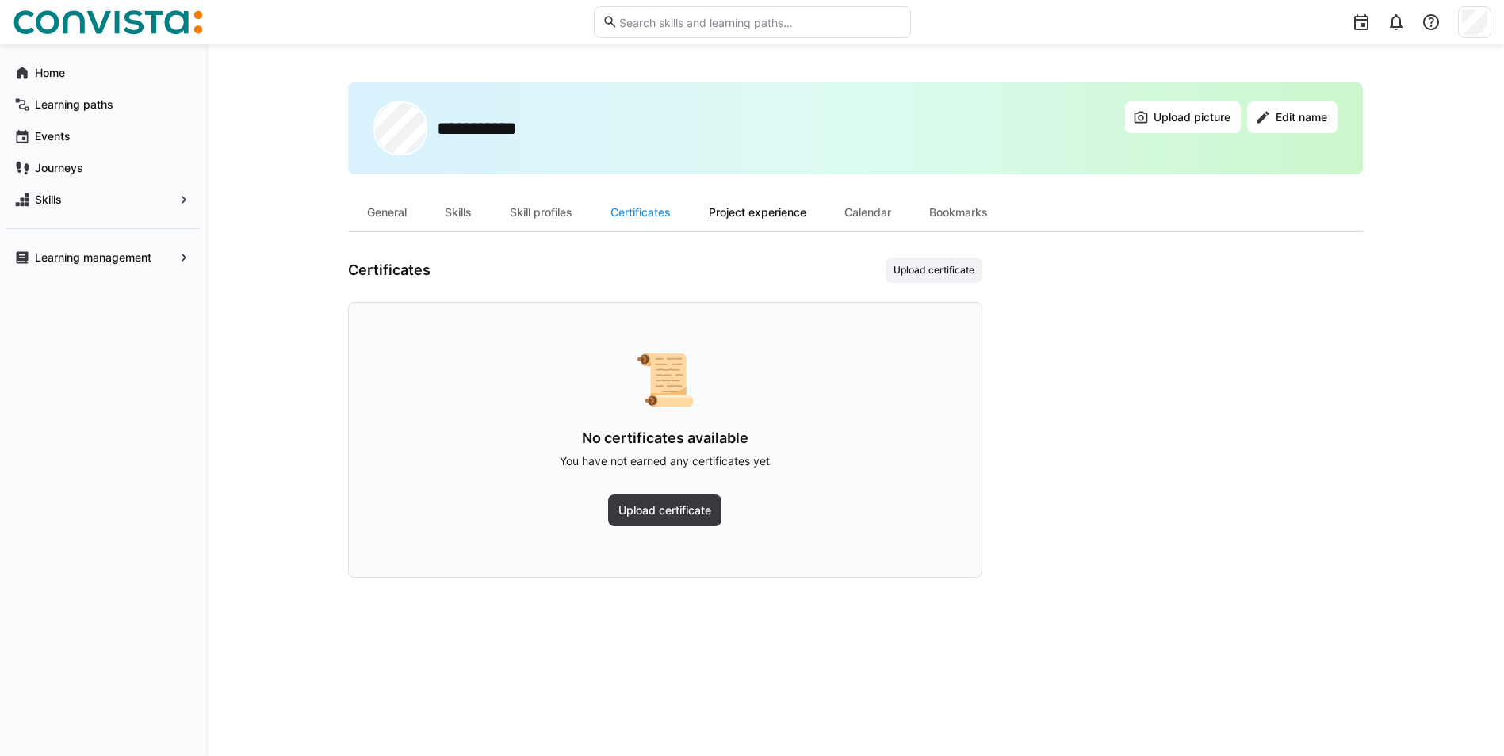
click at [739, 208] on div "Project experience" at bounding box center [758, 212] width 136 height 38
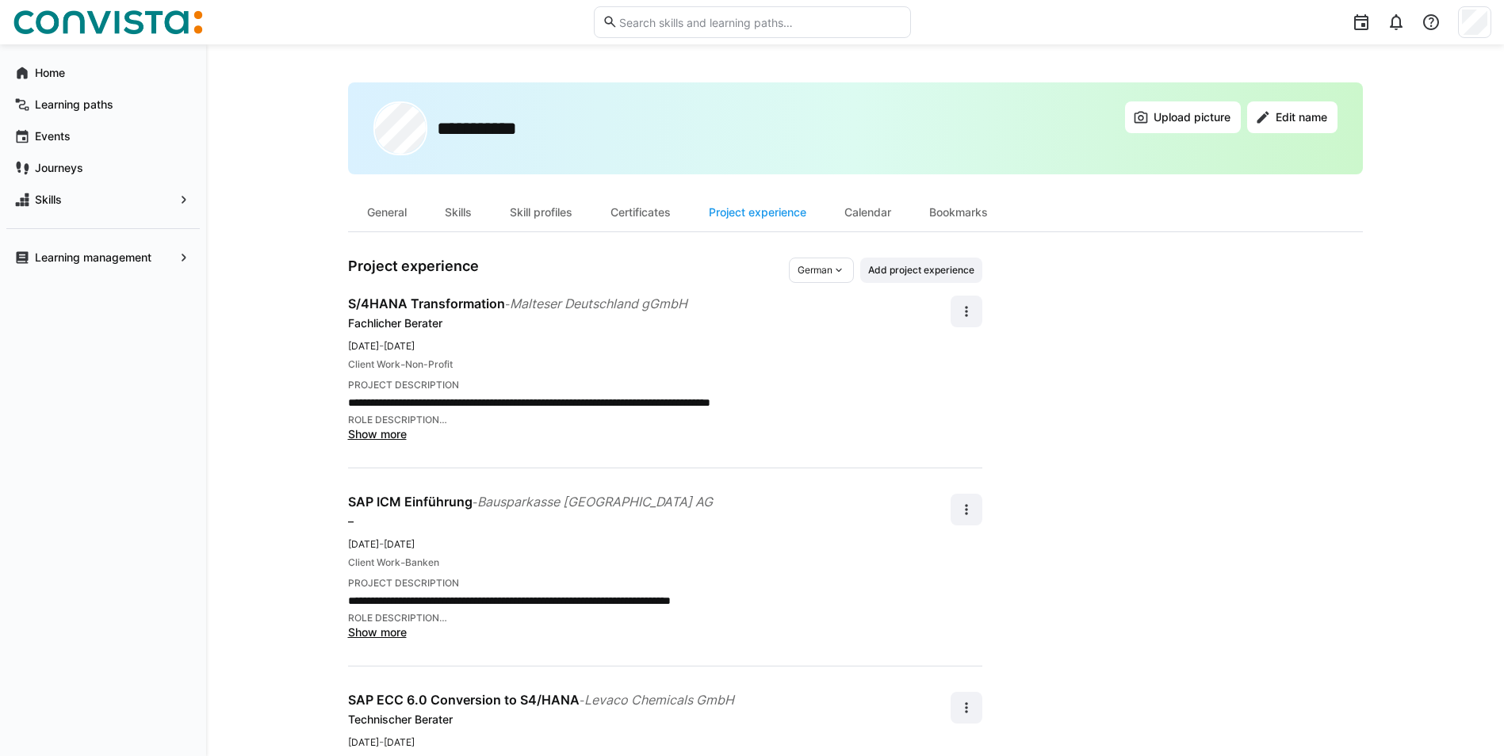
click at [380, 637] on span "Show more" at bounding box center [377, 632] width 59 height 13
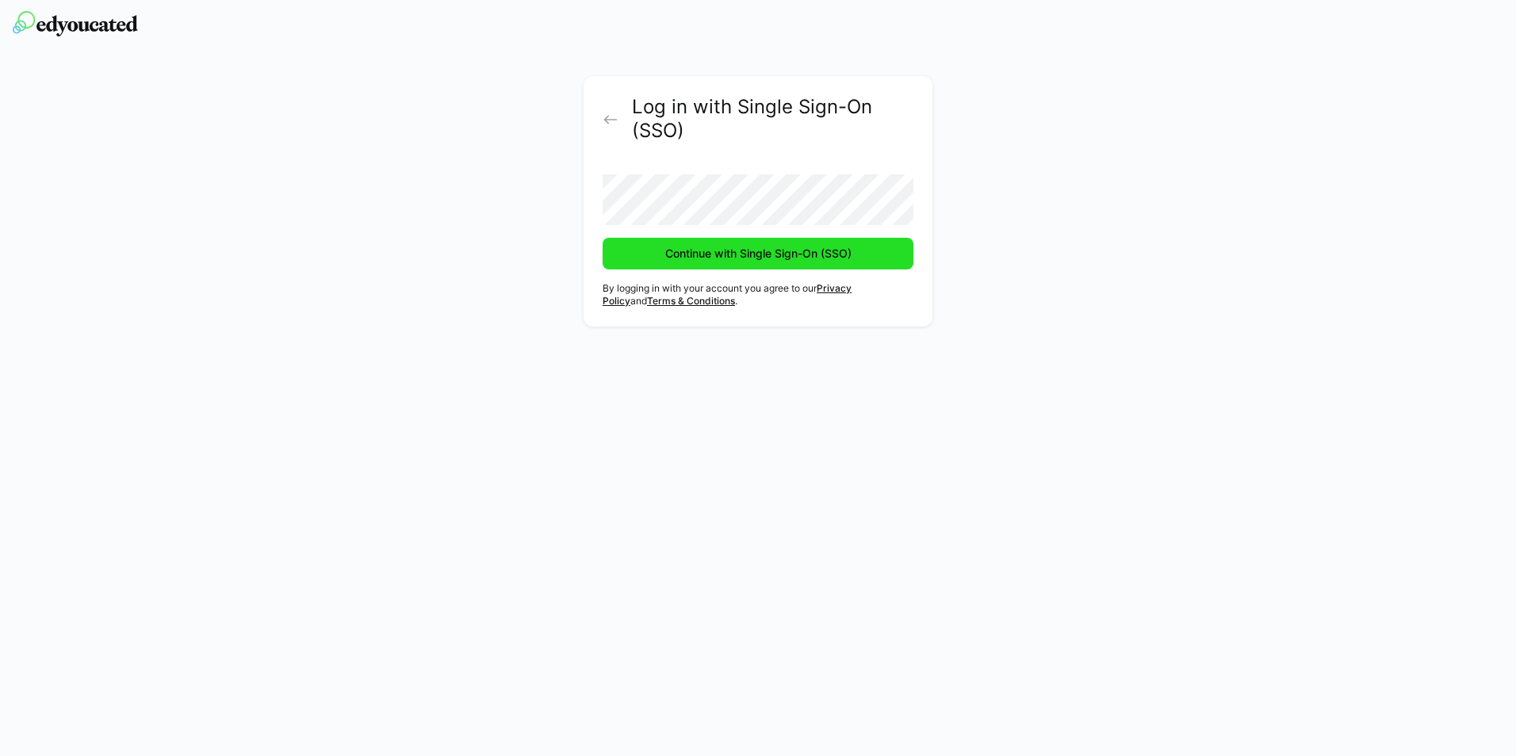
click at [752, 262] on span "Continue with Single Sign-On (SSO)" at bounding box center [758, 254] width 311 height 32
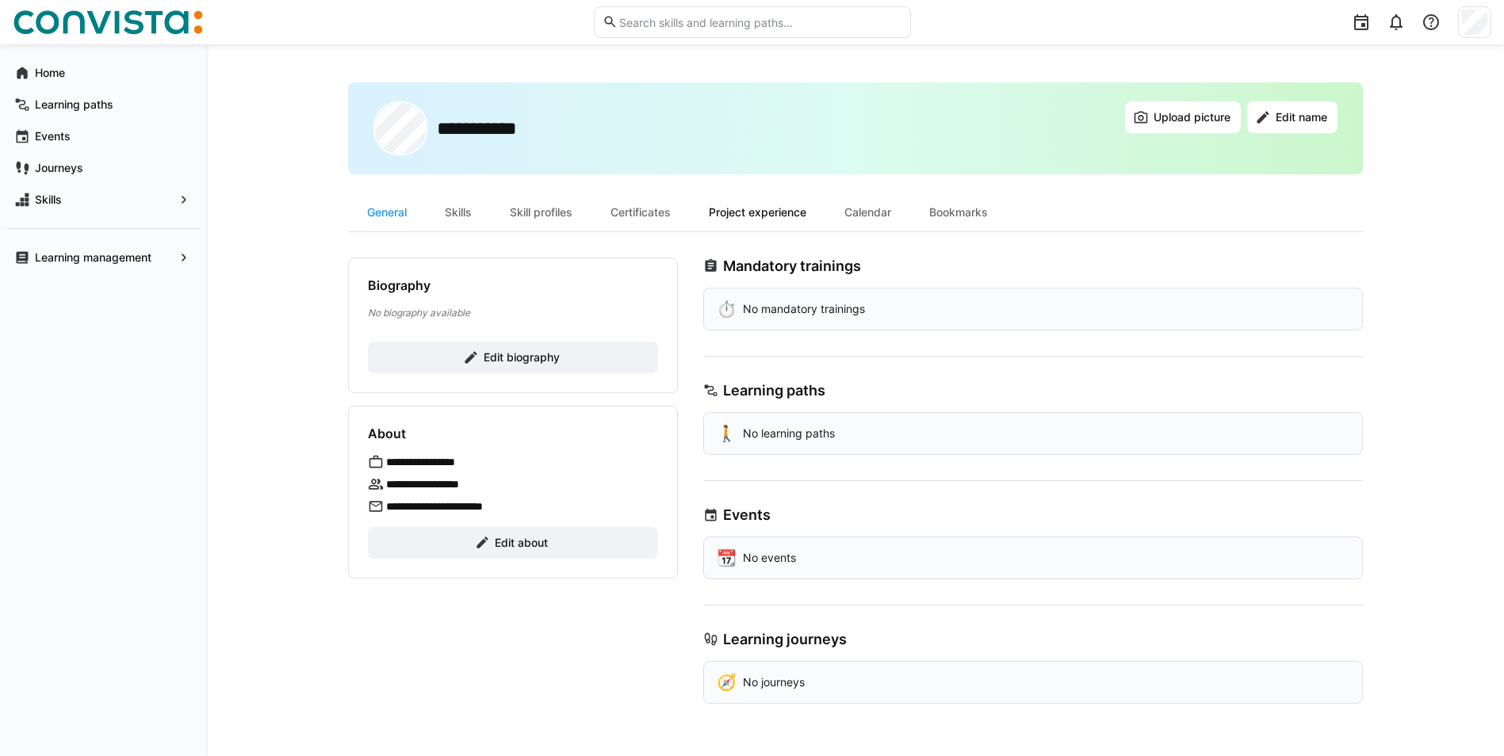
click at [733, 218] on div "Project experience" at bounding box center [758, 212] width 136 height 38
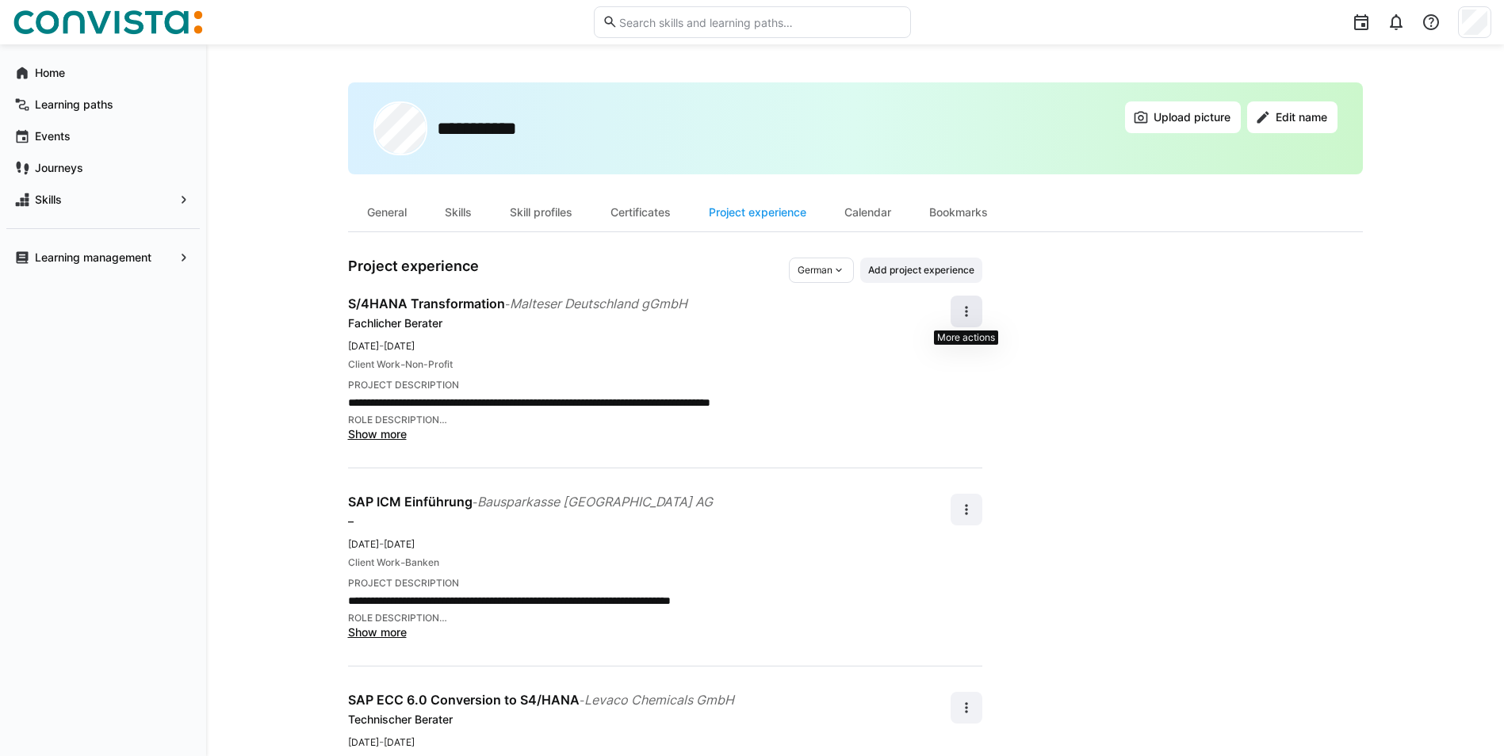
click at [963, 311] on eds-icon at bounding box center [967, 312] width 16 height 16
click at [933, 354] on div "Edit" at bounding box center [949, 354] width 42 height 16
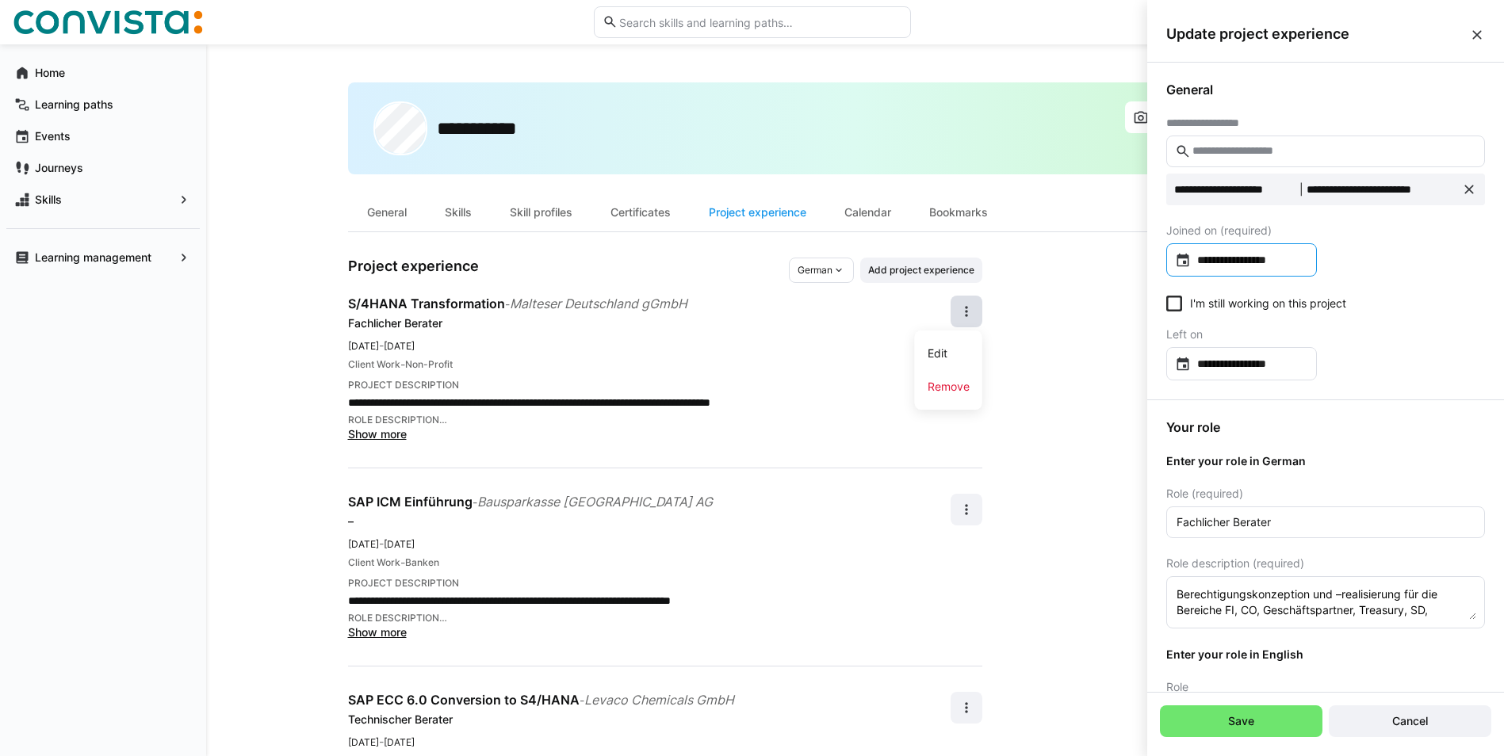
click at [1277, 267] on input "**********" at bounding box center [1249, 260] width 117 height 16
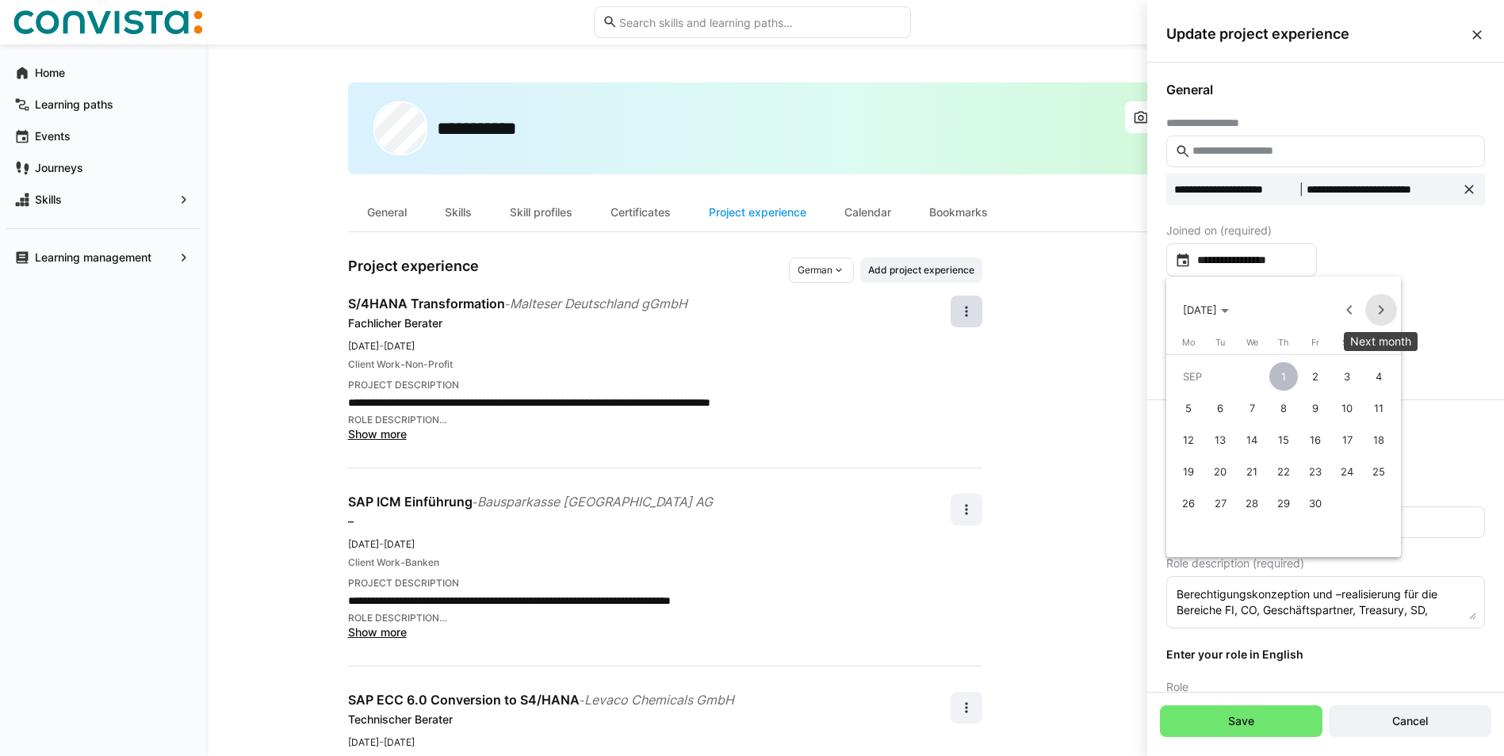
click at [1384, 309] on span "Next month" at bounding box center [1381, 310] width 32 height 32
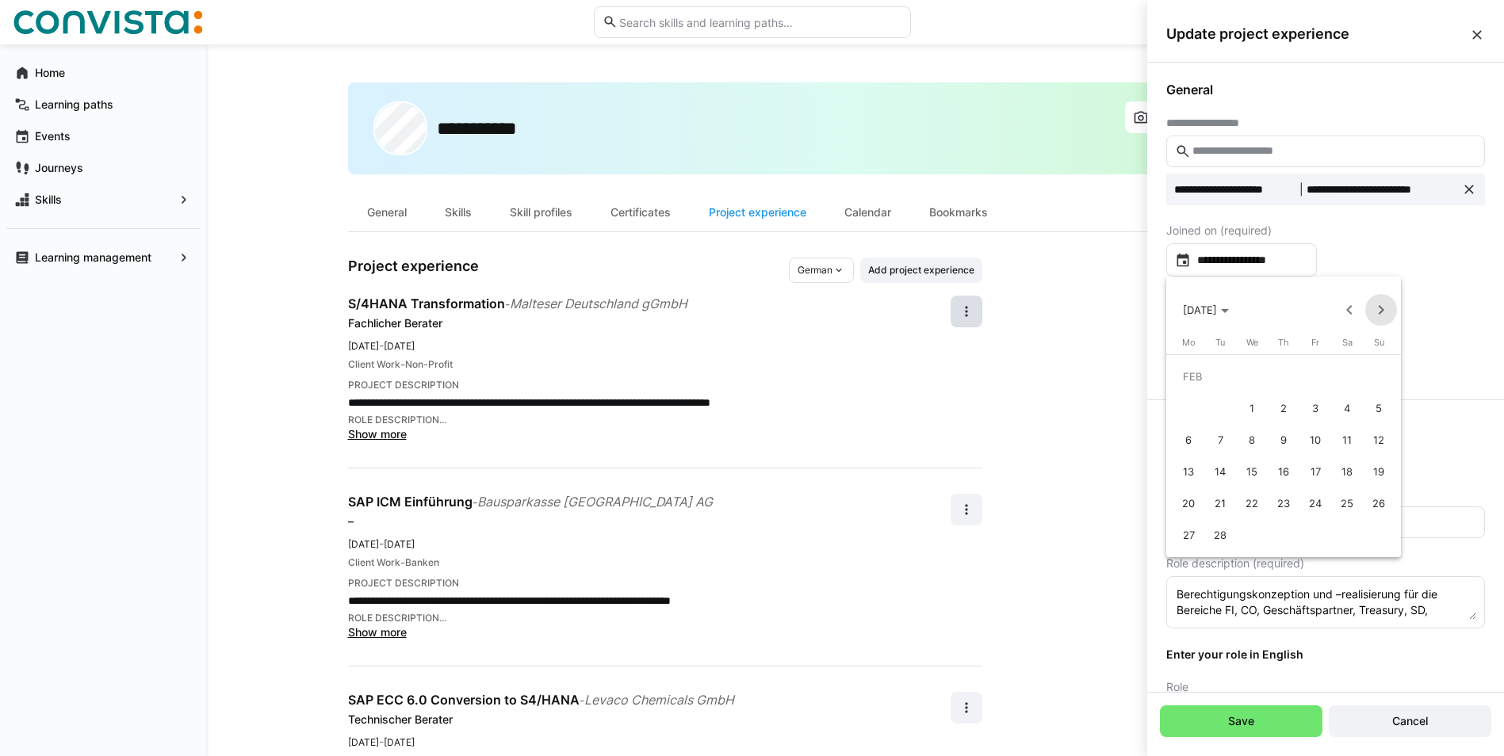
click at [1384, 309] on span "Next month" at bounding box center [1381, 310] width 32 height 32
click at [1187, 406] on span "1" at bounding box center [1188, 408] width 29 height 29
type input "**********"
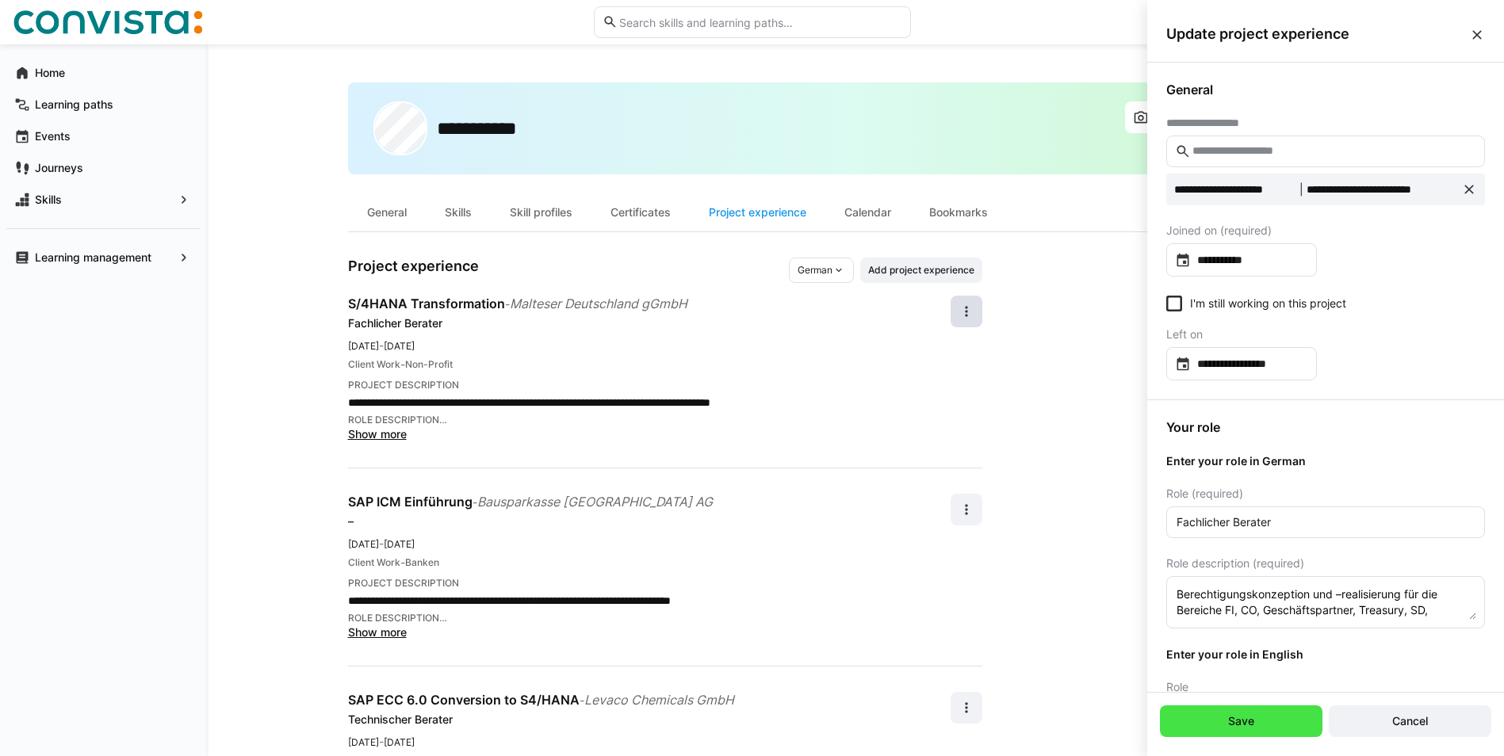
click at [1246, 716] on span "Save" at bounding box center [1241, 722] width 31 height 16
